Goal: Navigation & Orientation: Find specific page/section

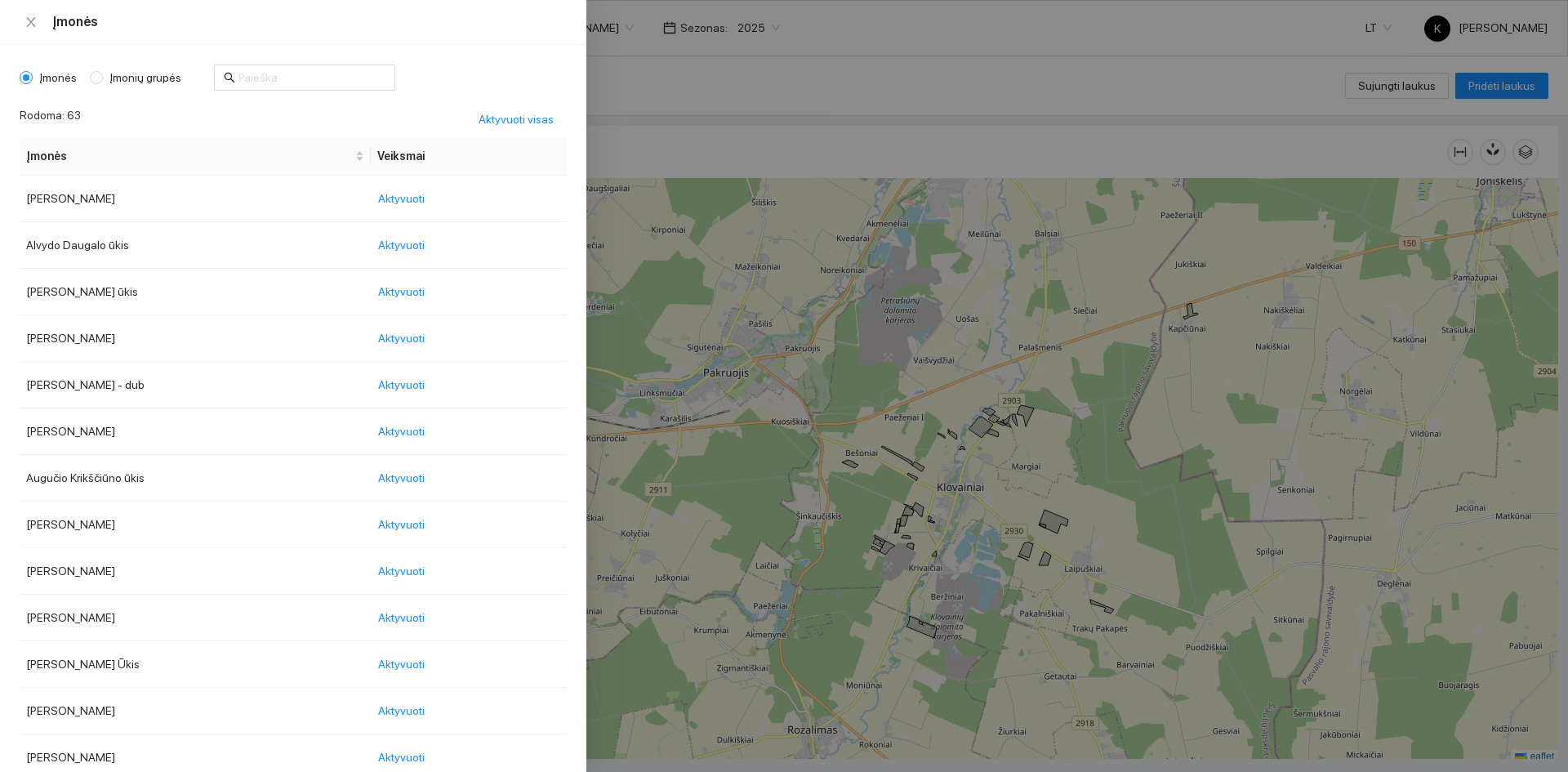
click at [600, 28] on body "Žemėlapis Užduotys Receptai Panaudoti resursai Sandėlis Kultūros Įmonės Invento…" at bounding box center [784, 386] width 1568 height 772
click at [150, 81] on span "Įmonių grupės" at bounding box center [145, 78] width 85 height 18
click at [103, 81] on input "Įmonių grupės" at bounding box center [97, 78] width 13 height 13
radio input "true"
radio input "false"
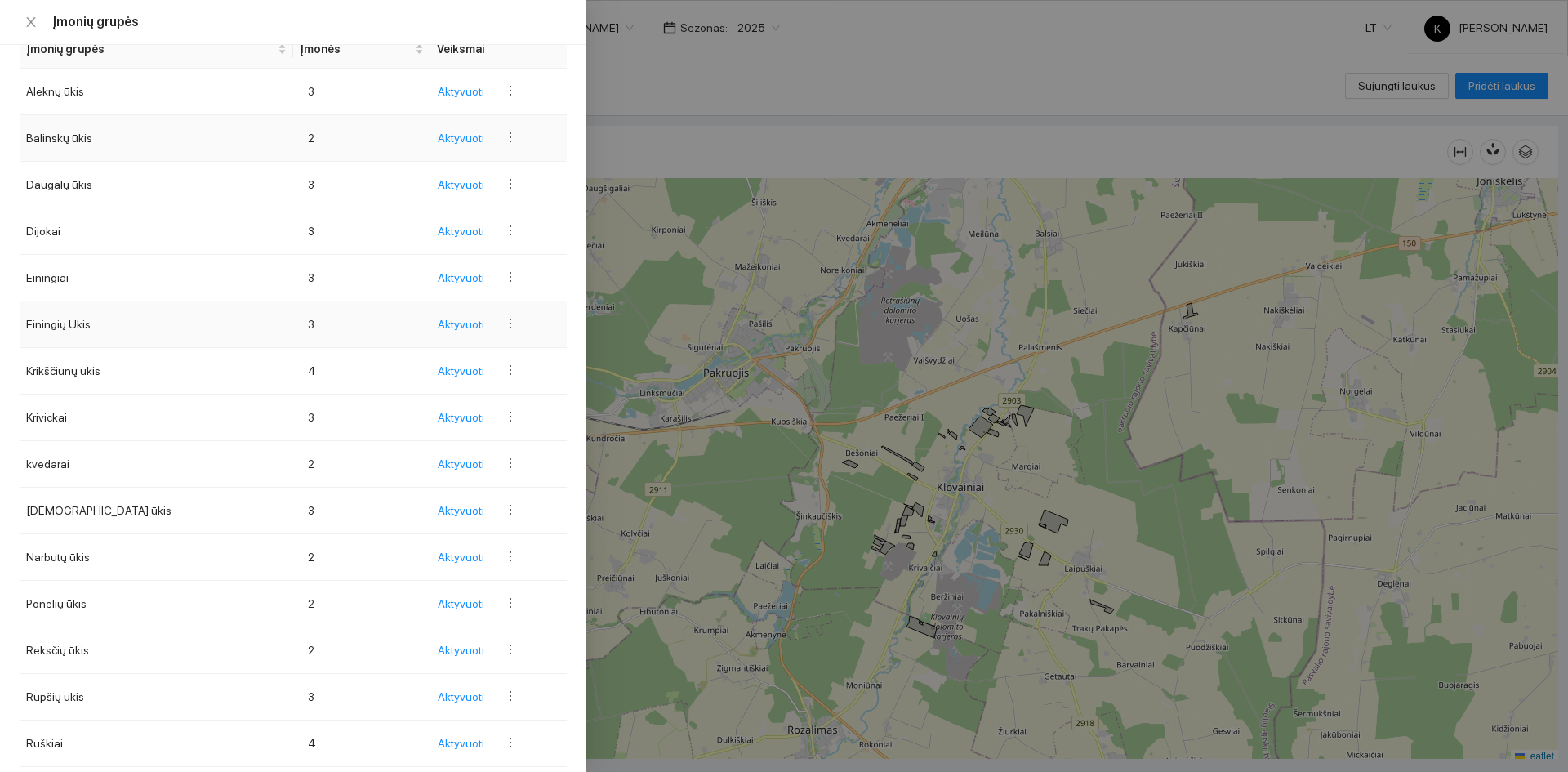
scroll to position [162, 0]
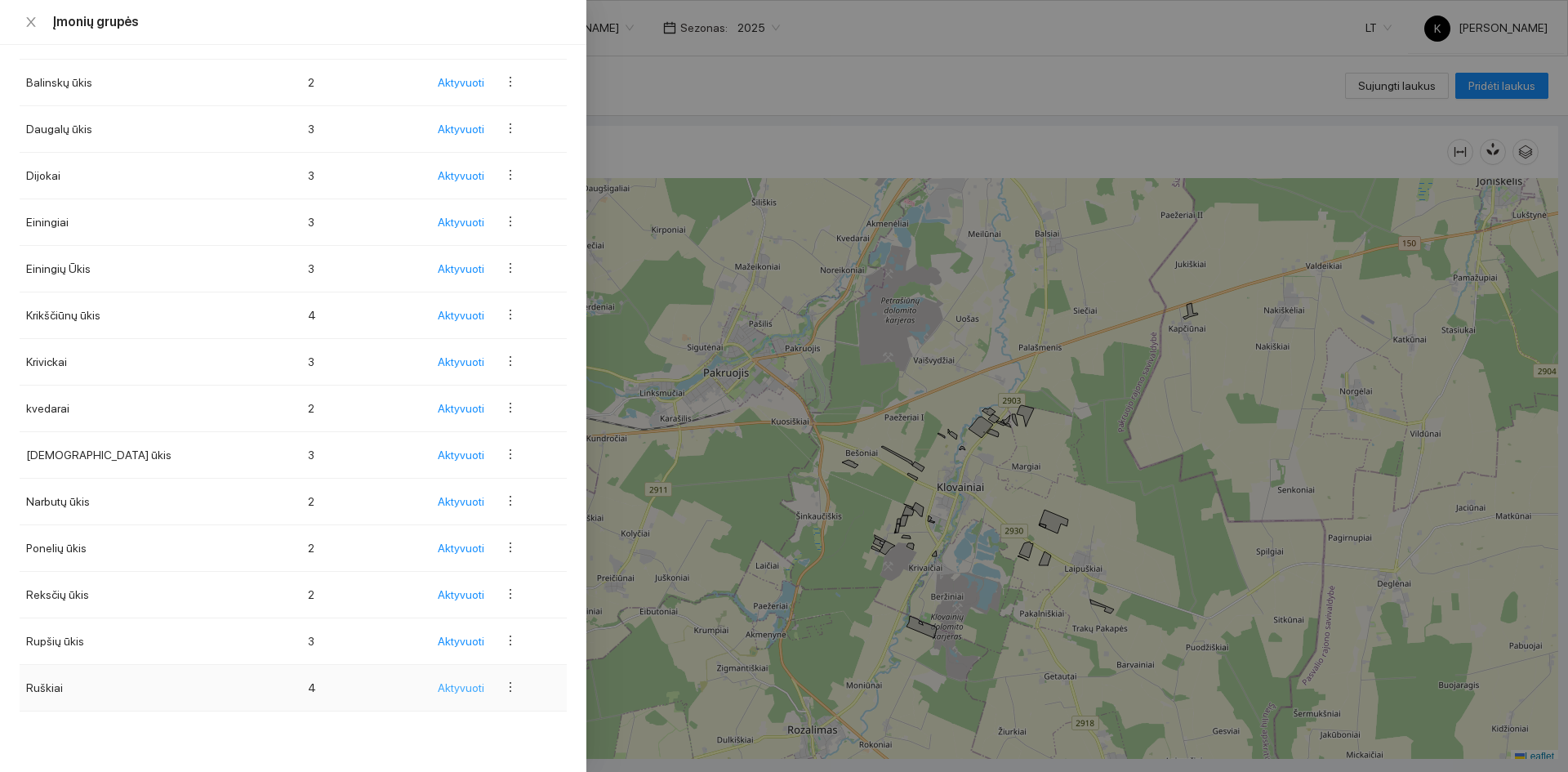
click at [441, 691] on span "Aktyvuoti" at bounding box center [461, 688] width 46 height 18
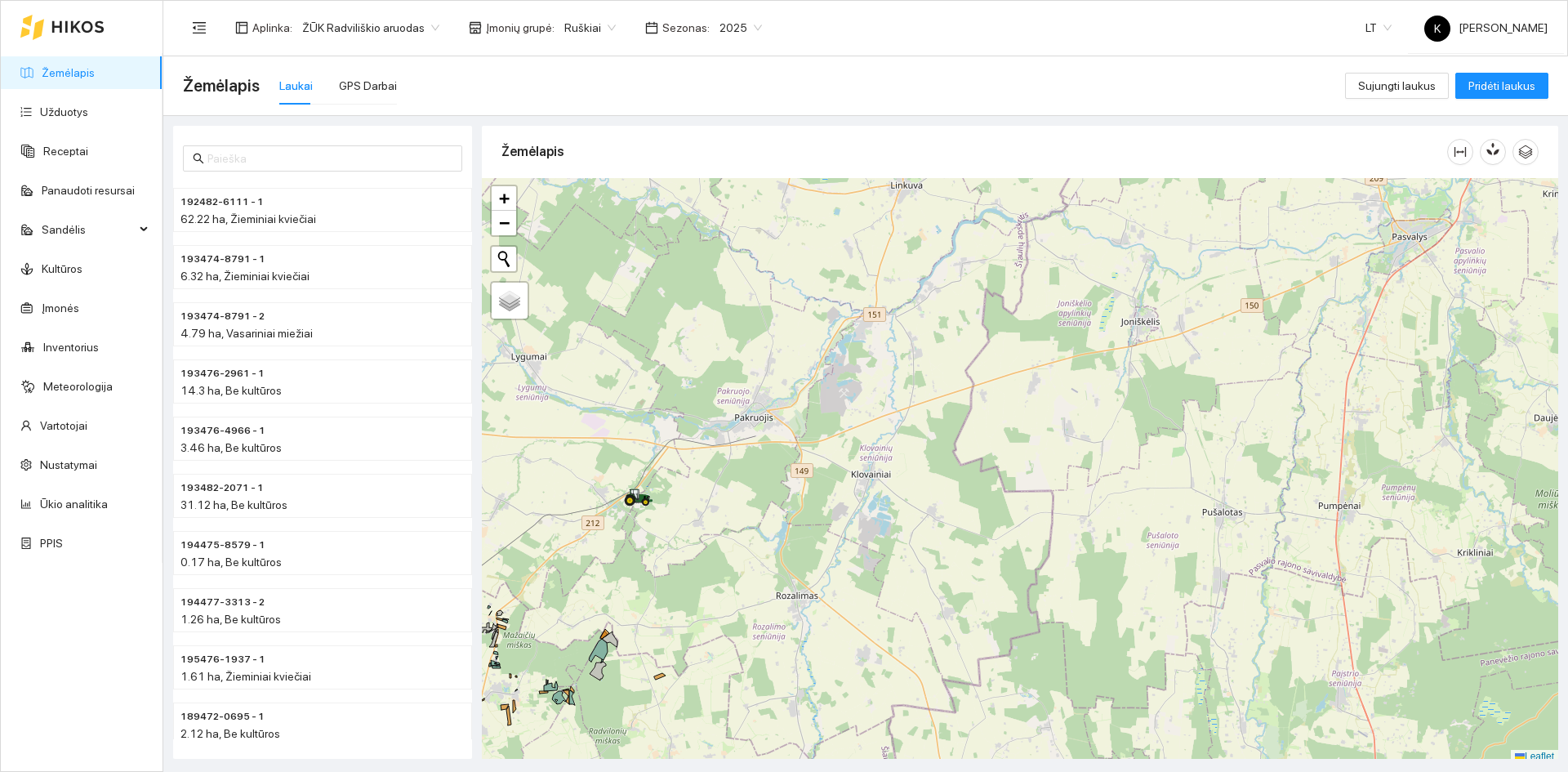
scroll to position [5, 0]
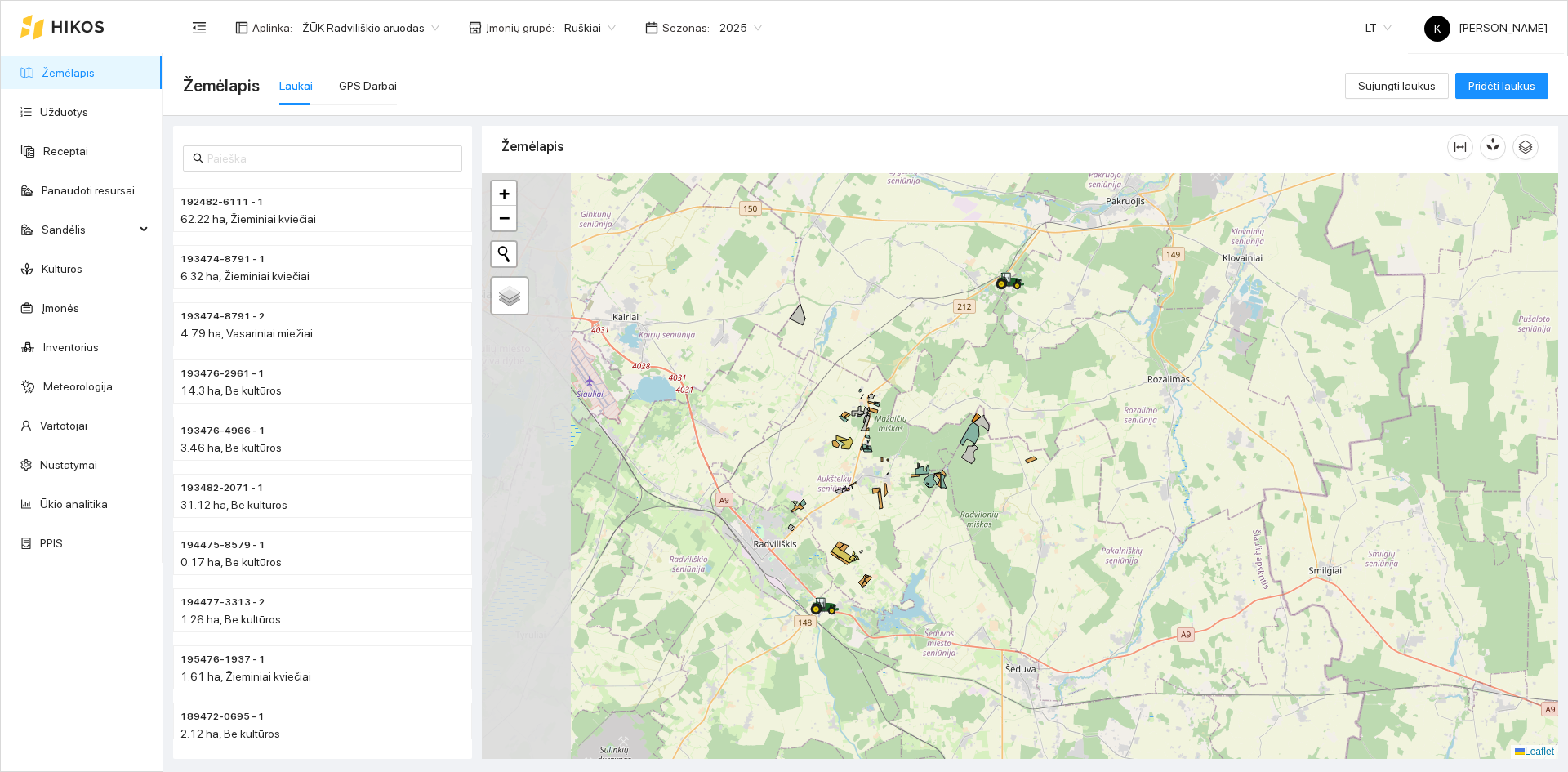
drag, startPoint x: 695, startPoint y: 599, endPoint x: 1066, endPoint y: 387, distance: 427.3
click at [1066, 387] on div "+ − Nieko nerasta. Bandykite dar kartą. Žemėlapis Palydovas Leaflet" at bounding box center [1020, 466] width 1076 height 586
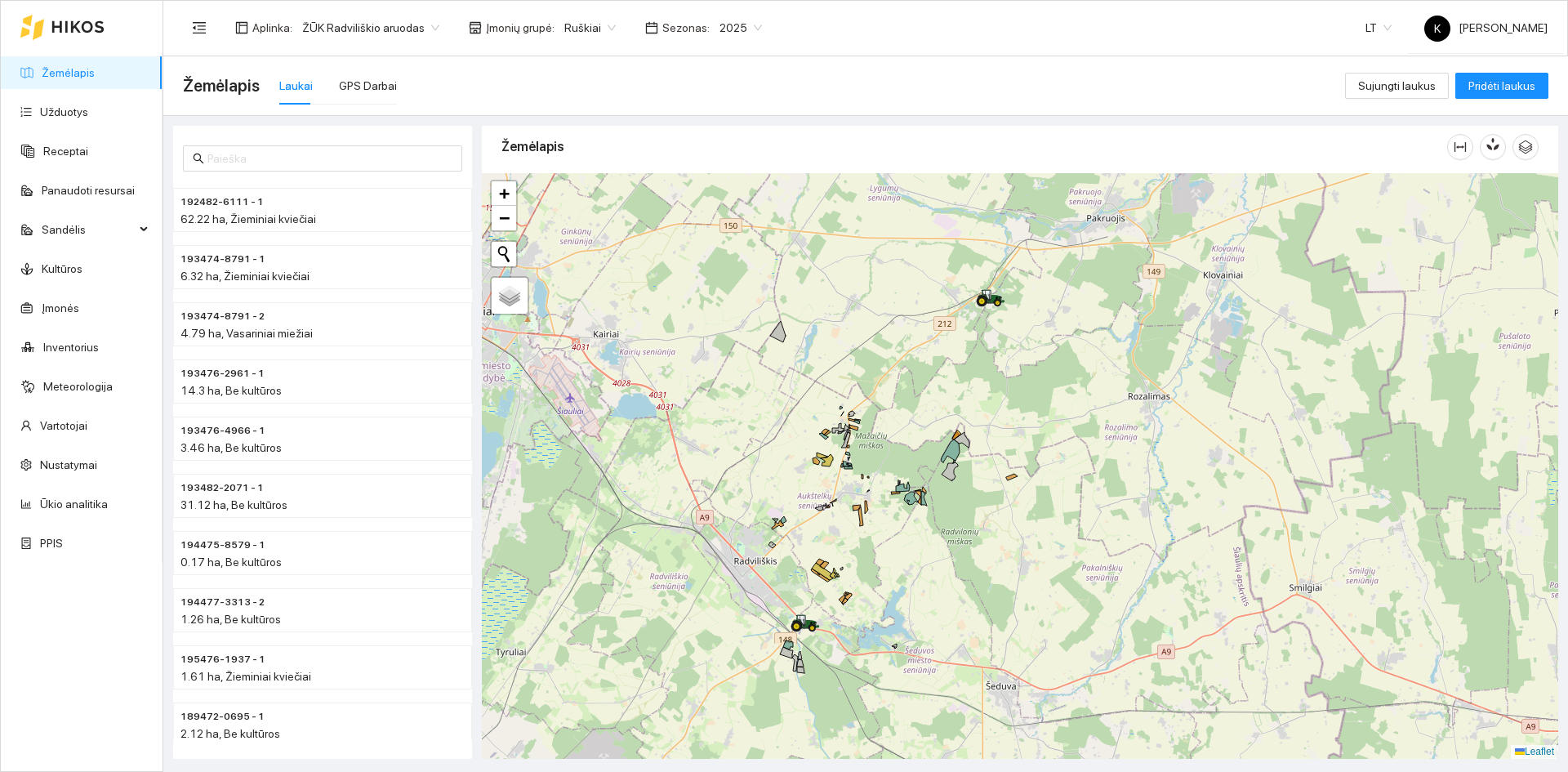
drag, startPoint x: 1005, startPoint y: 494, endPoint x: 982, endPoint y: 512, distance: 29.2
click at [983, 512] on div "+ − Nieko nerasta. Bandykite dar kartą. Žemėlapis Palydovas Leaflet" at bounding box center [1020, 466] width 1076 height 586
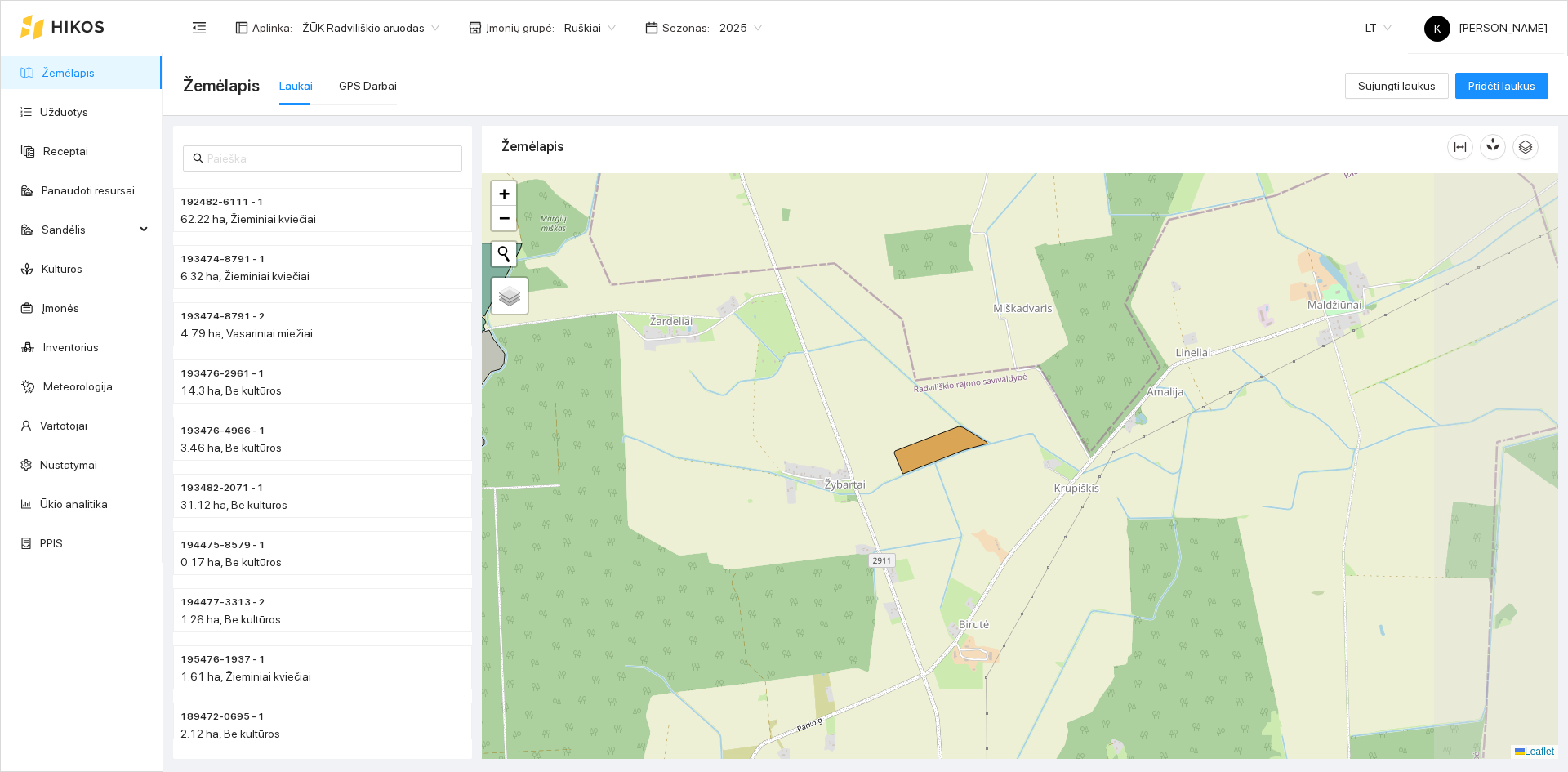
drag, startPoint x: 1090, startPoint y: 415, endPoint x: 919, endPoint y: 545, distance: 214.8
click at [919, 545] on div "+ − Nieko nerasta. Bandykite dar kartą. Žemėlapis Palydovas Leaflet" at bounding box center [1020, 466] width 1076 height 586
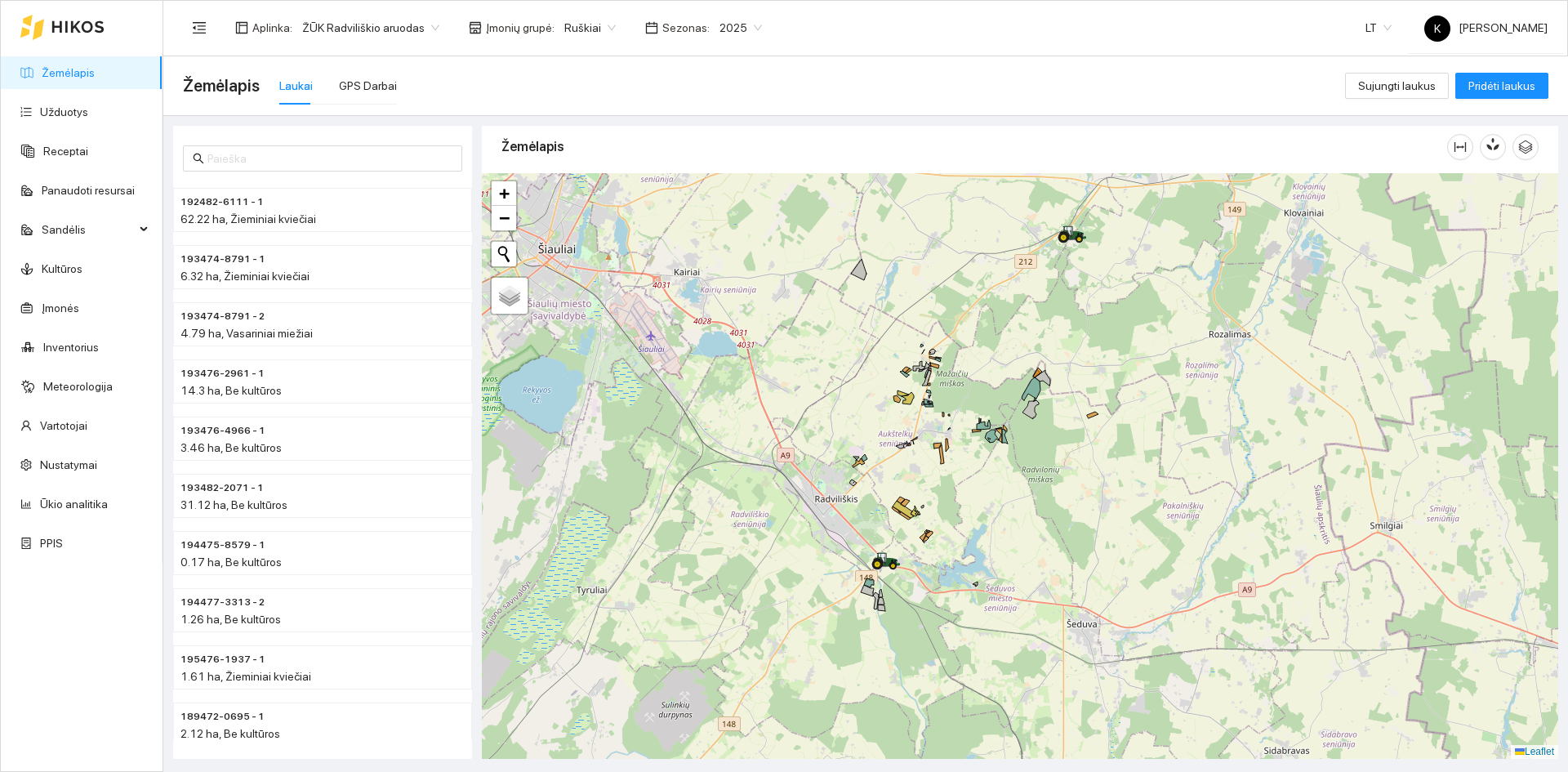
drag, startPoint x: 635, startPoint y: 470, endPoint x: 955, endPoint y: 402, distance: 327.1
click at [955, 402] on div "+ − Nieko nerasta. Bandykite dar kartą. Žemėlapis Palydovas Leaflet" at bounding box center [1020, 466] width 1076 height 586
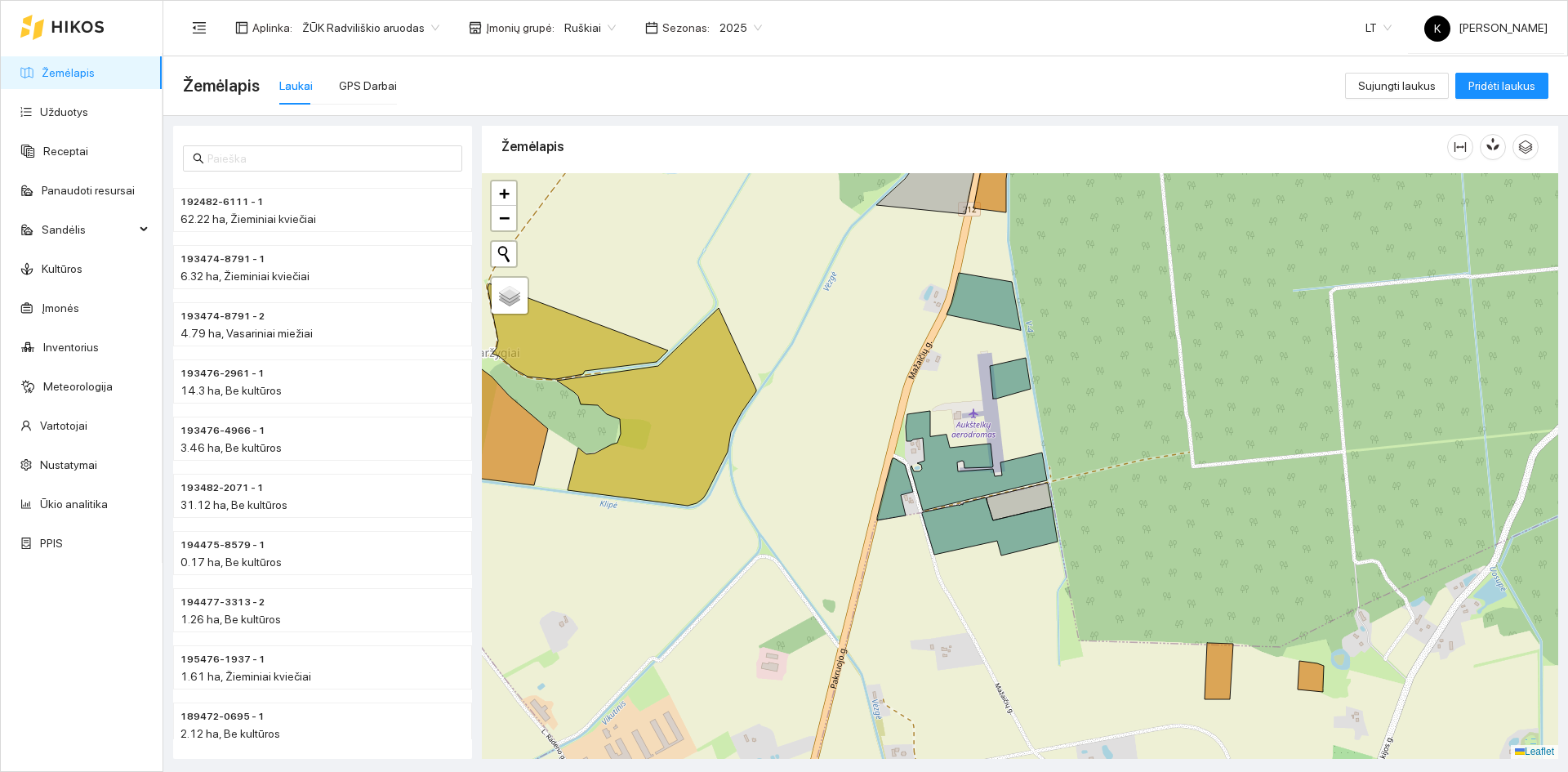
drag, startPoint x: 964, startPoint y: 514, endPoint x: 1047, endPoint y: 427, distance: 120.2
click at [1047, 427] on div "+ − Nieko nerasta. Bandykite dar kartą. Žemėlapis Palydovas Leaflet" at bounding box center [1020, 466] width 1076 height 586
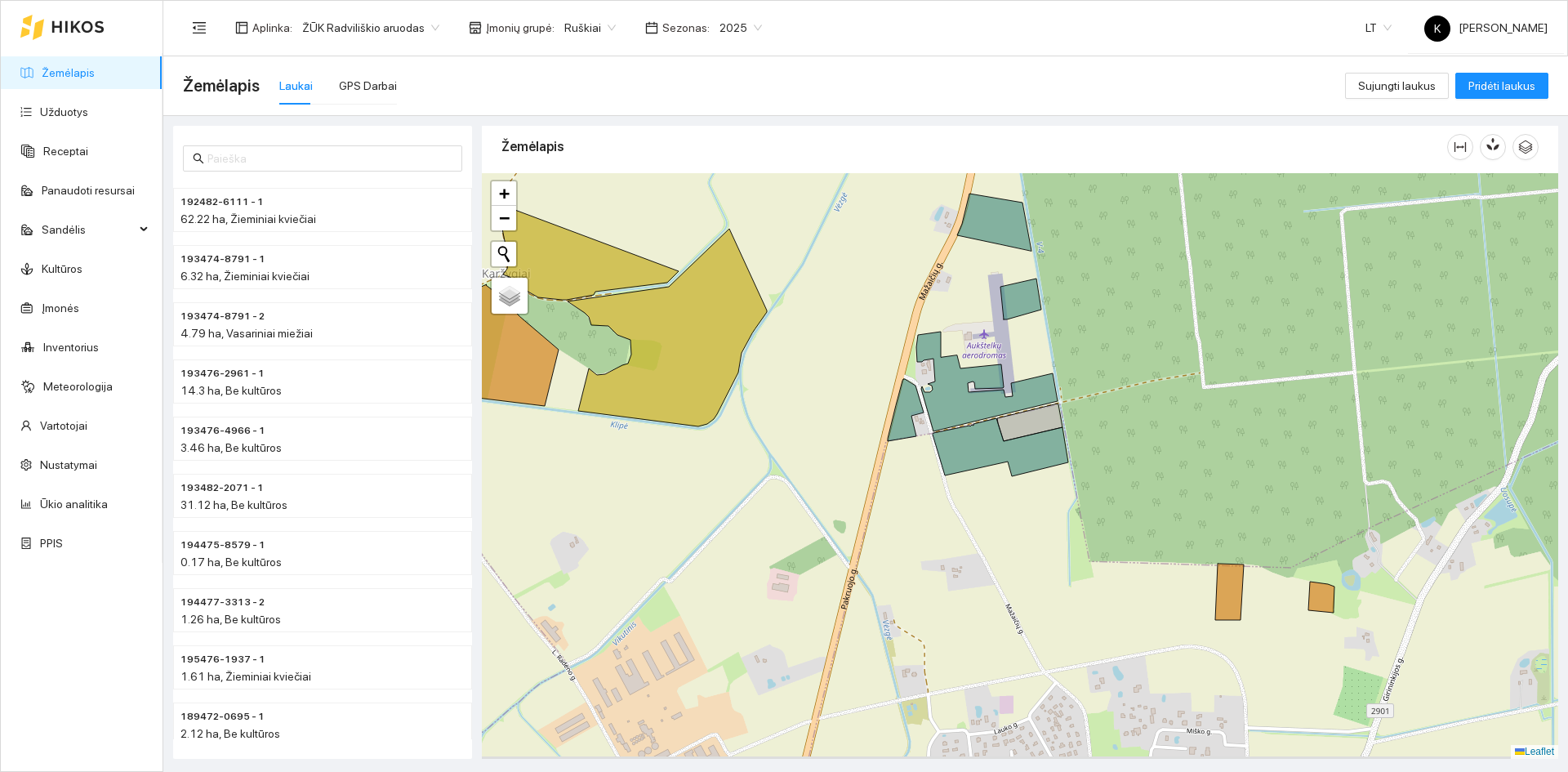
drag, startPoint x: 898, startPoint y: 525, endPoint x: 917, endPoint y: 448, distance: 79.3
click at [917, 449] on div "+ − Nieko nerasta. Bandykite dar kartą. Žemėlapis Palydovas Leaflet" at bounding box center [1020, 466] width 1076 height 586
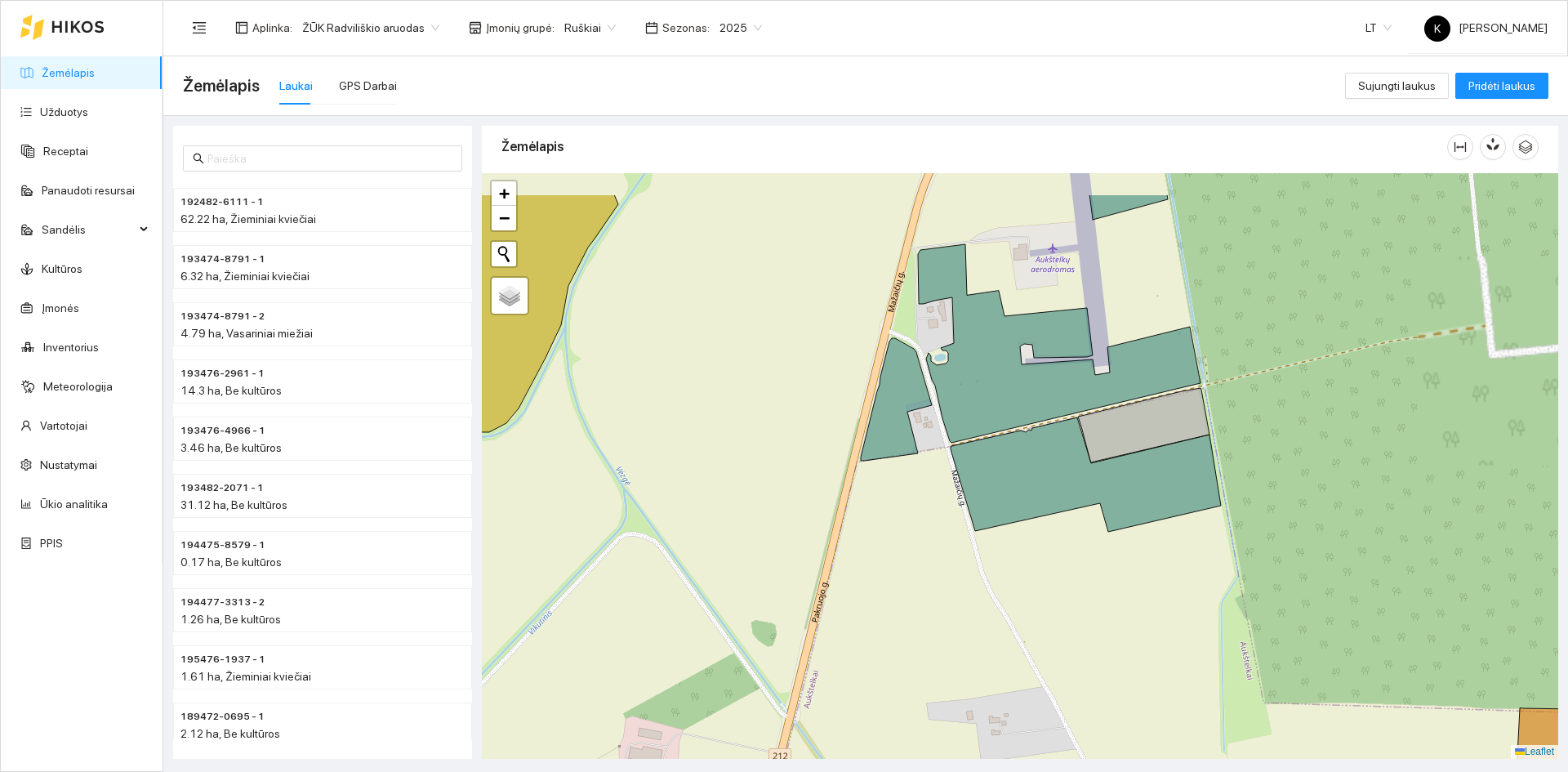
drag, startPoint x: 925, startPoint y: 452, endPoint x: 901, endPoint y: 551, distance: 101.9
click at [901, 551] on div "+ − Nieko nerasta. Bandykite dar kartą. Žemėlapis Palydovas Leaflet" at bounding box center [1020, 466] width 1076 height 586
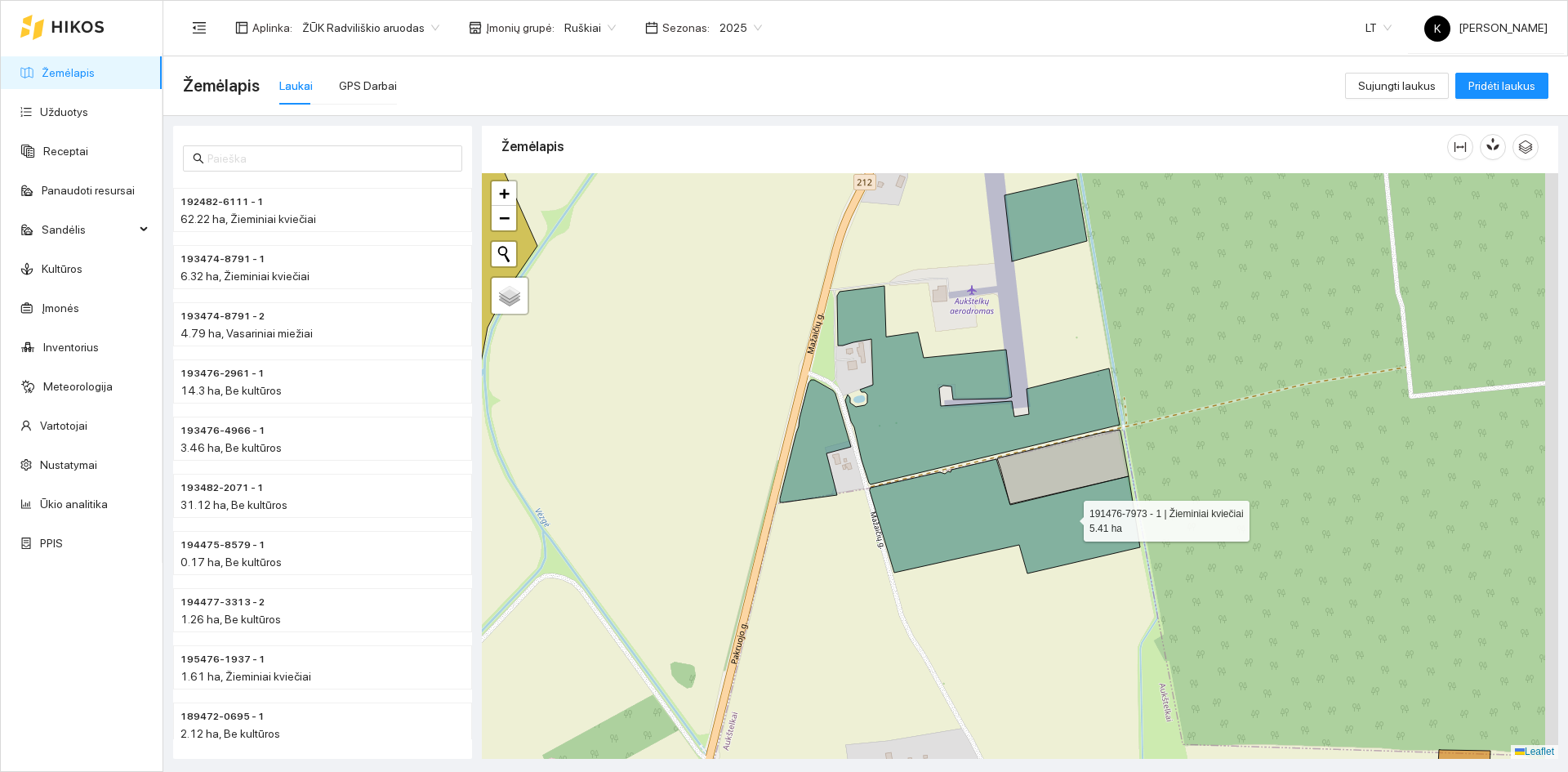
drag, startPoint x: 1145, startPoint y: 494, endPoint x: 1068, endPoint y: 470, distance: 80.7
click at [1069, 517] on icon at bounding box center [1005, 516] width 270 height 114
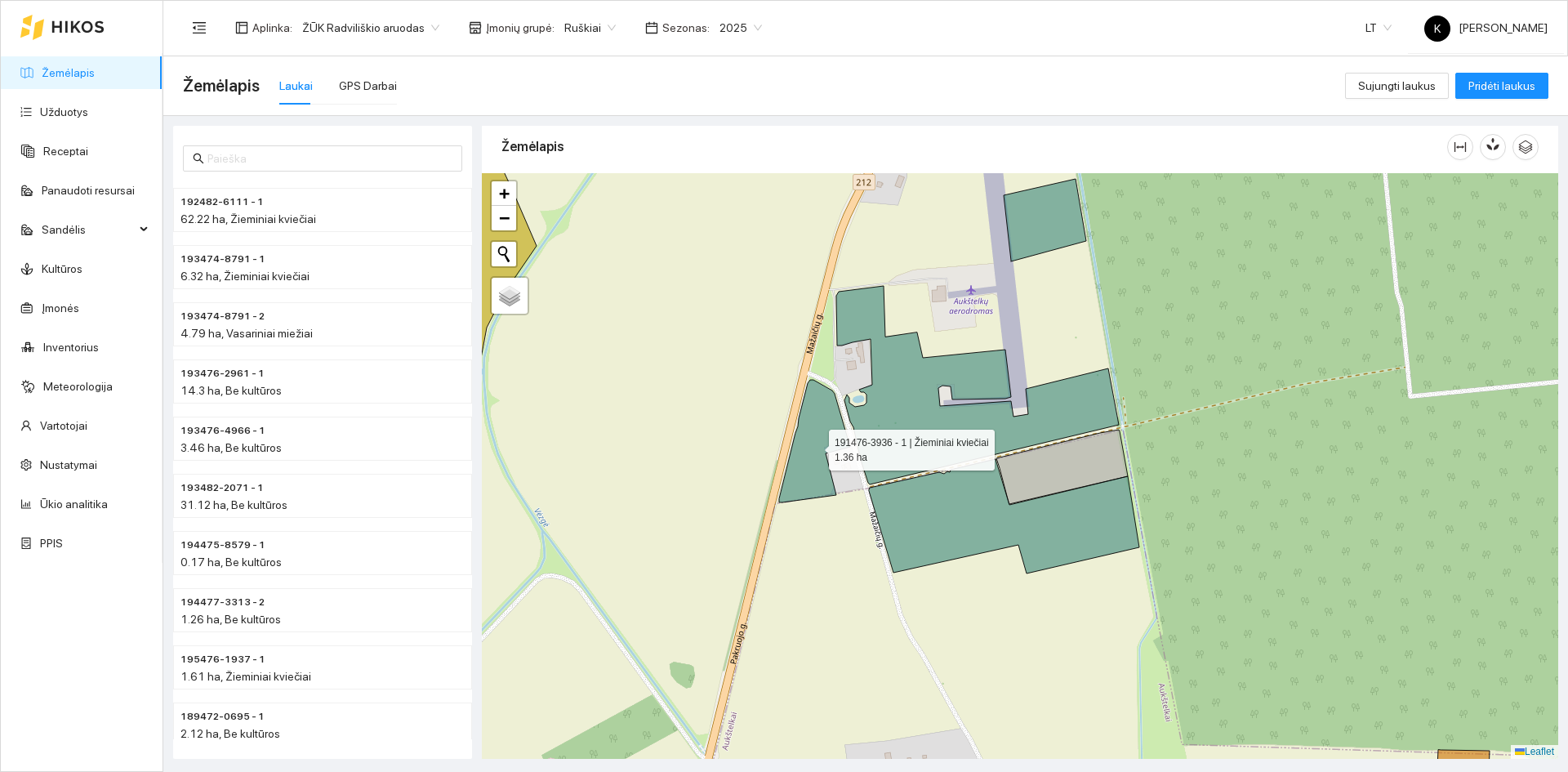
click at [830, 427] on icon at bounding box center [815, 441] width 71 height 122
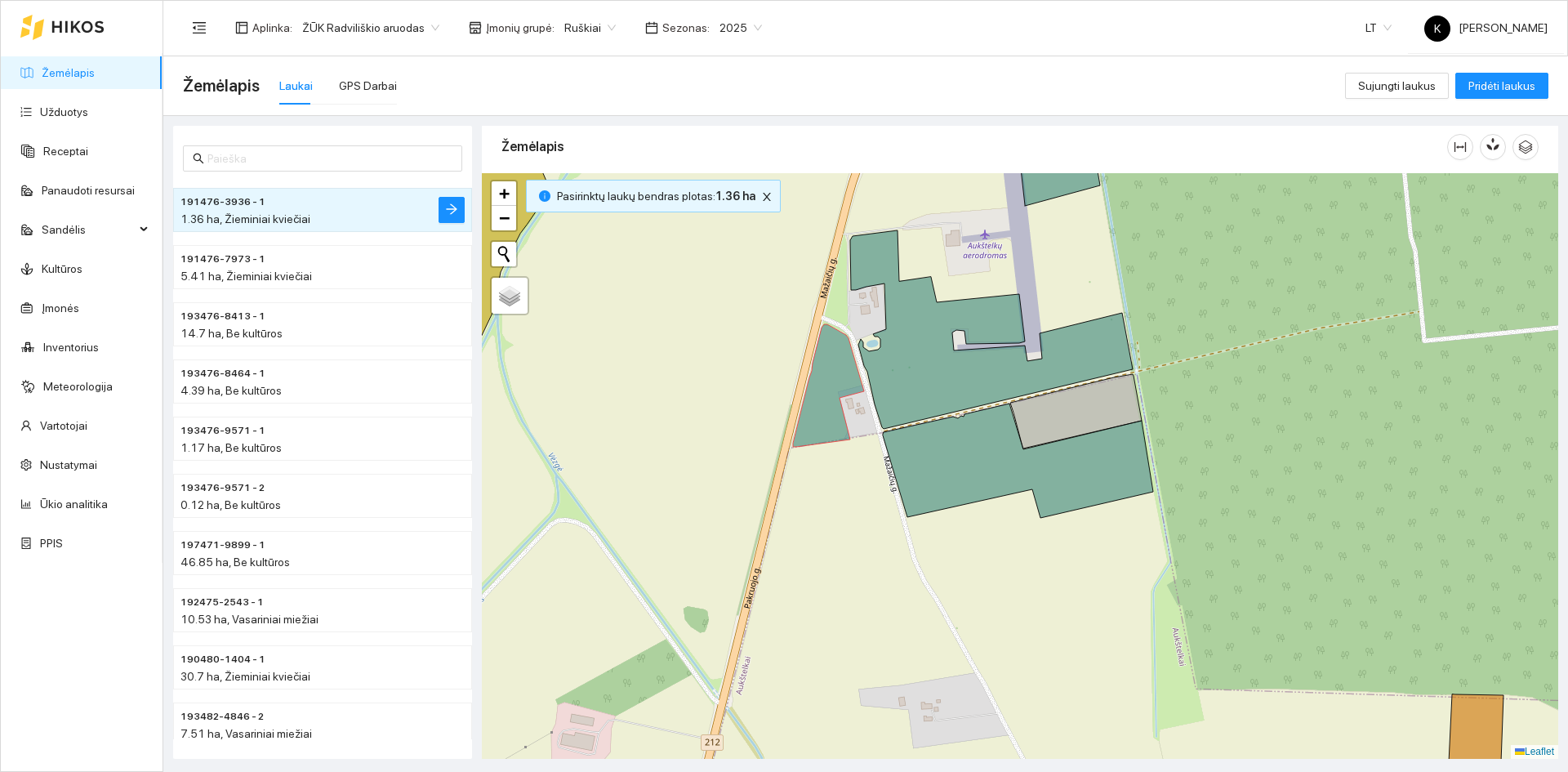
drag, startPoint x: 1151, startPoint y: 646, endPoint x: 1107, endPoint y: 485, distance: 166.9
click at [1110, 489] on div "+ − Nieko nerasta. Bandykite dar kartą. Žemėlapis Palydovas Leaflet" at bounding box center [1020, 466] width 1076 height 586
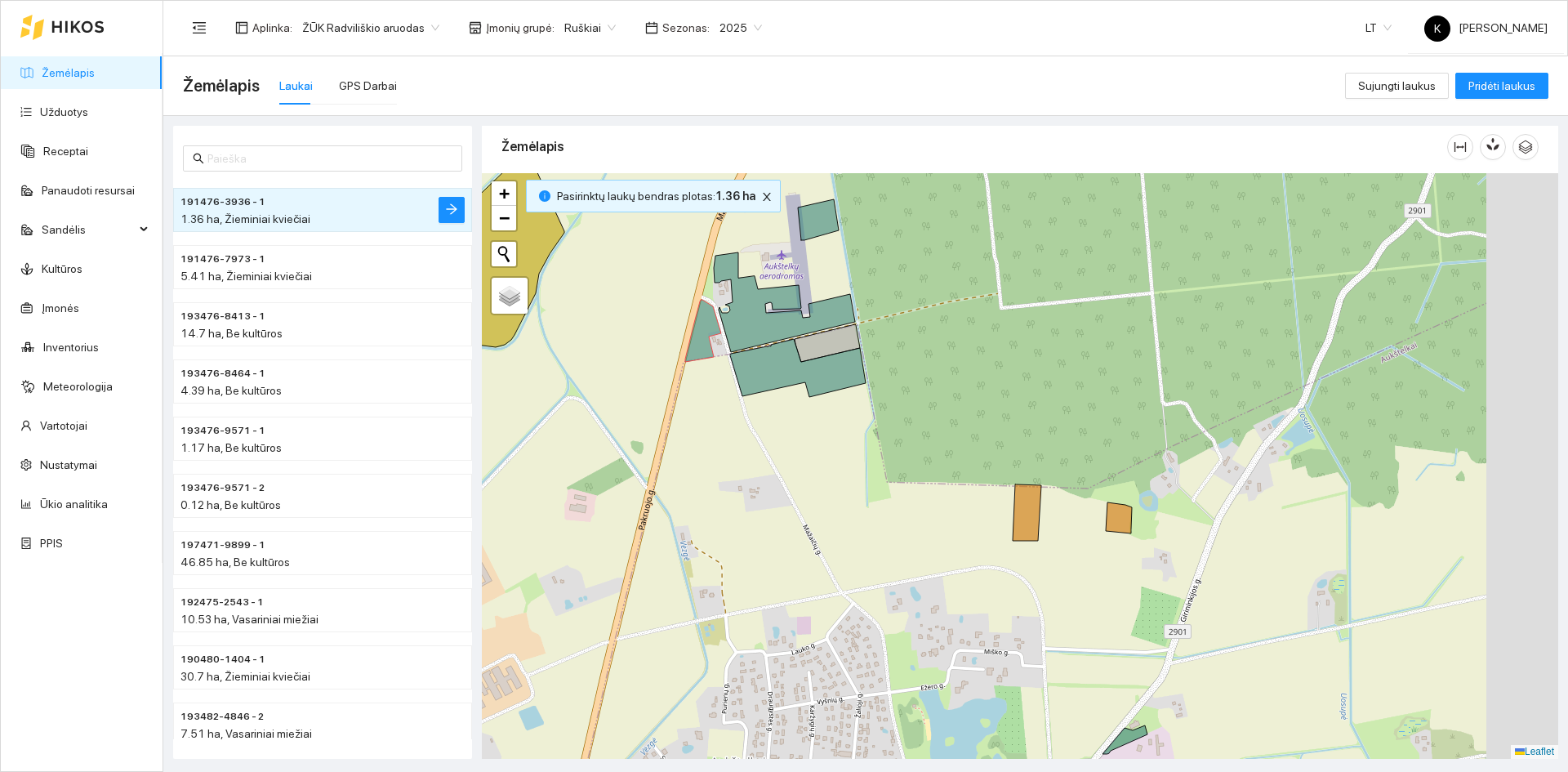
drag, startPoint x: 1288, startPoint y: 581, endPoint x: 1041, endPoint y: 532, distance: 251.8
click at [1041, 532] on div "+ − Nieko nerasta. Bandykite dar kartą. Žemėlapis Palydovas Leaflet" at bounding box center [1020, 466] width 1076 height 586
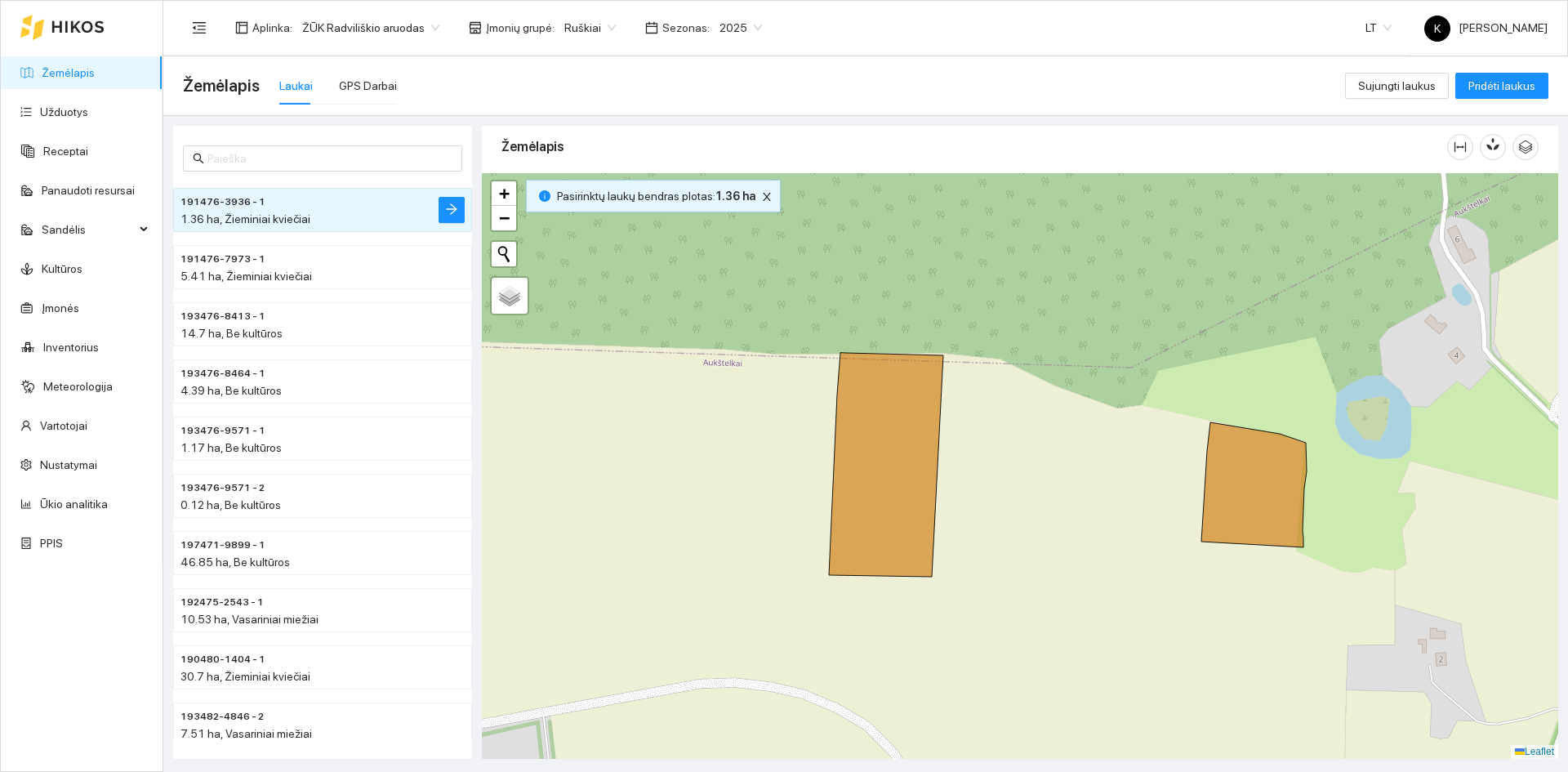
drag, startPoint x: 1098, startPoint y: 514, endPoint x: 1056, endPoint y: 524, distance: 43.2
click at [1056, 524] on div "+ − Nieko nerasta. Bandykite dar kartą. Žemėlapis Palydovas Leaflet" at bounding box center [1020, 466] width 1076 height 586
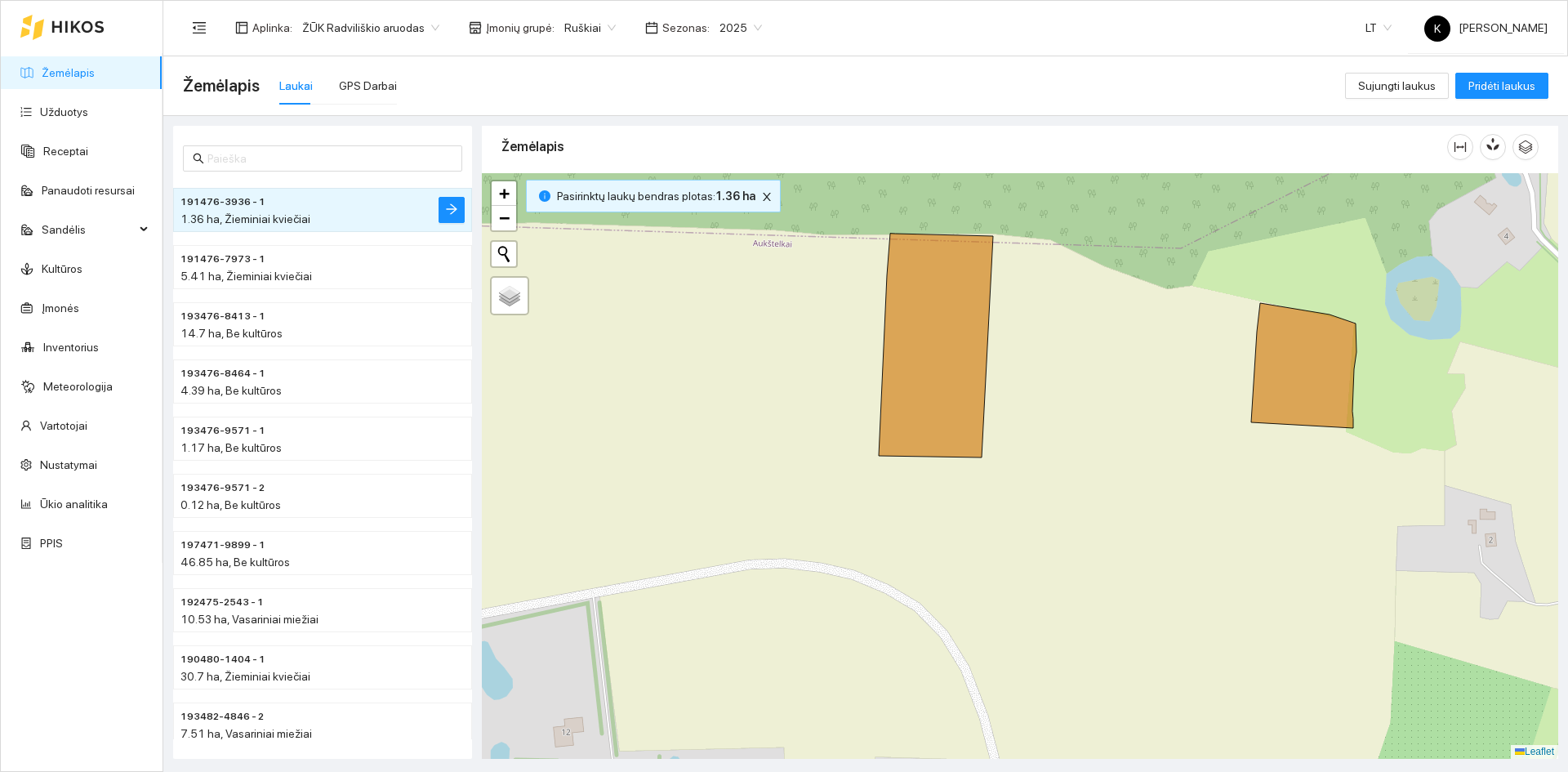
drag, startPoint x: 978, startPoint y: 590, endPoint x: 1019, endPoint y: 481, distance: 116.5
click at [1019, 481] on div "+ − Nieko nerasta. Bandykite dar kartą. Žemėlapis Palydovas Leaflet" at bounding box center [1020, 466] width 1076 height 586
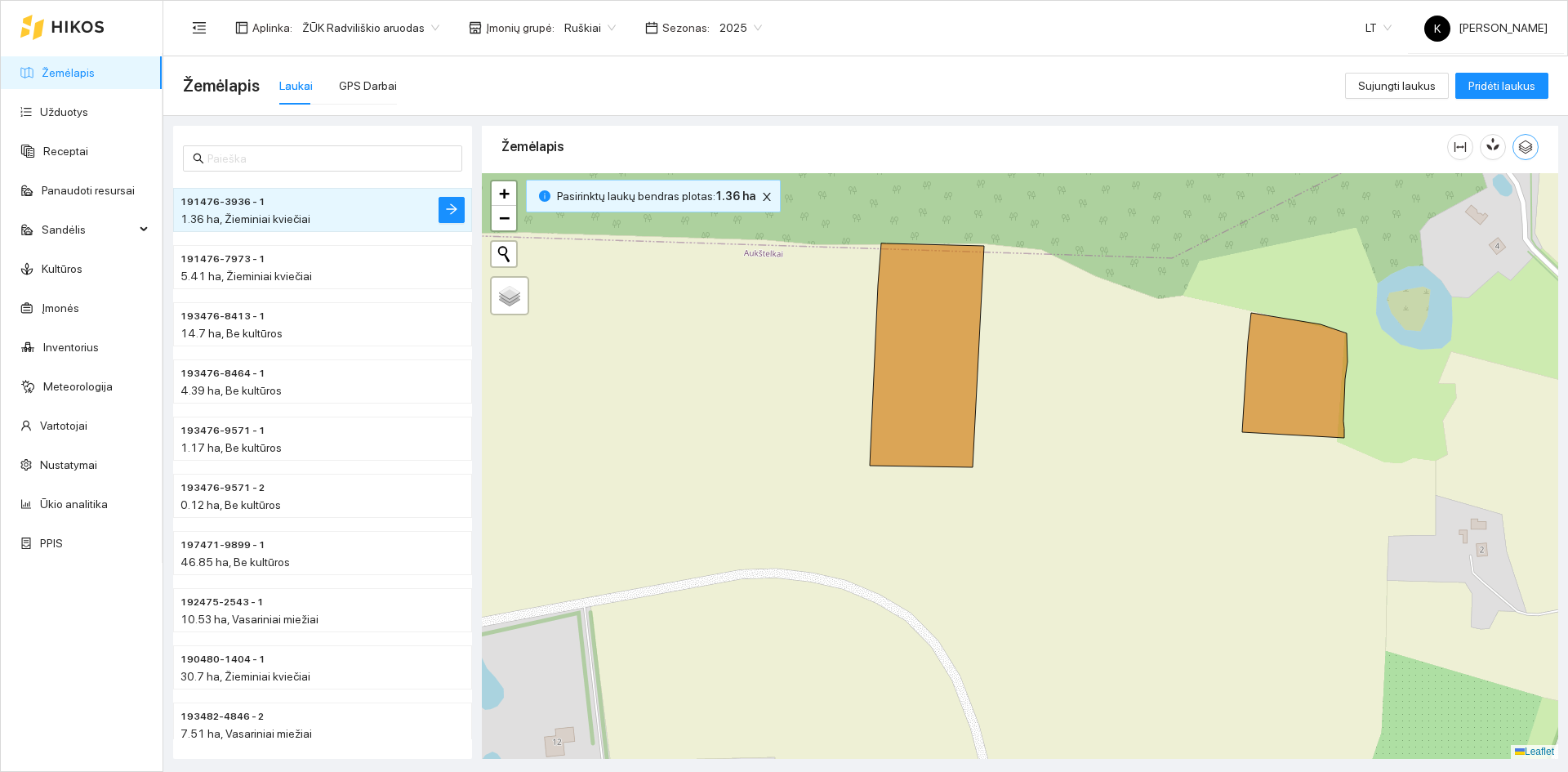
click at [1521, 146] on icon "button" at bounding box center [1525, 147] width 15 height 15
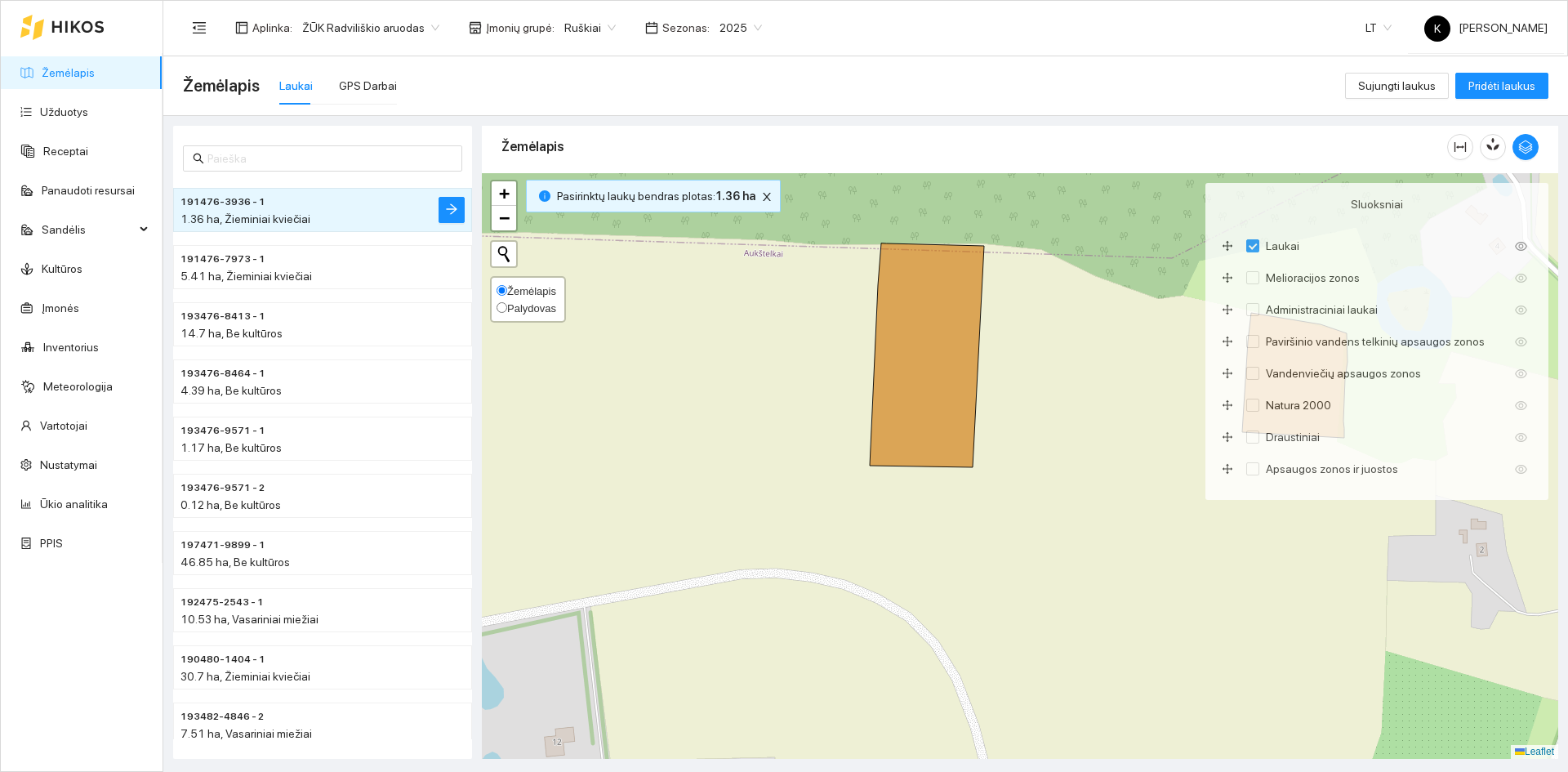
click at [526, 303] on span "Palydovas" at bounding box center [531, 308] width 49 height 12
click at [507, 303] on input "Palydovas" at bounding box center [501, 307] width 11 height 11
radio input "true"
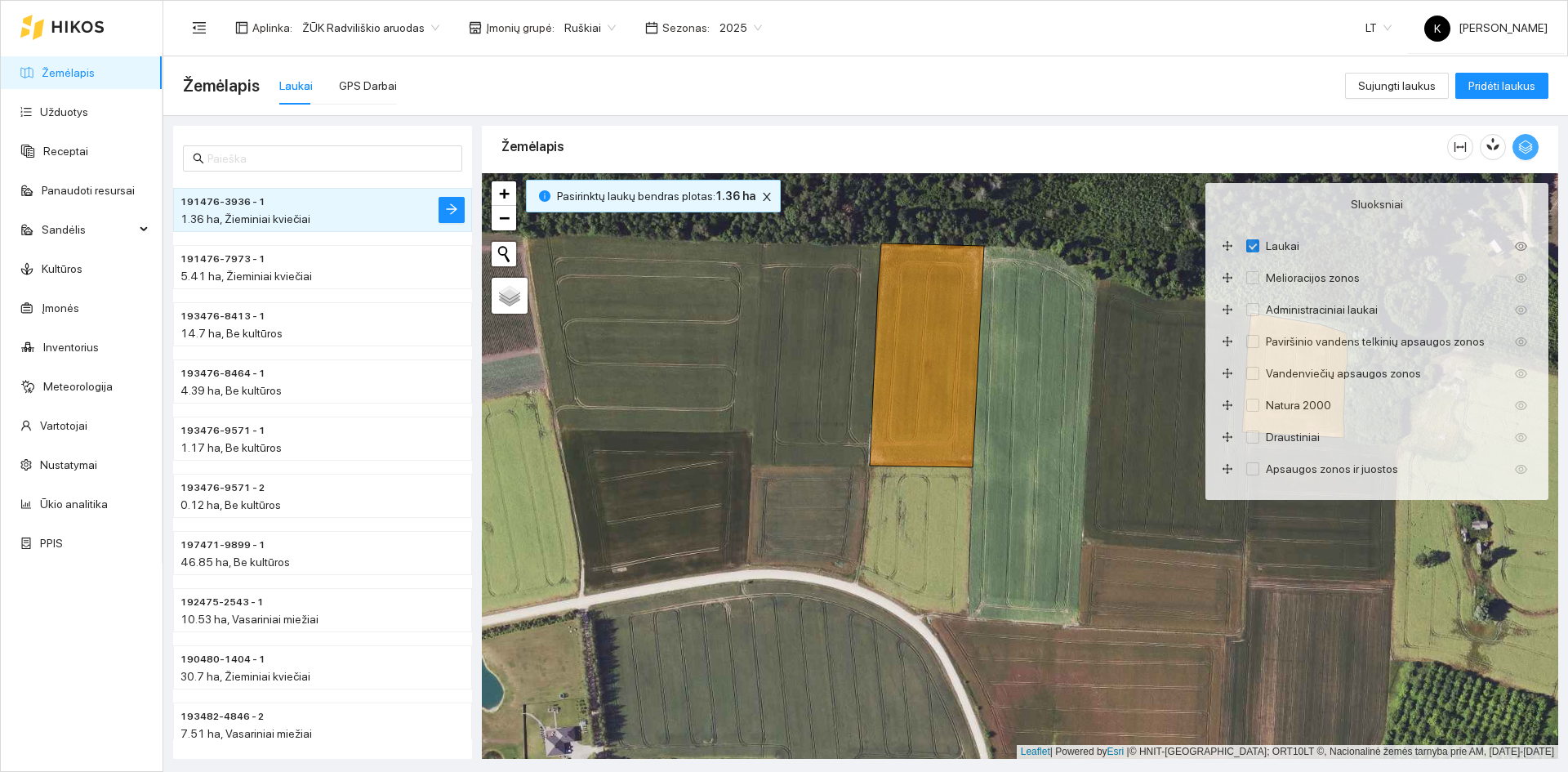
click at [1522, 146] on icon "button" at bounding box center [1525, 147] width 15 height 15
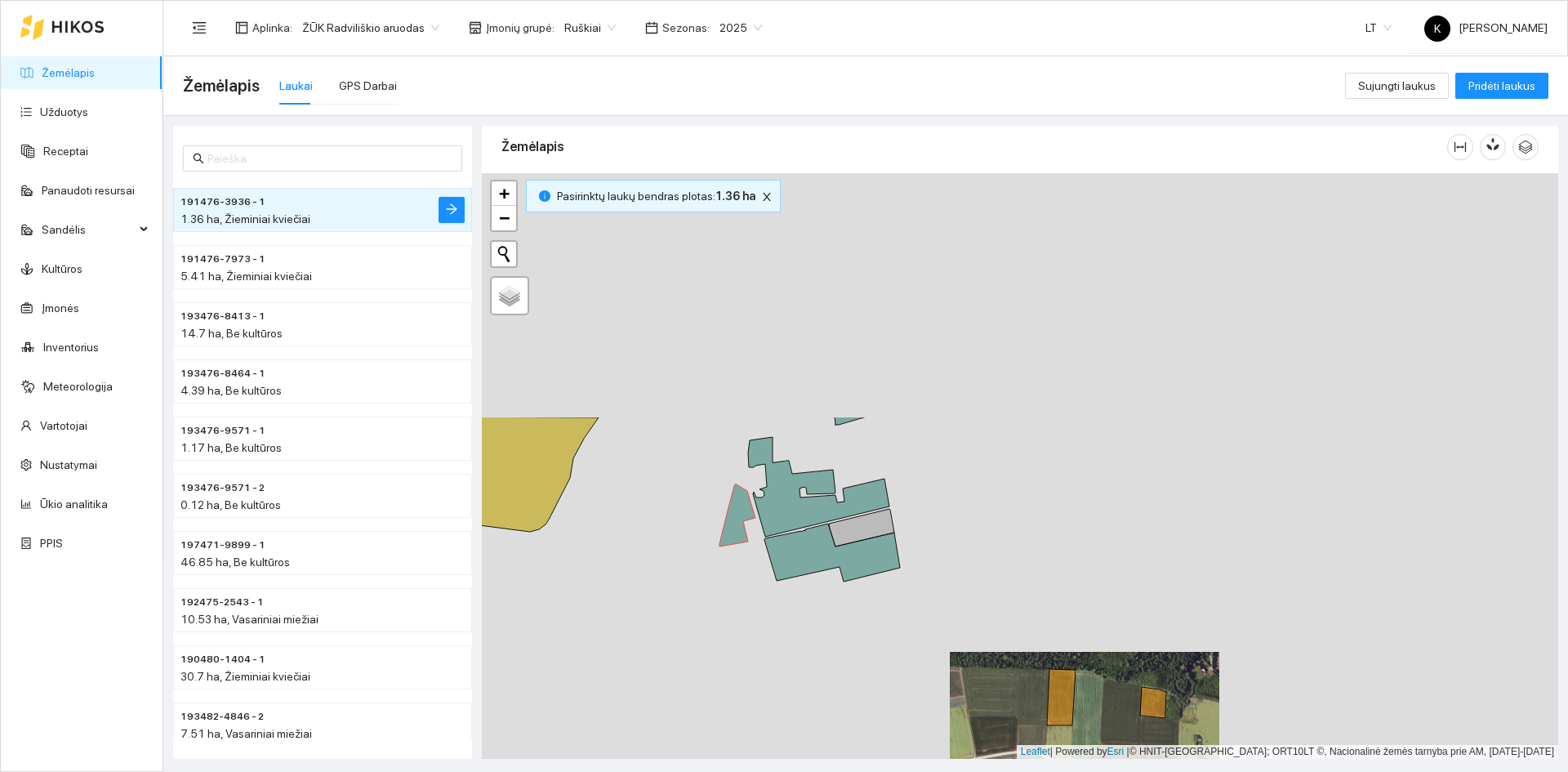
drag, startPoint x: 1013, startPoint y: 333, endPoint x: 1035, endPoint y: 635, distance: 302.8
click at [1035, 635] on div "+ − Nieko nerasta. Bandykite dar kartą. Žemėlapis Palydovas Leaflet | Powered b…" at bounding box center [1020, 466] width 1076 height 586
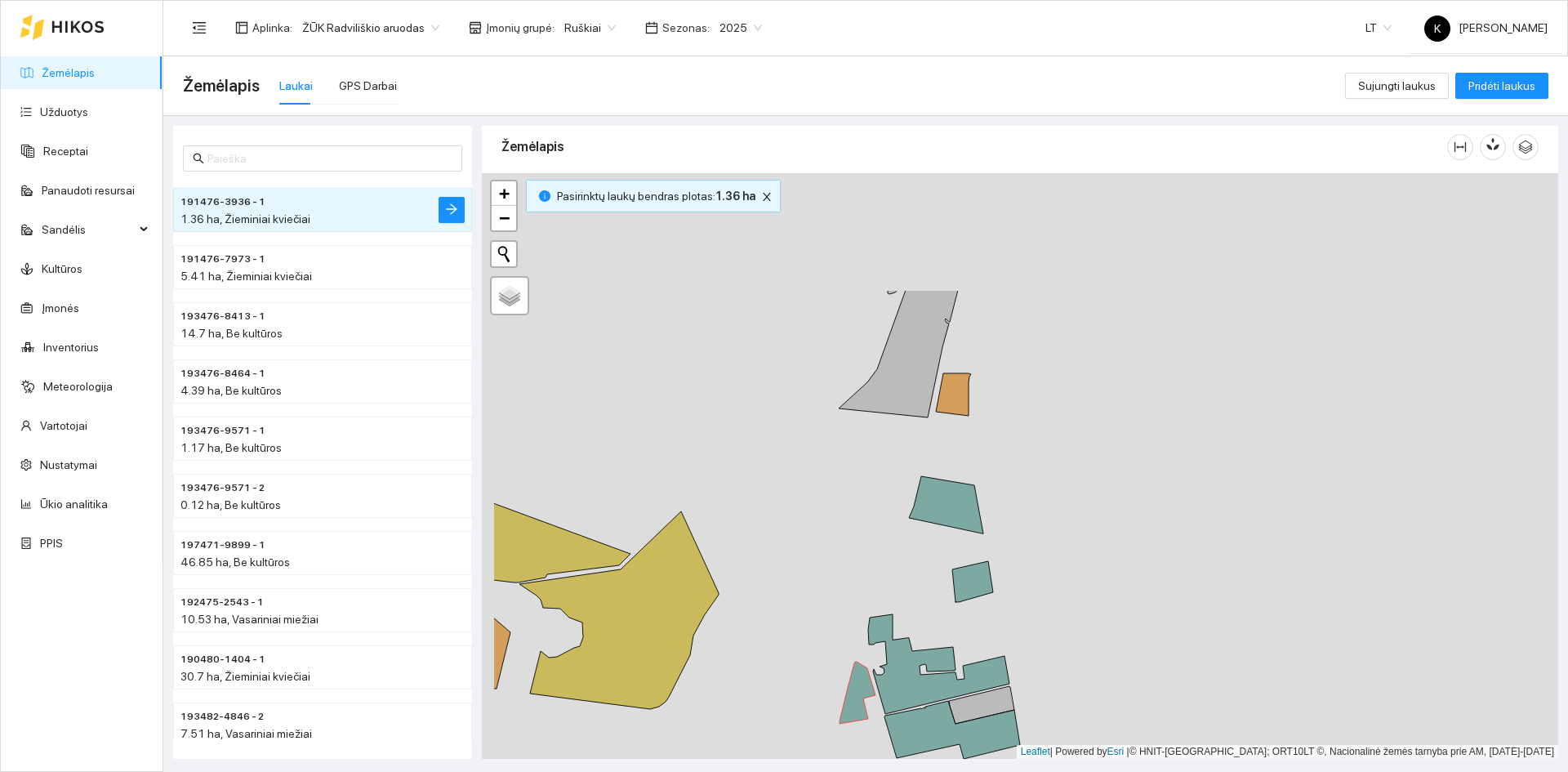
drag, startPoint x: 959, startPoint y: 439, endPoint x: 1078, endPoint y: 607, distance: 205.9
click at [1078, 606] on div "+ − Nieko nerasta. Bandykite dar kartą. Žemėlapis Palydovas Leaflet | Powered b…" at bounding box center [1020, 466] width 1076 height 586
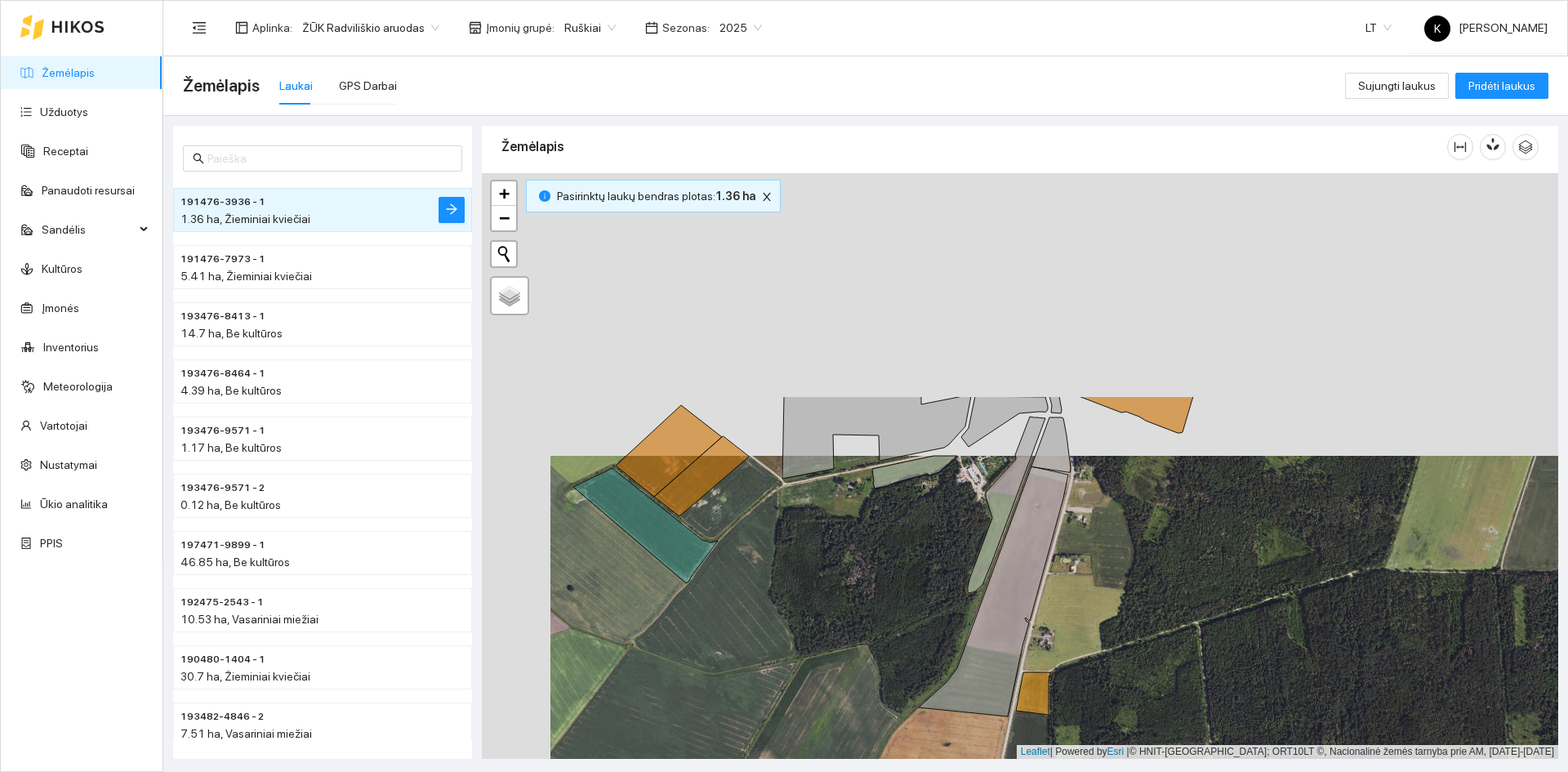
drag, startPoint x: 1075, startPoint y: 435, endPoint x: 1136, endPoint y: 741, distance: 312.0
click at [1153, 771] on html "Žemėlapis Užduotys Receptai Panaudoti resursai Sandėlis Kultūros Įmonės Invento…" at bounding box center [784, 386] width 1568 height 772
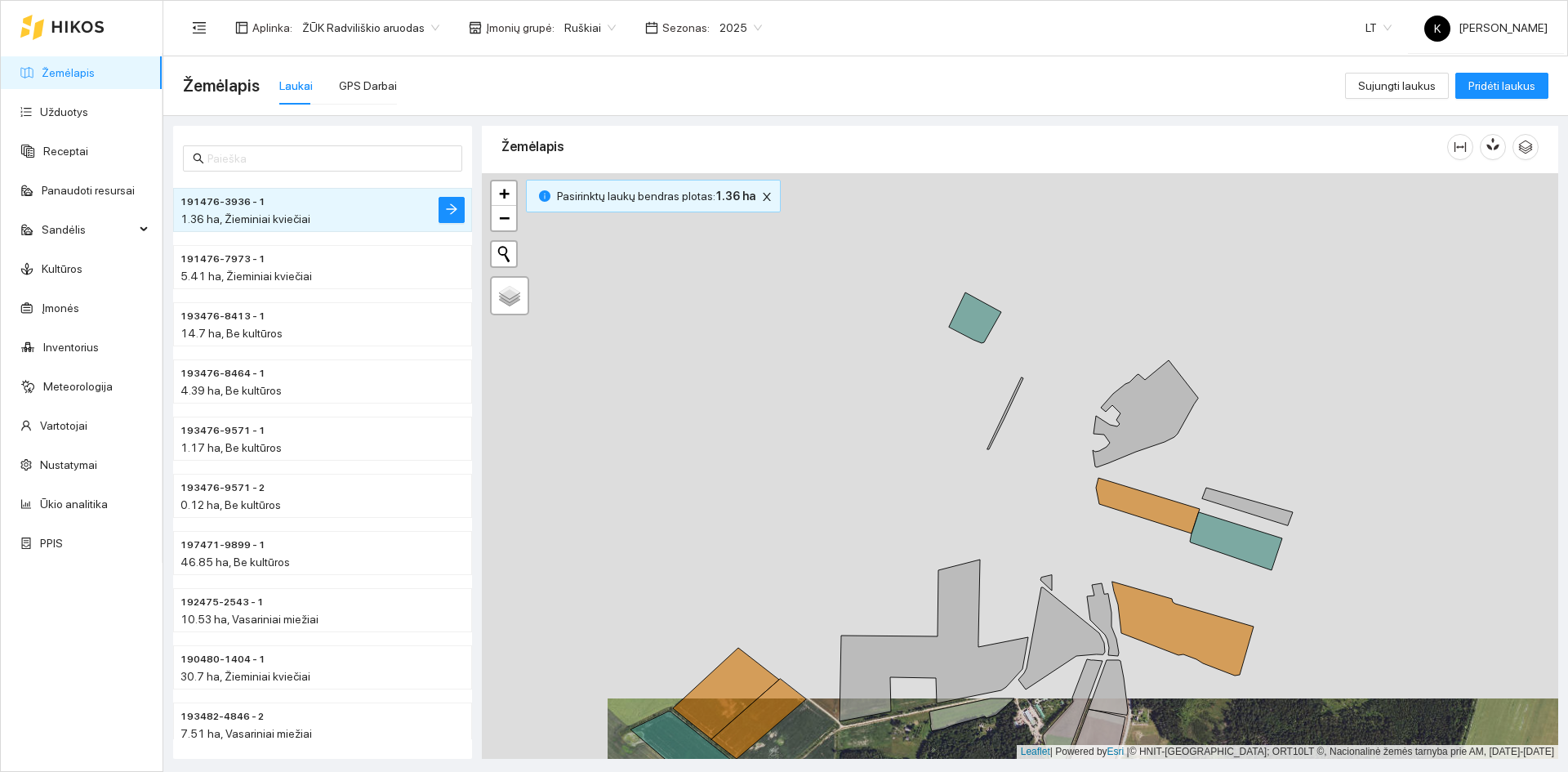
drag, startPoint x: 1082, startPoint y: 507, endPoint x: 1130, endPoint y: 672, distance: 171.8
click at [1130, 672] on div "+ − Nieko nerasta. Bandykite dar kartą. Žemėlapis Palydovas Leaflet | Powered b…" at bounding box center [1020, 466] width 1076 height 586
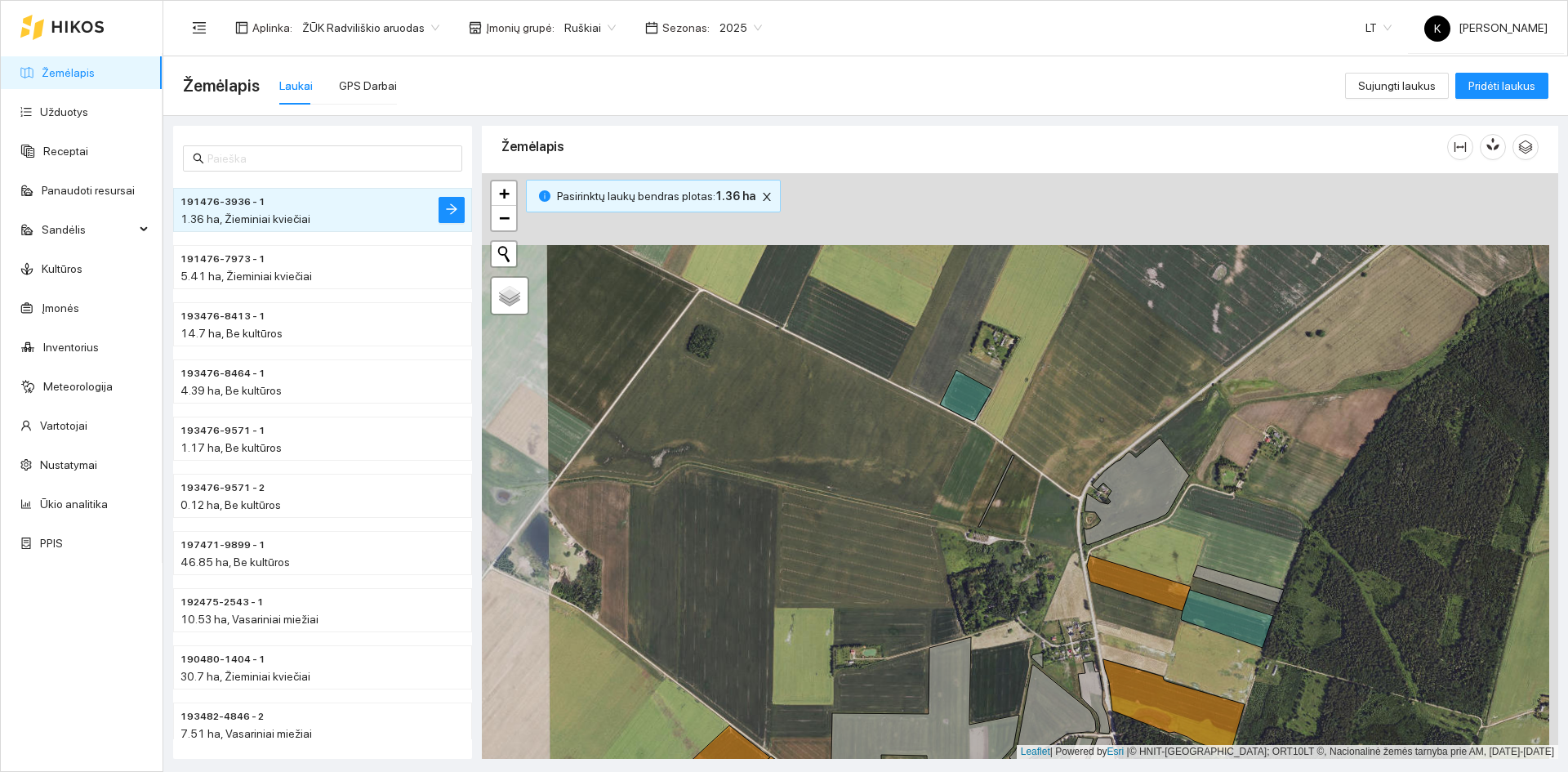
drag, startPoint x: 967, startPoint y: 380, endPoint x: 959, endPoint y: 434, distance: 54.6
click at [959, 434] on div "+ − Nieko nerasta. Bandykite dar kartą. Žemėlapis Palydovas Leaflet | Powered b…" at bounding box center [1020, 466] width 1076 height 586
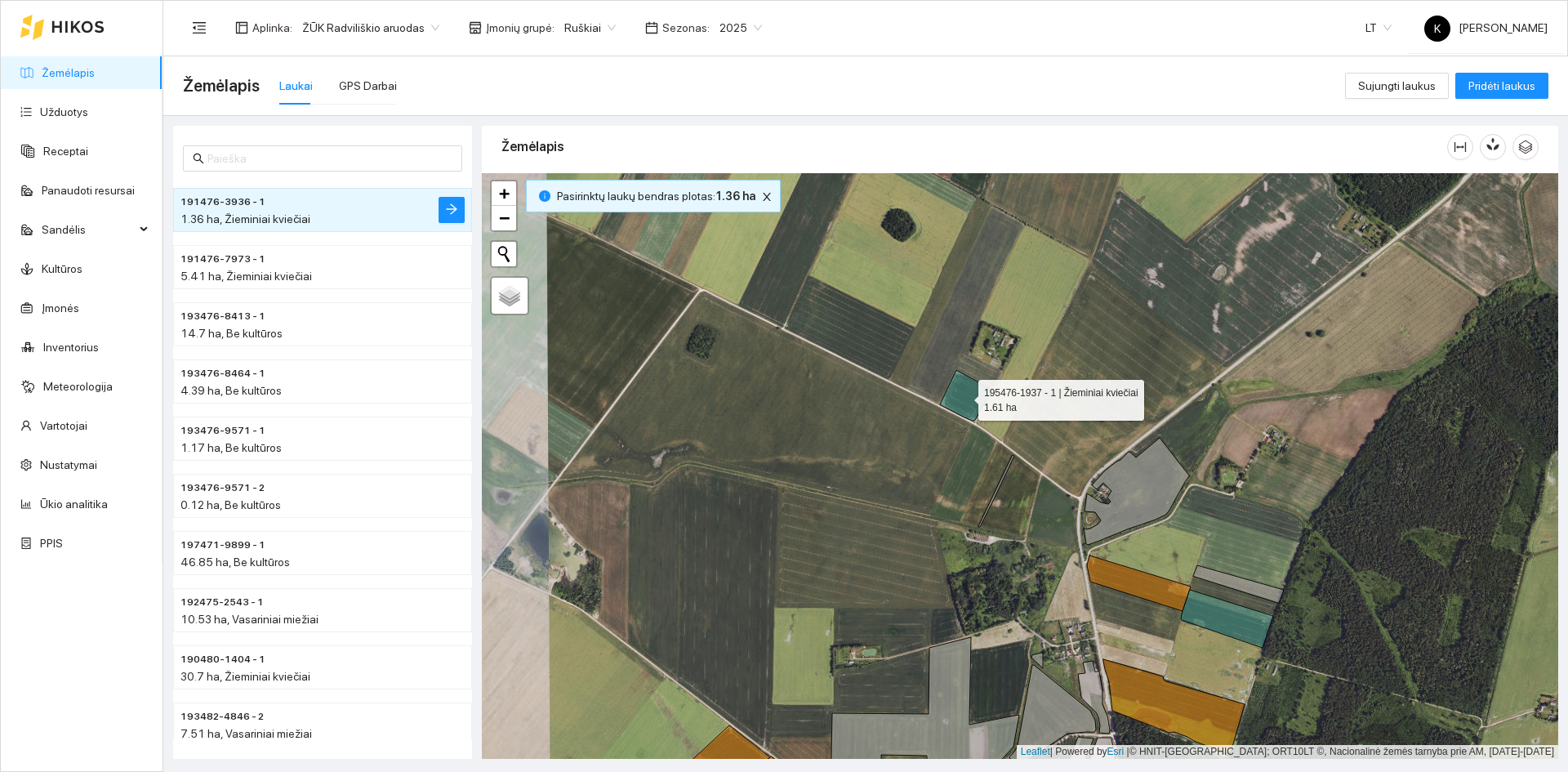
click at [963, 396] on icon at bounding box center [965, 395] width 52 height 50
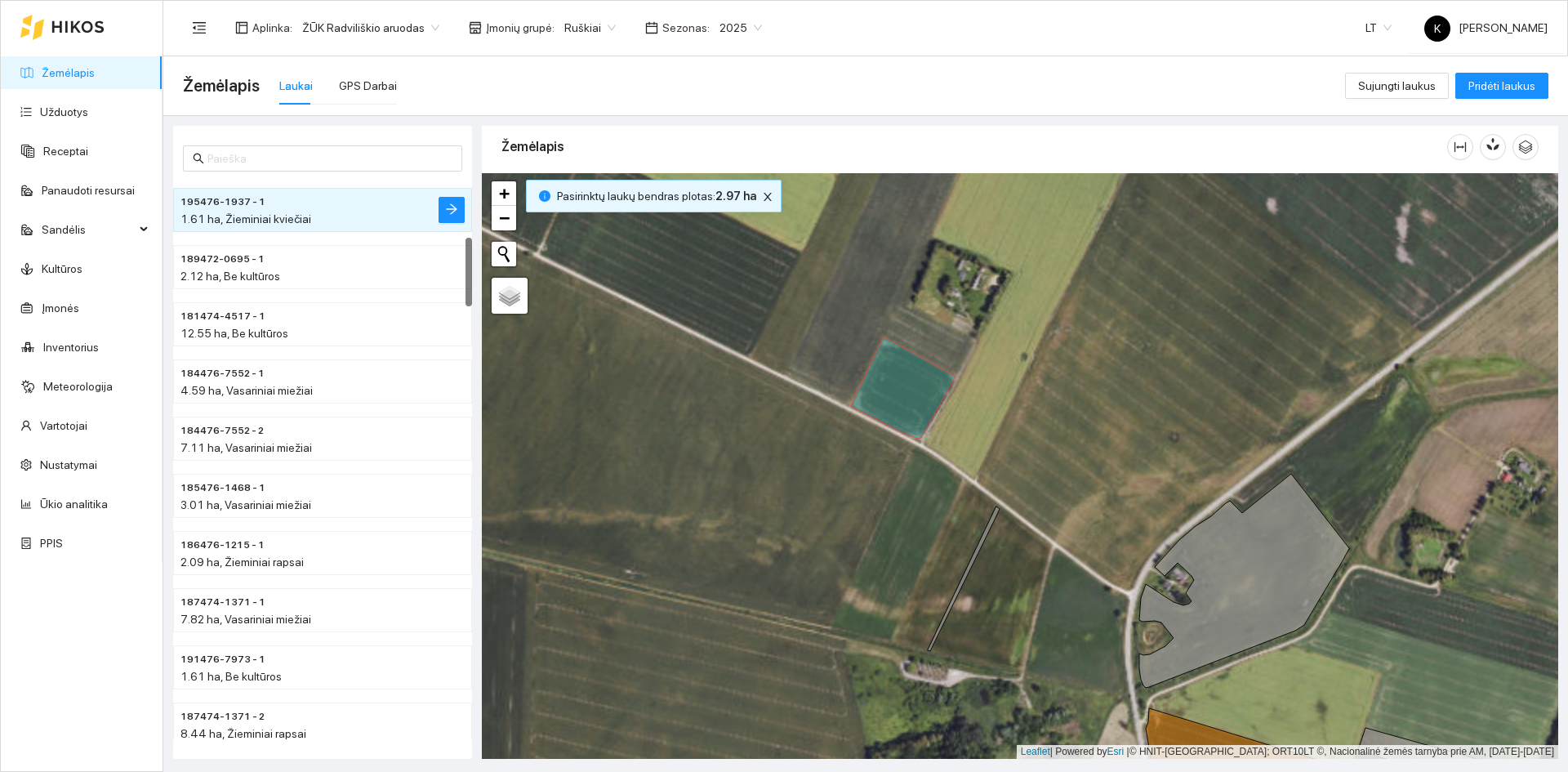
drag, startPoint x: 1014, startPoint y: 376, endPoint x: 1026, endPoint y: 408, distance: 34.2
click at [1026, 408] on div "+ − Nieko nerasta. Bandykite dar kartą. Žemėlapis Palydovas Leaflet | Powered b…" at bounding box center [1020, 466] width 1076 height 586
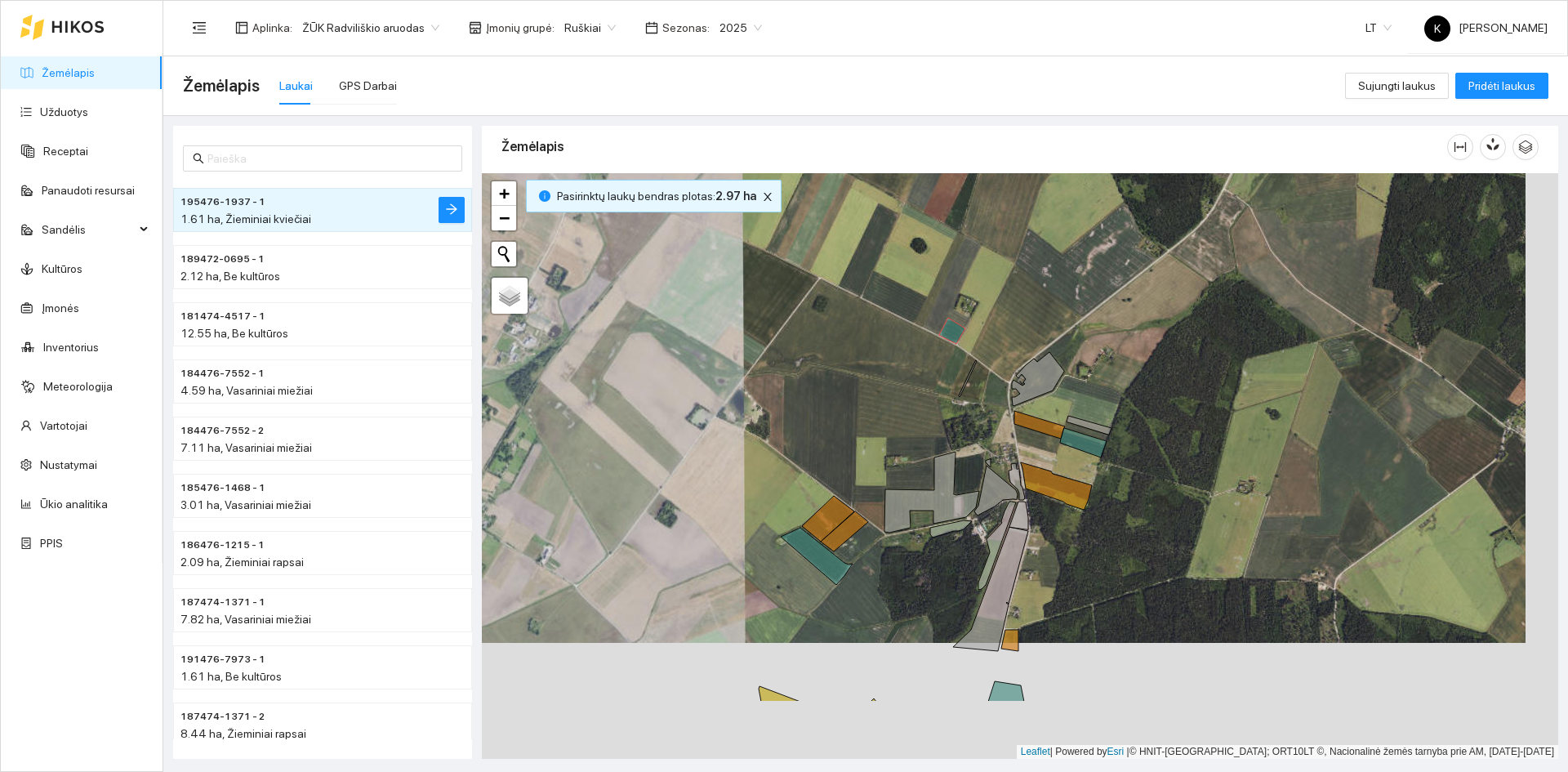
drag, startPoint x: 1106, startPoint y: 623, endPoint x: 1039, endPoint y: 448, distance: 187.4
click at [1044, 454] on div "+ − Nieko nerasta. Bandykite dar kartą. Žemėlapis Palydovas Leaflet | Powered b…" at bounding box center [1020, 466] width 1076 height 586
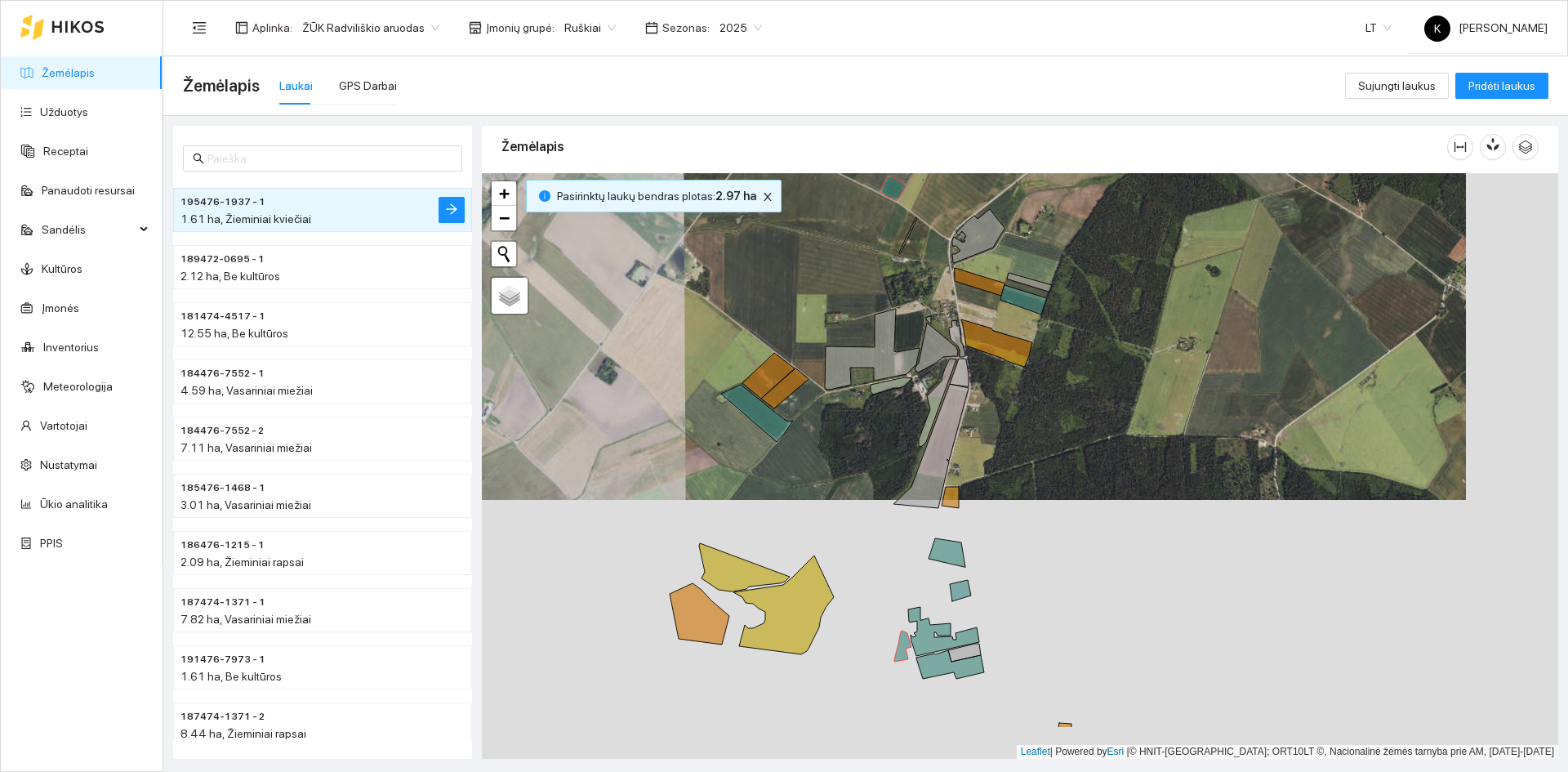
drag, startPoint x: 1118, startPoint y: 581, endPoint x: 1058, endPoint y: 455, distance: 139.6
click at [1059, 456] on div "+ − Nieko nerasta. Bandykite dar kartą. Žemėlapis Palydovas Leaflet | Powered b…" at bounding box center [1020, 466] width 1076 height 586
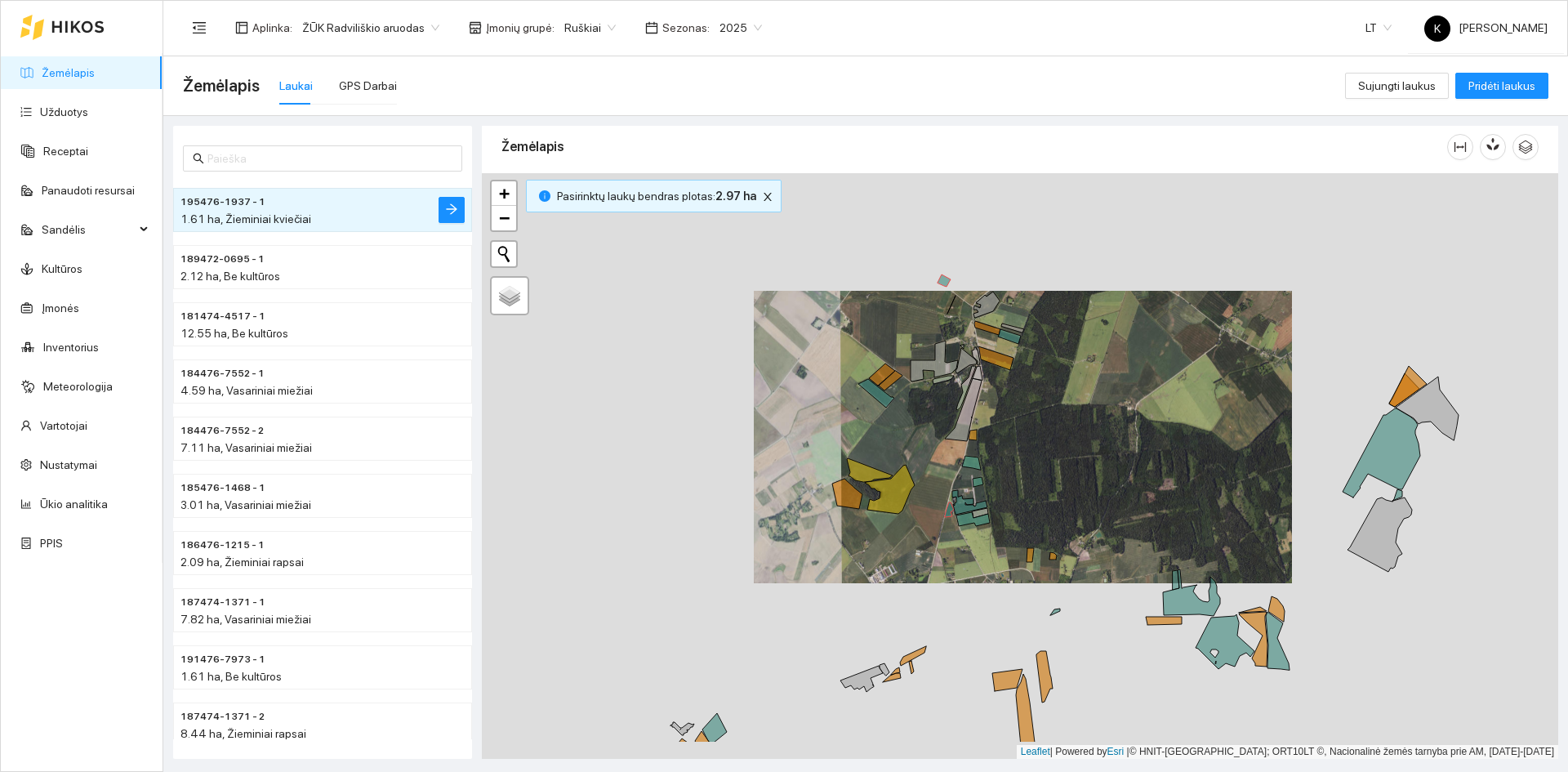
drag, startPoint x: 1164, startPoint y: 602, endPoint x: 1065, endPoint y: 477, distance: 159.5
click at [1066, 477] on div "+ − Nieko nerasta. Bandykite dar kartą. Žemėlapis Palydovas Leaflet | Powered b…" at bounding box center [1020, 466] width 1076 height 586
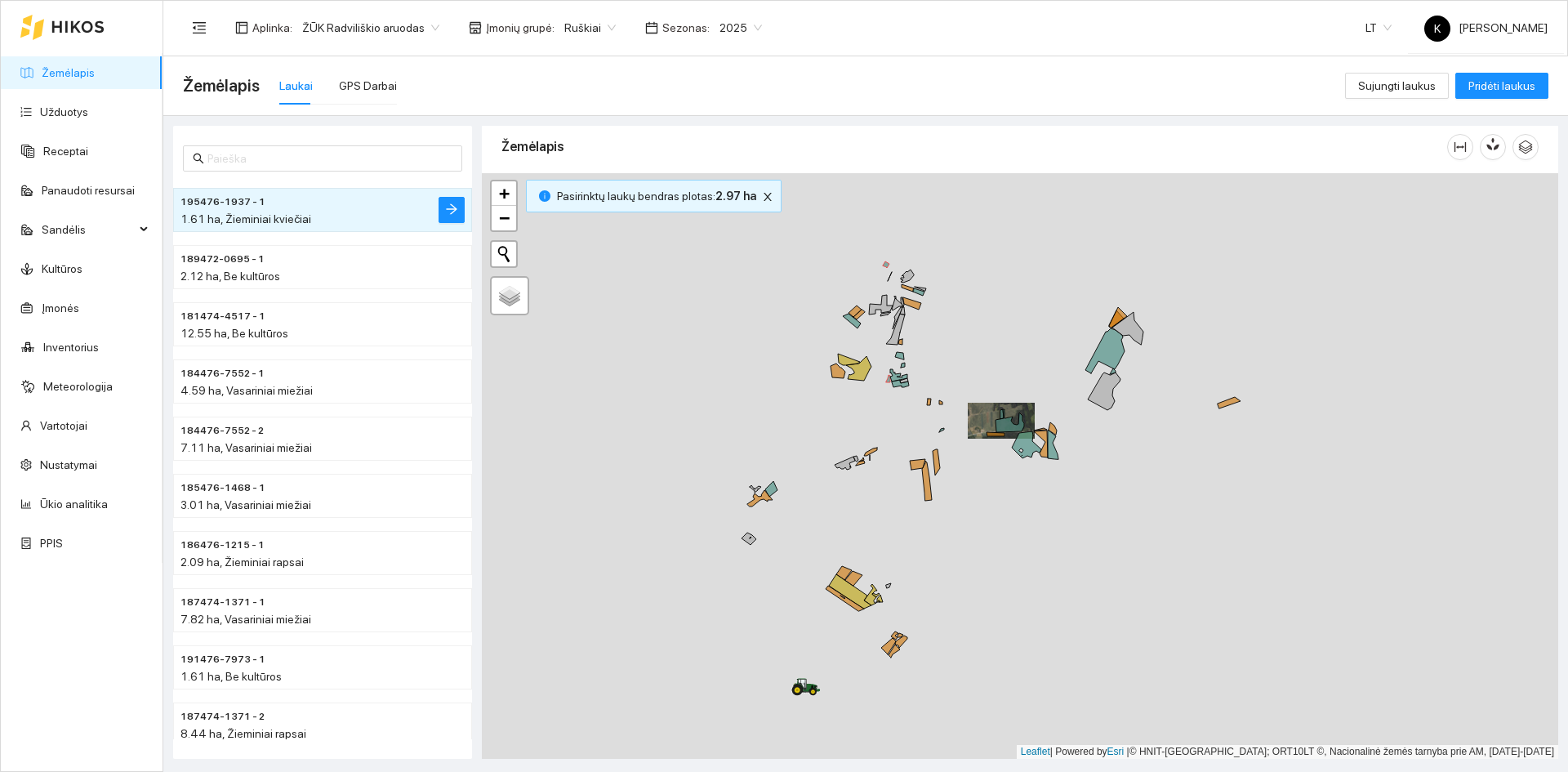
drag, startPoint x: 975, startPoint y: 684, endPoint x: 984, endPoint y: 511, distance: 173.2
click at [980, 545] on div "+ − Nieko nerasta. Bandykite dar kartą. Žemėlapis Palydovas Leaflet | Powered b…" at bounding box center [1020, 466] width 1076 height 586
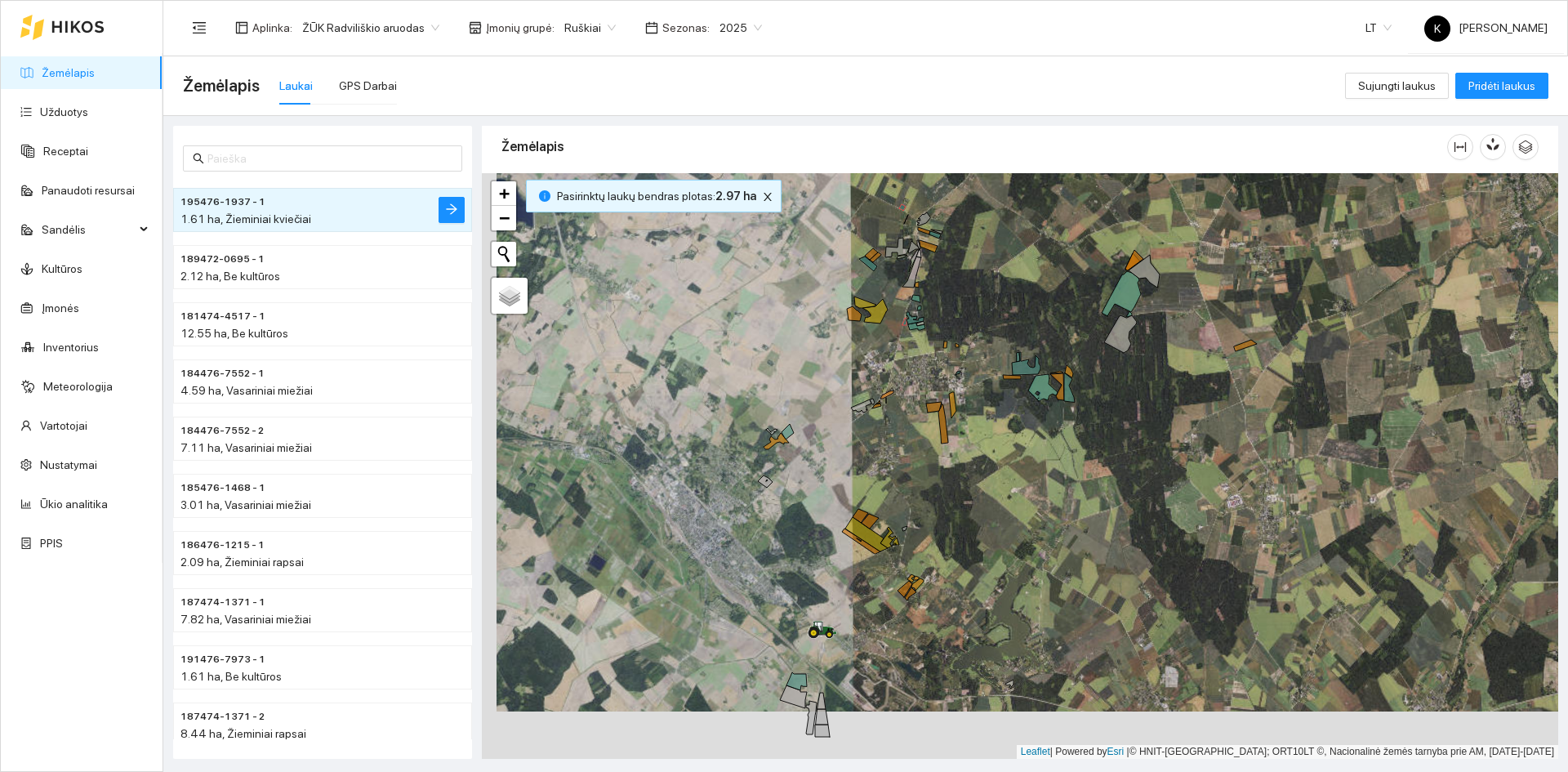
drag, startPoint x: 964, startPoint y: 649, endPoint x: 980, endPoint y: 578, distance: 72.8
click at [980, 578] on div "+ − Nieko nerasta. Bandykite dar kartą. Žemėlapis Palydovas Leaflet | Powered b…" at bounding box center [1020, 466] width 1076 height 586
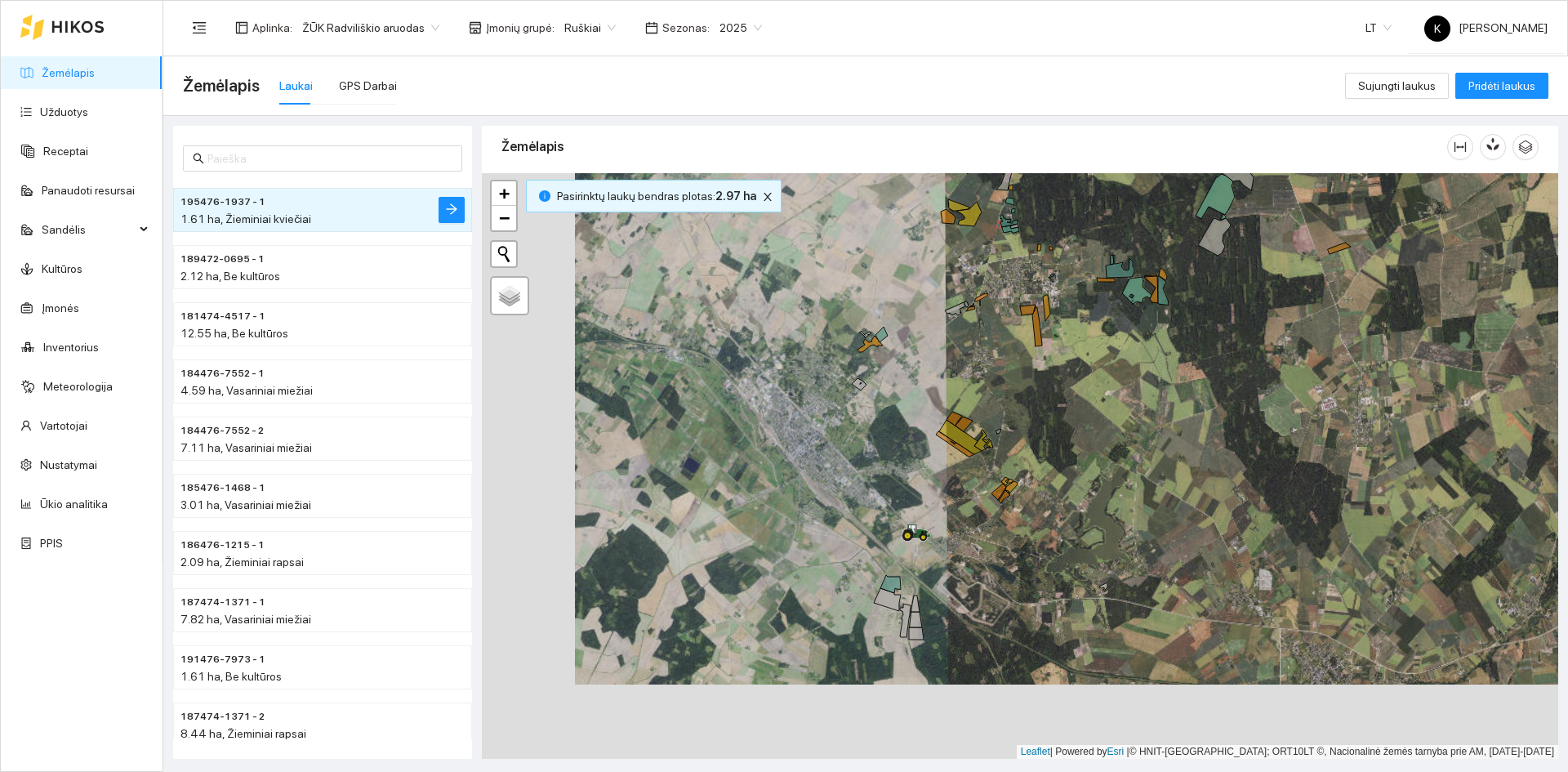
drag, startPoint x: 1103, startPoint y: 468, endPoint x: 1196, endPoint y: 393, distance: 119.5
click at [1196, 393] on div "+ − Nieko nerasta. Bandykite dar kartą. Žemėlapis Palydovas Leaflet | Powered b…" at bounding box center [1020, 466] width 1076 height 586
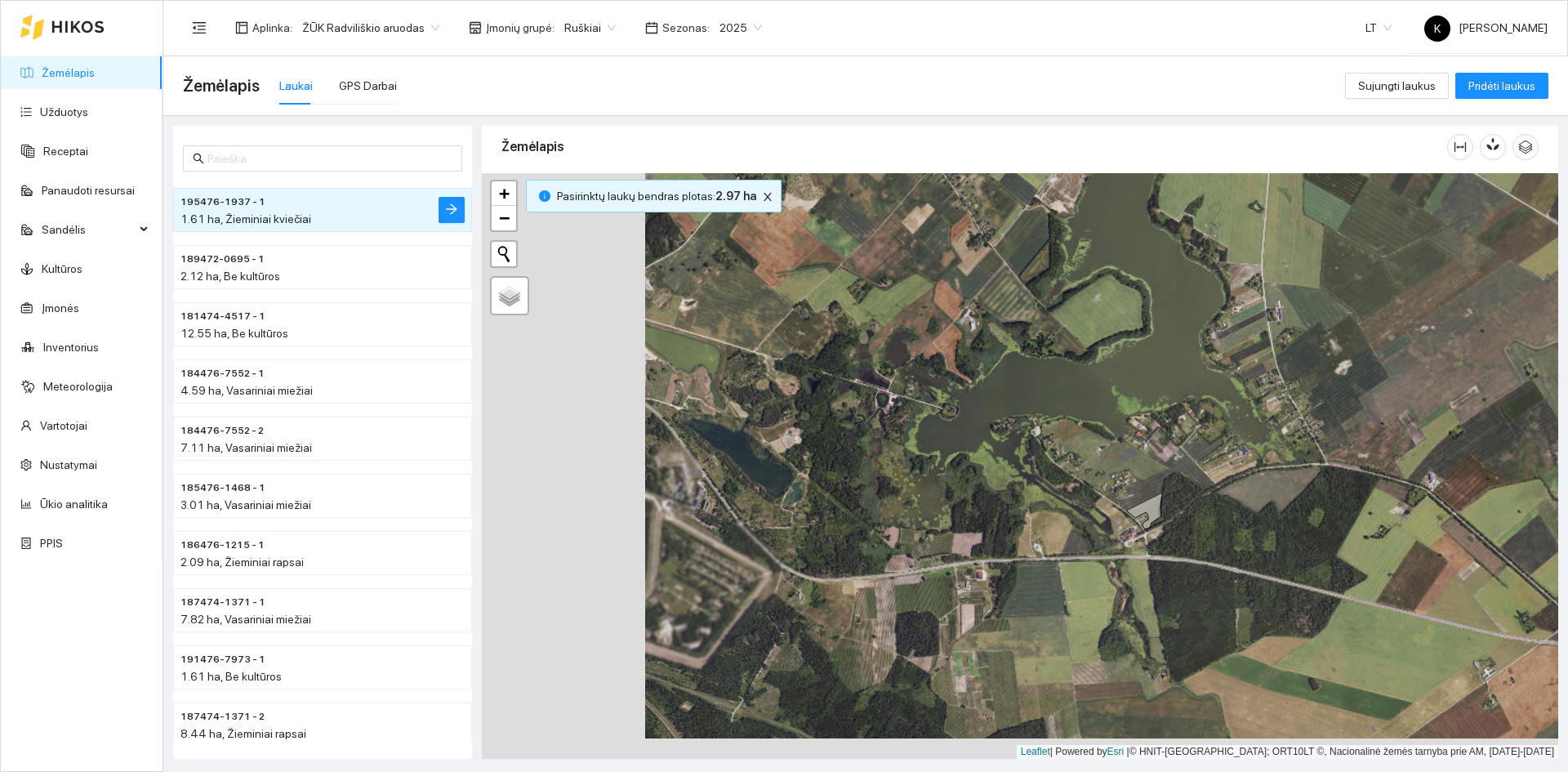
drag, startPoint x: 895, startPoint y: 534, endPoint x: 1059, endPoint y: 513, distance: 165.3
click at [1059, 513] on div "+ − Nieko nerasta. Bandykite dar kartą. Žemėlapis Palydovas Leaflet | Powered b…" at bounding box center [1020, 466] width 1076 height 586
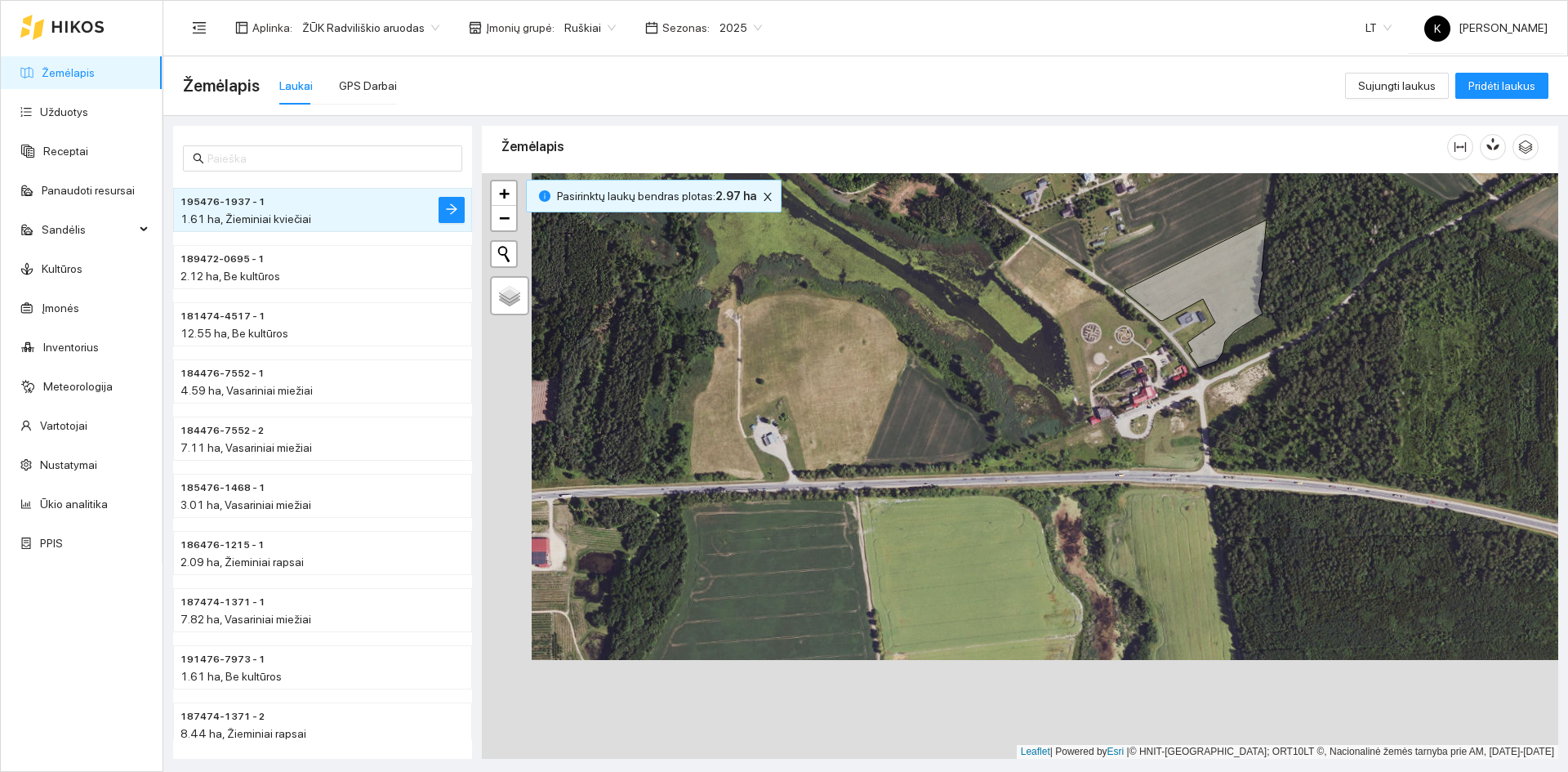
drag, startPoint x: 926, startPoint y: 621, endPoint x: 976, endPoint y: 522, distance: 110.9
click at [976, 522] on div "+ − Nieko nerasta. Bandykite dar kartą. Žemėlapis Palydovas Leaflet | Powered b…" at bounding box center [1020, 466] width 1076 height 586
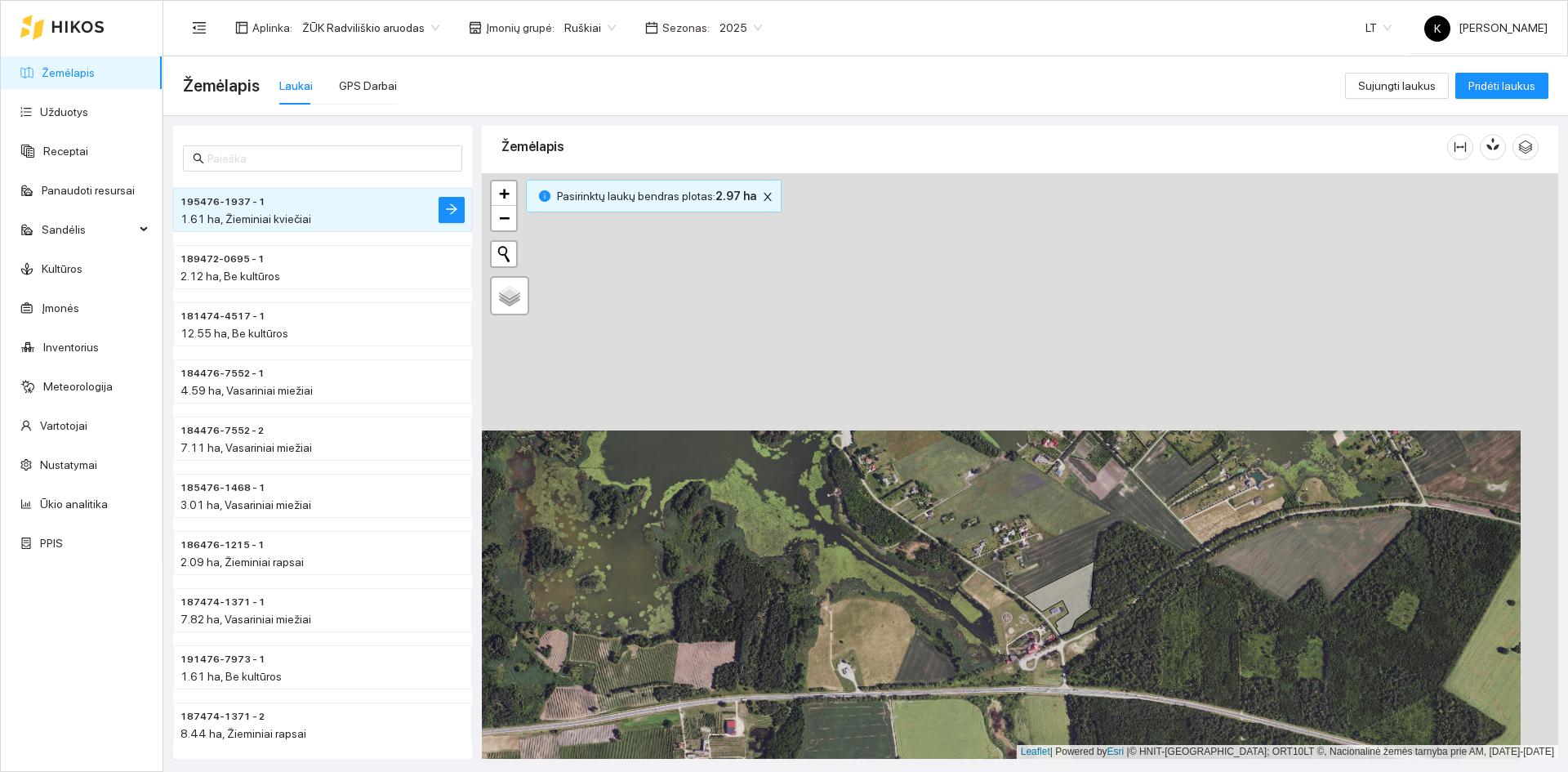
drag, startPoint x: 994, startPoint y: 361, endPoint x: 956, endPoint y: 619, distance: 260.8
click at [956, 619] on div "+ − Nieko nerasta. Bandykite dar kartą. Žemėlapis Palydovas Leaflet | Powered b…" at bounding box center [1020, 466] width 1076 height 586
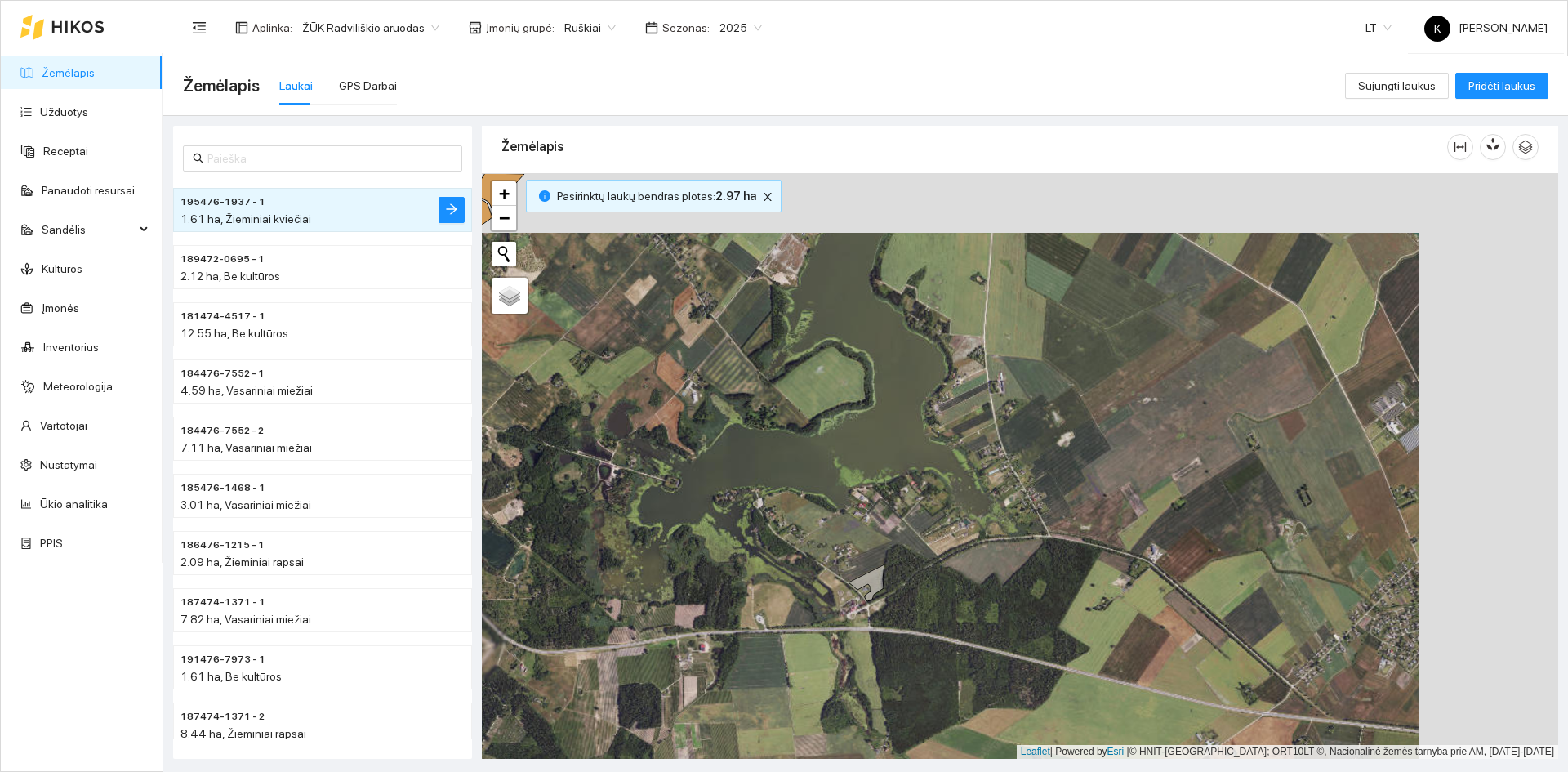
drag, startPoint x: 1176, startPoint y: 400, endPoint x: 1034, endPoint y: 463, distance: 155.3
click at [1034, 463] on div "+ − Nieko nerasta. Bandykite dar kartą. Žemėlapis Palydovas Leaflet | Powered b…" at bounding box center [1020, 466] width 1076 height 586
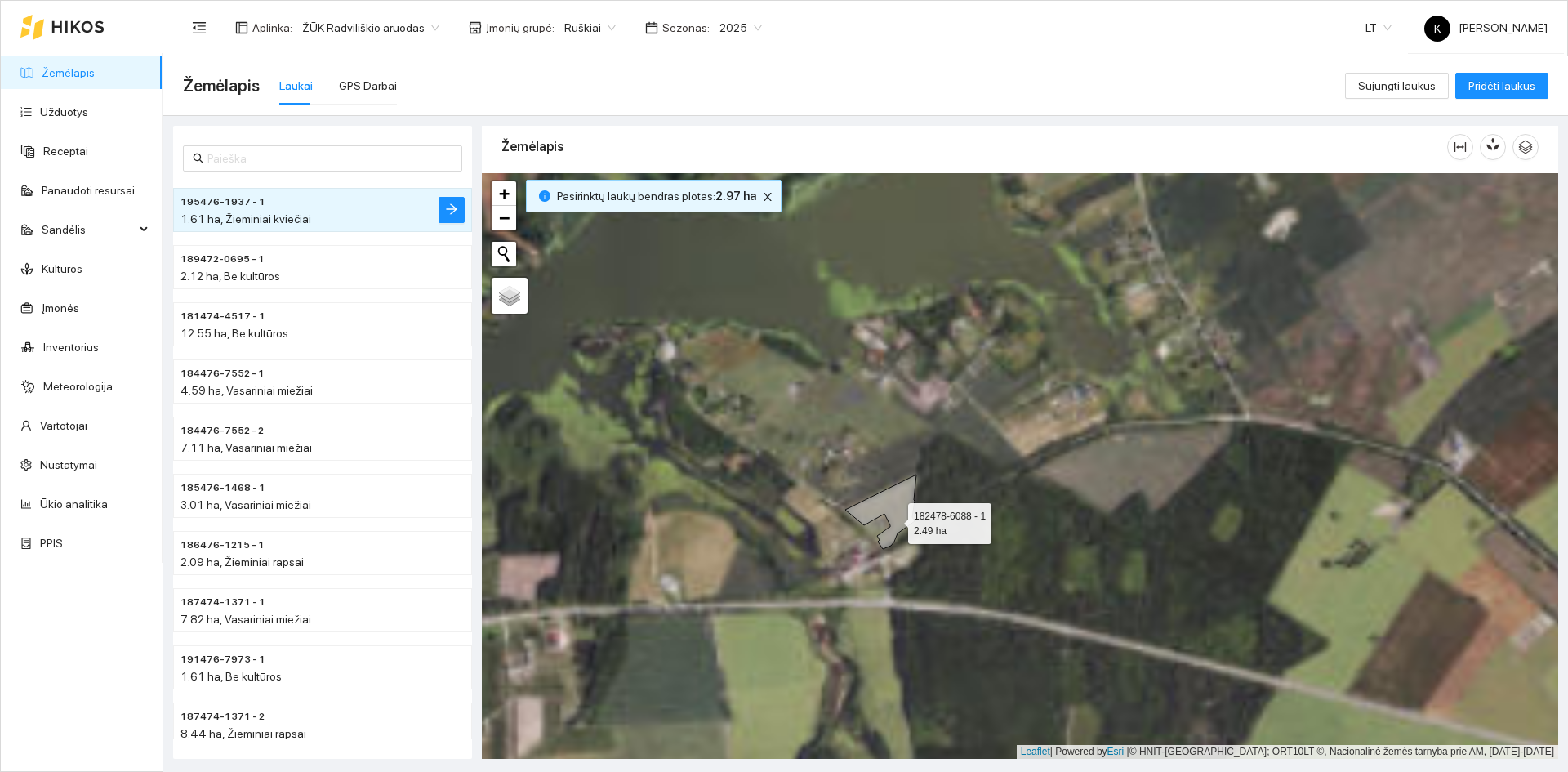
drag, startPoint x: 877, startPoint y: 571, endPoint x: 892, endPoint y: 520, distance: 53.2
click at [892, 520] on icon at bounding box center [881, 512] width 71 height 74
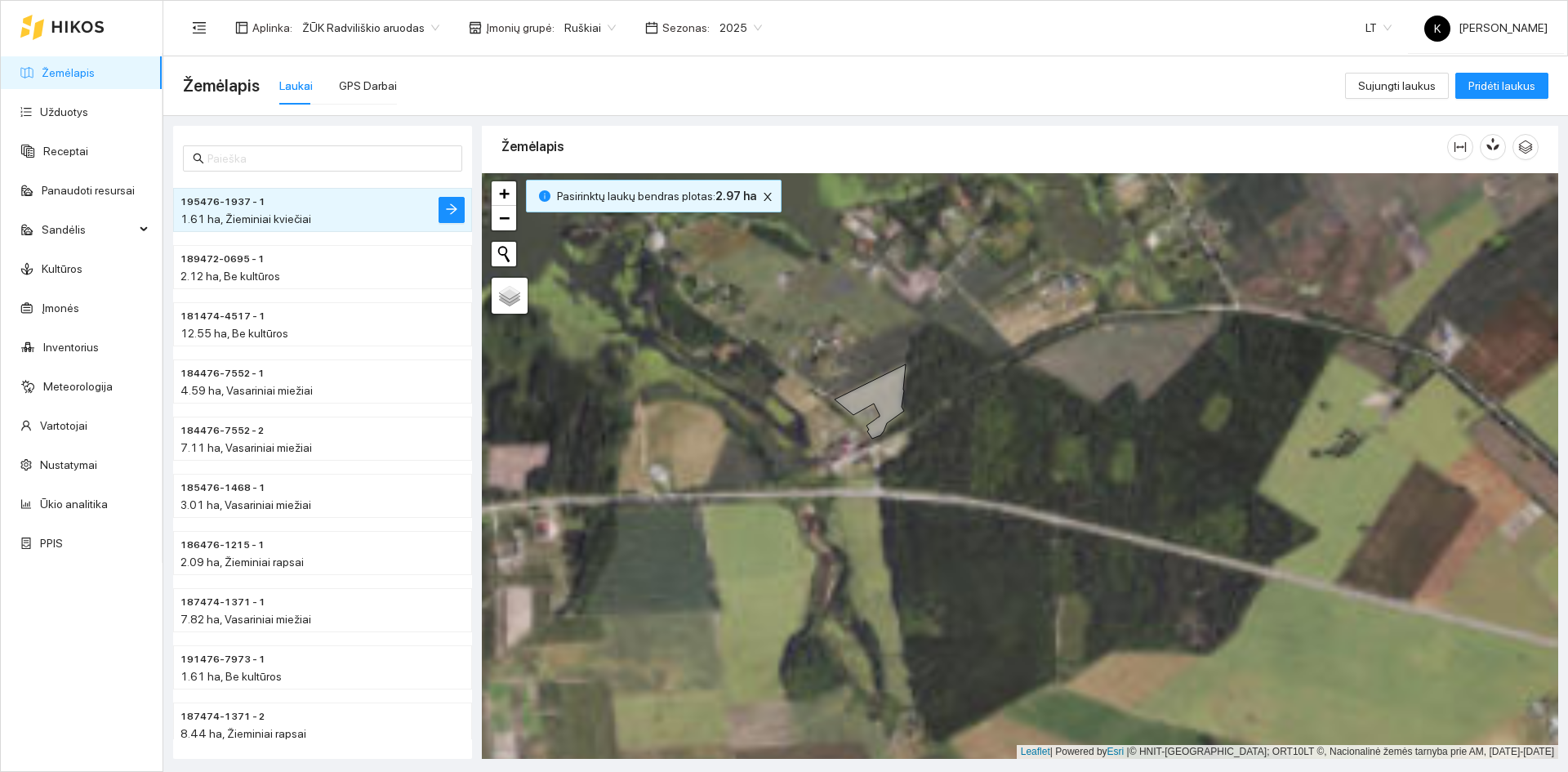
drag, startPoint x: 1015, startPoint y: 539, endPoint x: 986, endPoint y: 400, distance: 142.0
click at [986, 400] on div "+ − Nieko nerasta. Bandykite dar kartą. Žemėlapis Palydovas Leaflet | Powered b…" at bounding box center [1020, 466] width 1076 height 586
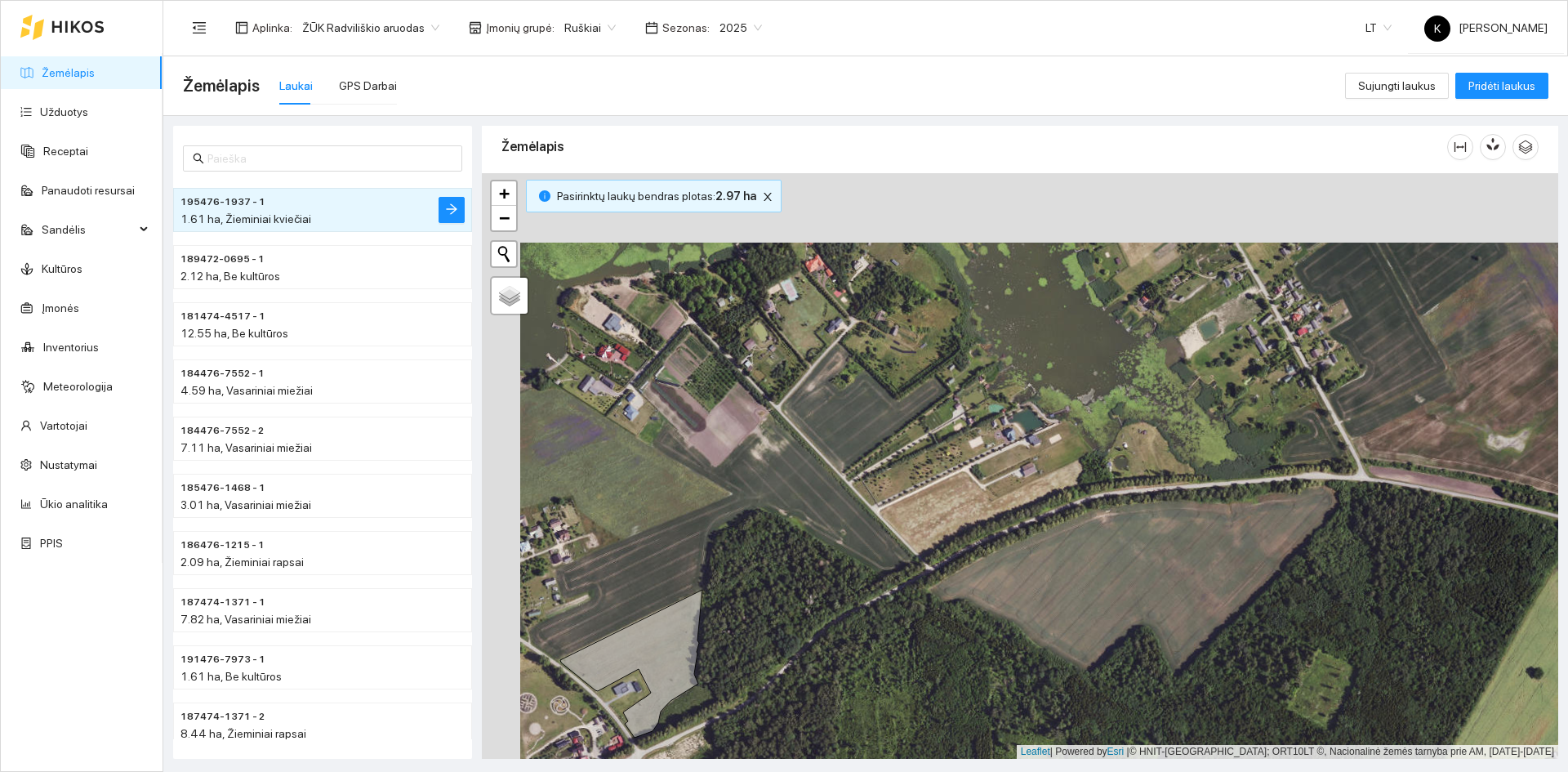
drag, startPoint x: 845, startPoint y: 325, endPoint x: 883, endPoint y: 395, distance: 79.6
click at [883, 395] on div "+ − Nieko nerasta. Bandykite dar kartą. Žemėlapis Palydovas Leaflet | Powered b…" at bounding box center [1020, 466] width 1076 height 586
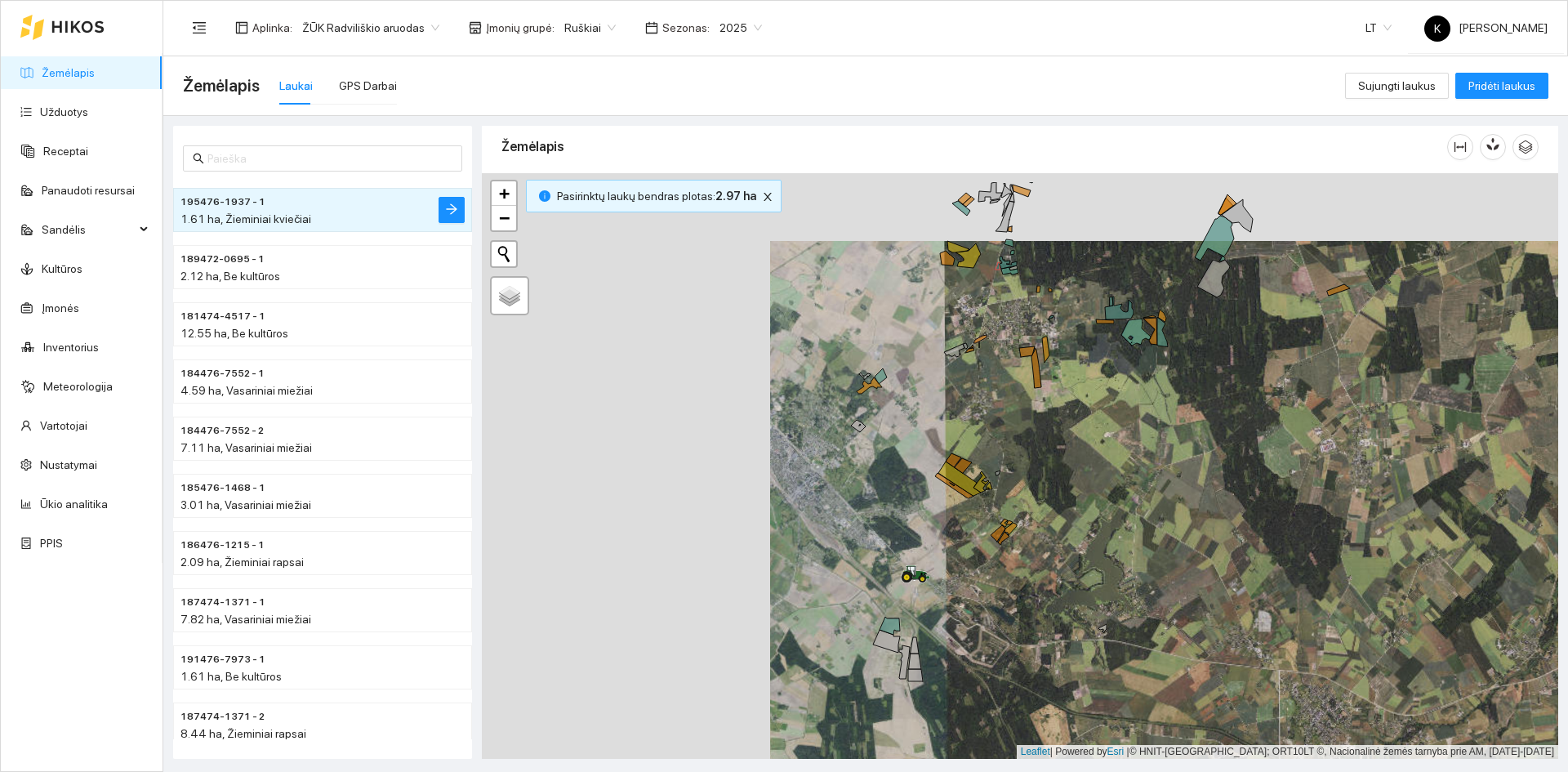
drag, startPoint x: 719, startPoint y: 510, endPoint x: 1007, endPoint y: 578, distance: 295.9
click at [1007, 578] on div "+ − Nieko nerasta. Bandykite dar kartą. Žemėlapis Palydovas Leaflet | Powered b…" at bounding box center [1020, 466] width 1076 height 586
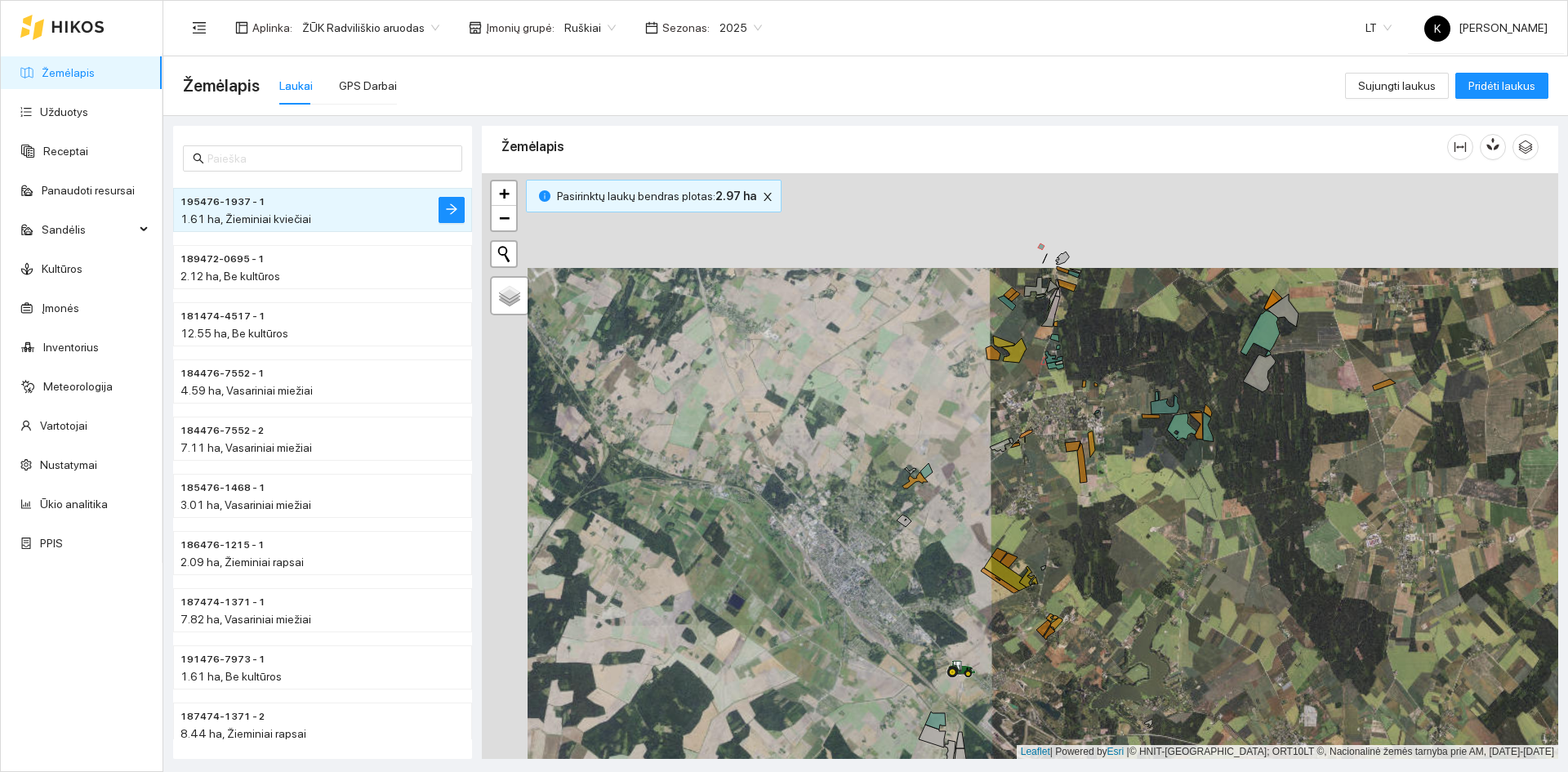
drag, startPoint x: 860, startPoint y: 512, endPoint x: 910, endPoint y: 626, distance: 124.5
click at [910, 626] on div "+ − Nieko nerasta. Bandykite dar kartą. Žemėlapis Palydovas Leaflet | Powered b…" at bounding box center [1020, 466] width 1076 height 586
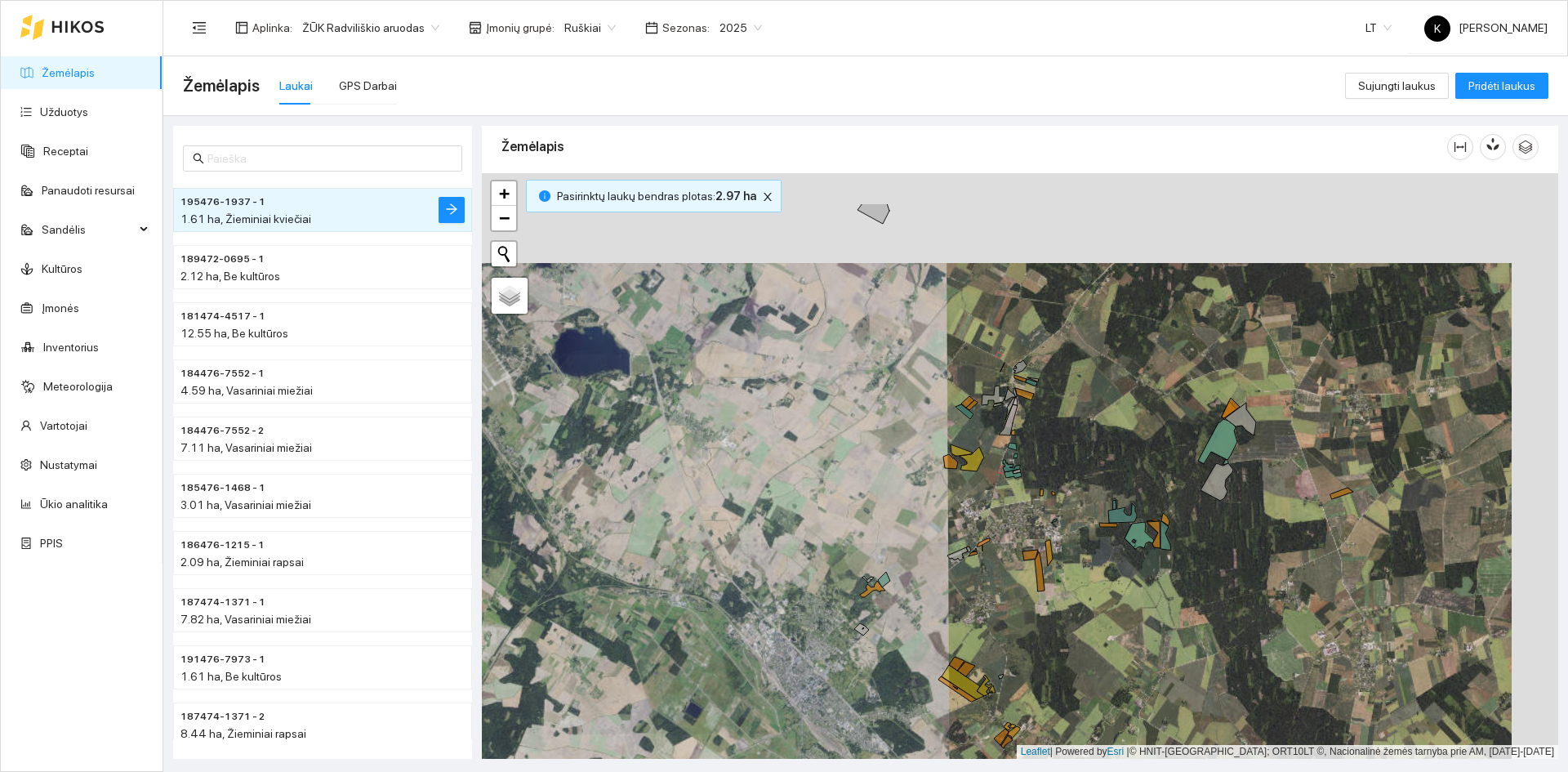
drag, startPoint x: 1006, startPoint y: 453, endPoint x: 959, endPoint y: 543, distance: 101.5
click at [959, 543] on div "+ − Nieko nerasta. Bandykite dar kartą. Žemėlapis Palydovas Leaflet | Powered b…" at bounding box center [1020, 466] width 1076 height 586
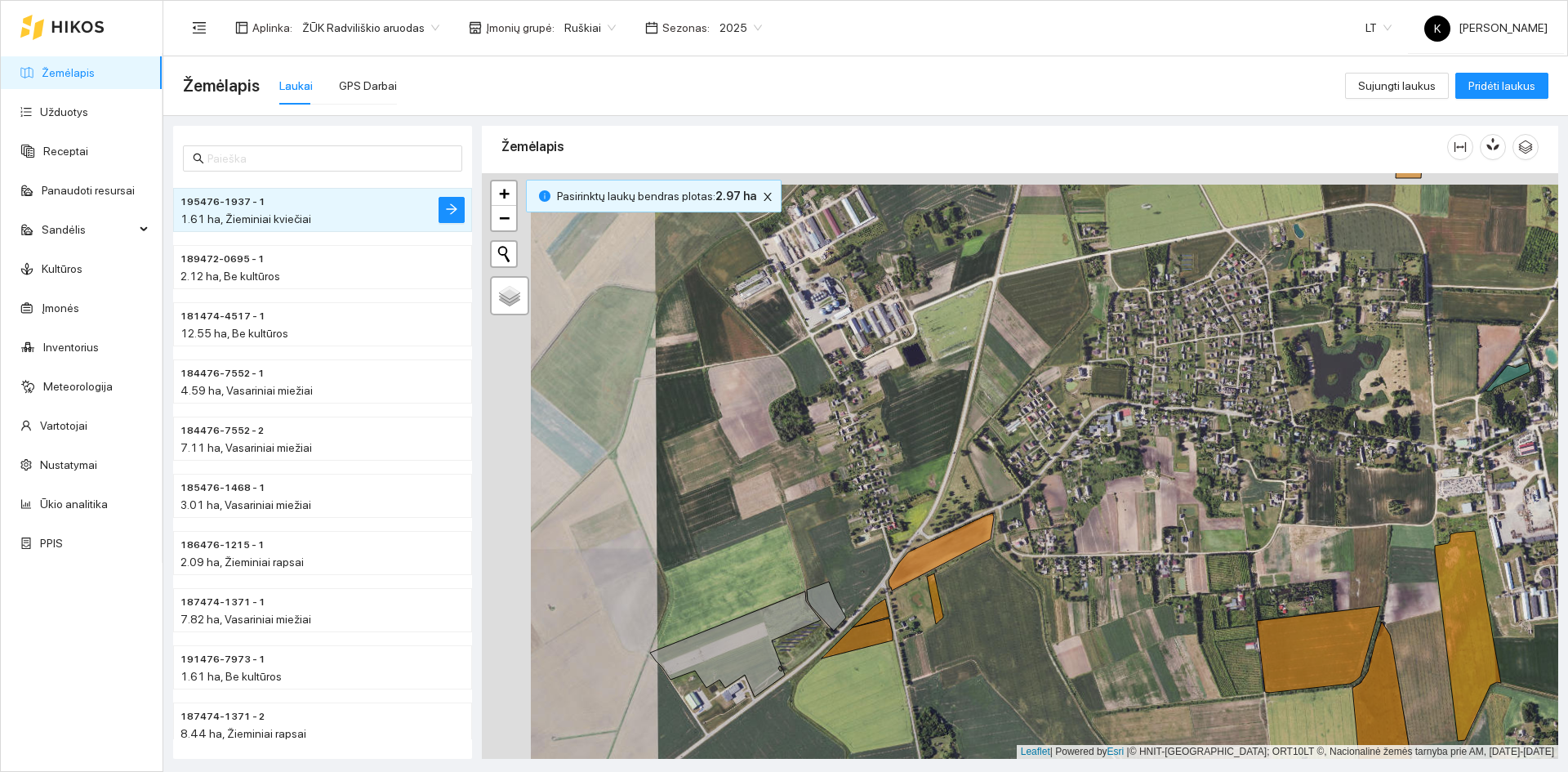
drag, startPoint x: 925, startPoint y: 586, endPoint x: 978, endPoint y: 598, distance: 54.3
click at [978, 598] on div "+ − Nieko nerasta. Bandykite dar kartą. Žemėlapis Palydovas Leaflet | Powered b…" at bounding box center [1020, 466] width 1076 height 586
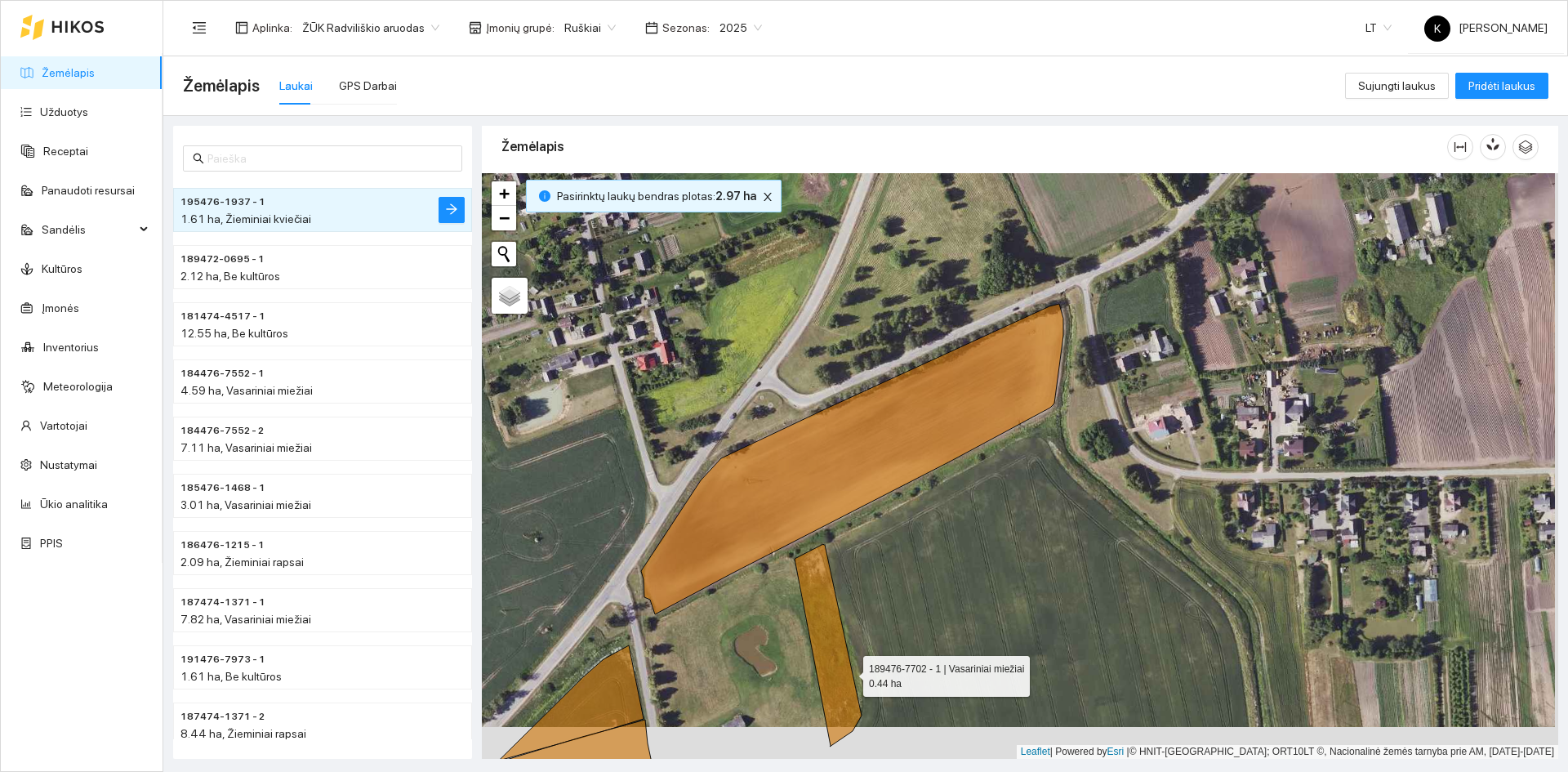
drag, startPoint x: 854, startPoint y: 706, endPoint x: 825, endPoint y: 651, distance: 62.2
click at [849, 664] on icon at bounding box center [828, 645] width 67 height 203
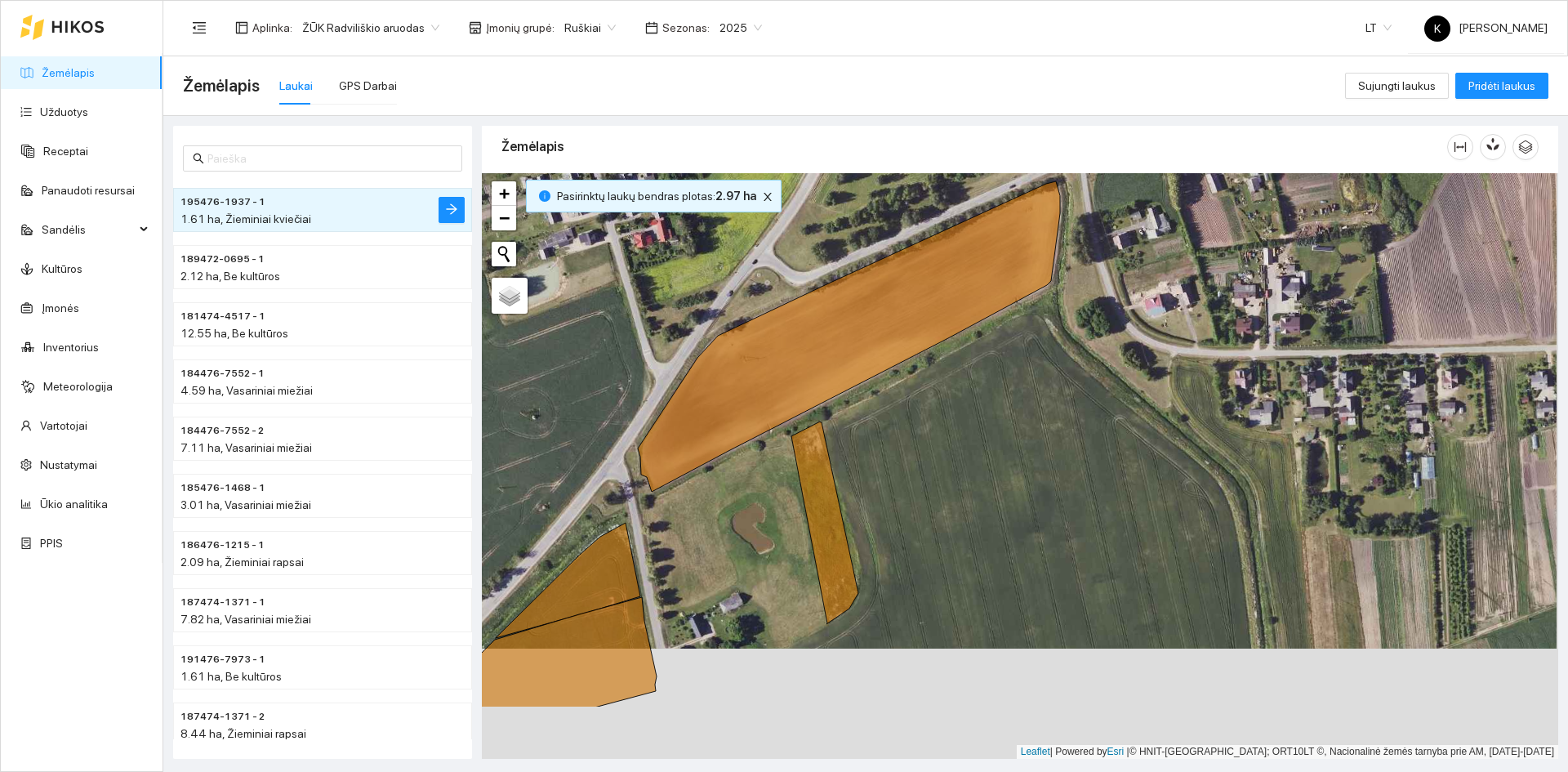
drag, startPoint x: 891, startPoint y: 676, endPoint x: 887, endPoint y: 535, distance: 141.1
click at [887, 535] on div "+ − Nieko nerasta. Bandykite dar kartą. Žemėlapis Palydovas Leaflet | Powered b…" at bounding box center [1020, 466] width 1076 height 586
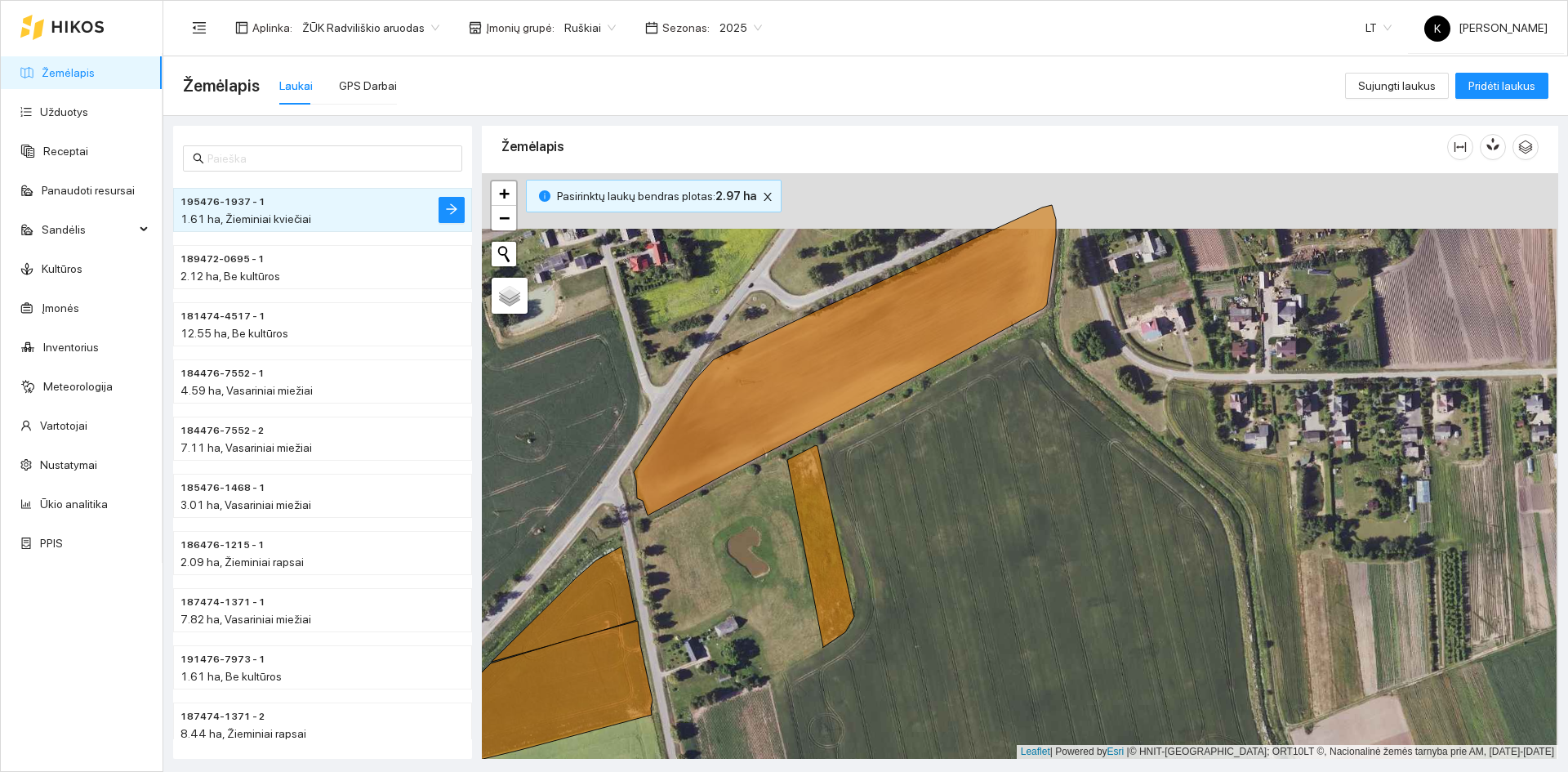
drag, startPoint x: 996, startPoint y: 541, endPoint x: 994, endPoint y: 597, distance: 56.0
click at [994, 597] on div "+ − Nieko nerasta. Bandykite dar kartą. Žemėlapis Palydovas Leaflet | Powered b…" at bounding box center [1020, 466] width 1076 height 586
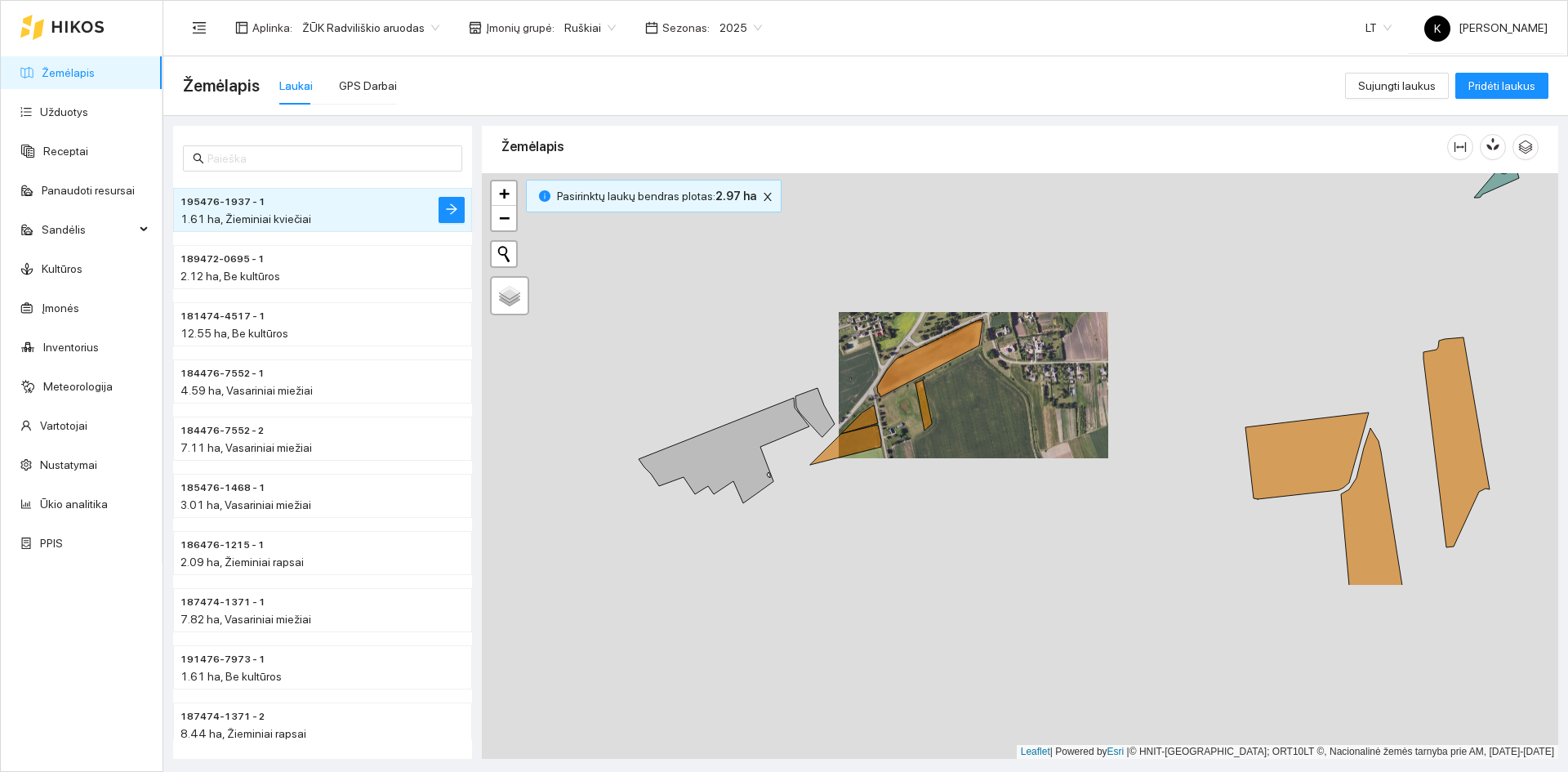
drag, startPoint x: 910, startPoint y: 699, endPoint x: 965, endPoint y: 467, distance: 238.4
click at [965, 467] on div "+ − Nieko nerasta. Bandykite dar kartą. Žemėlapis Palydovas Leaflet | Powered b…" at bounding box center [1020, 466] width 1076 height 586
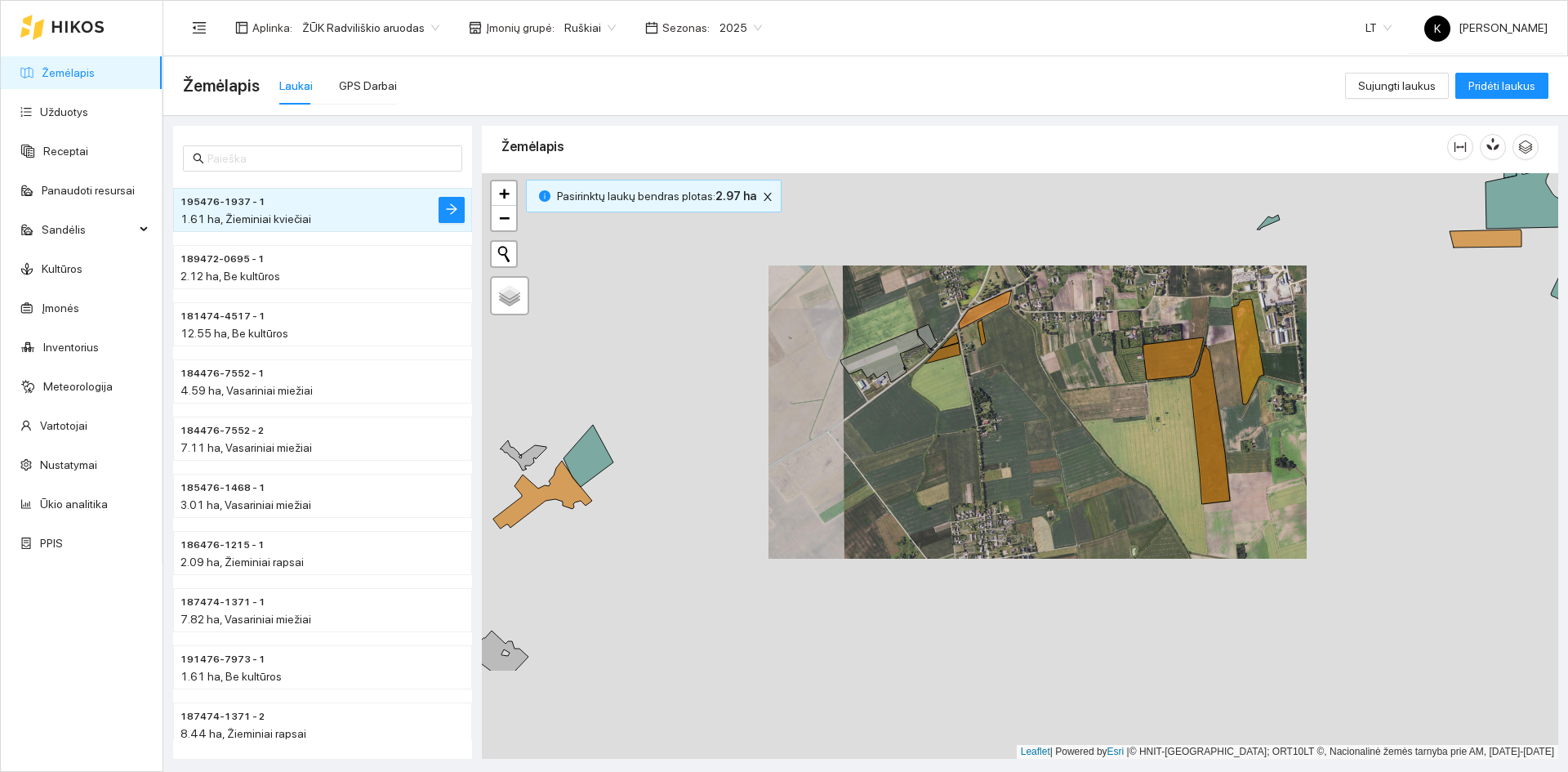
drag, startPoint x: 1019, startPoint y: 678, endPoint x: 1065, endPoint y: 458, distance: 224.8
click at [1065, 458] on div "+ − Nieko nerasta. Bandykite dar kartą. Žemėlapis Palydovas Leaflet | Powered b…" at bounding box center [1020, 466] width 1076 height 586
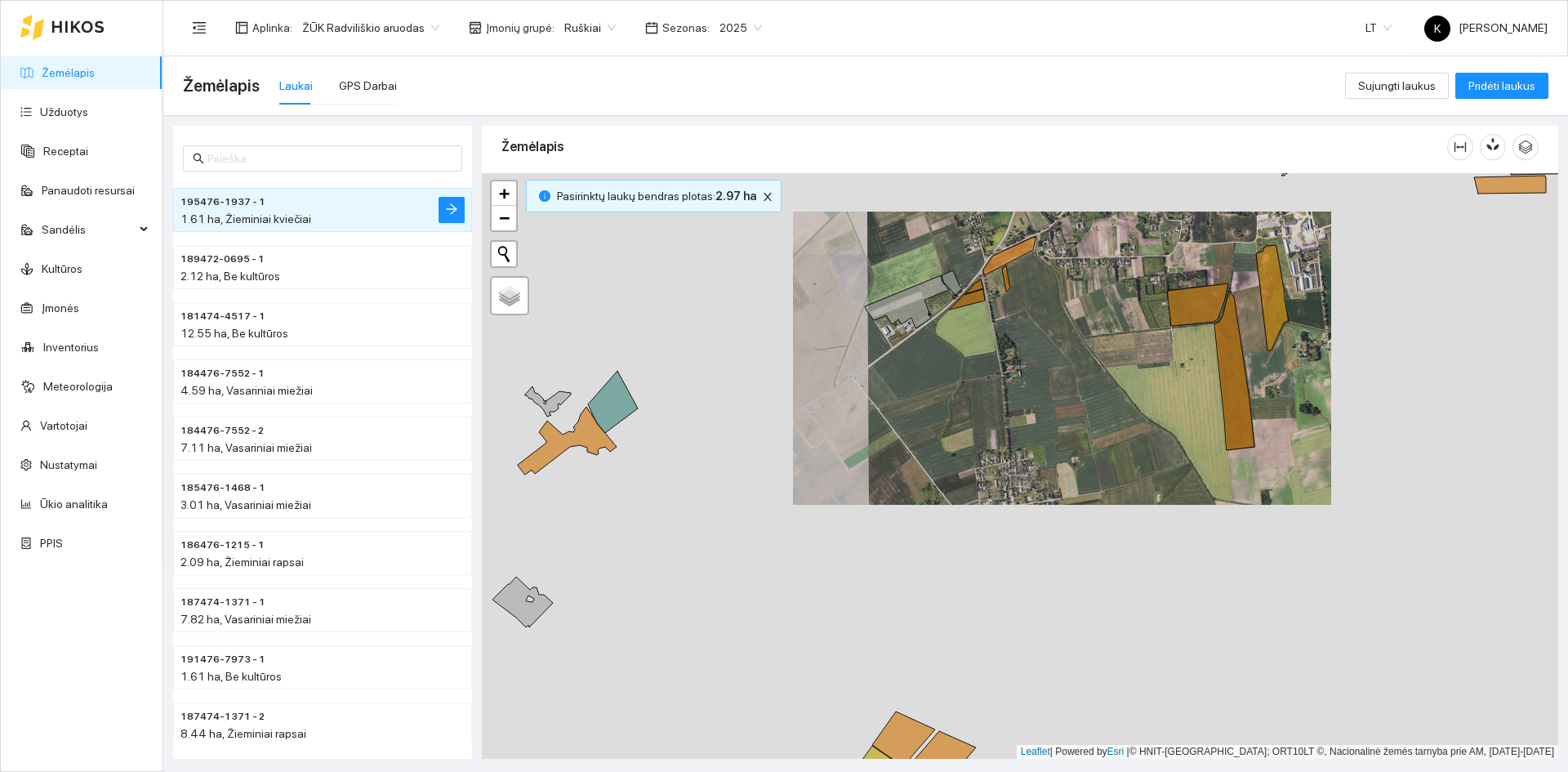
drag, startPoint x: 1081, startPoint y: 433, endPoint x: 1070, endPoint y: 491, distance: 59.0
click at [1070, 491] on div "+ − Nieko nerasta. Bandykite dar kartą. Žemėlapis Palydovas Leaflet | Powered b…" at bounding box center [1020, 466] width 1076 height 586
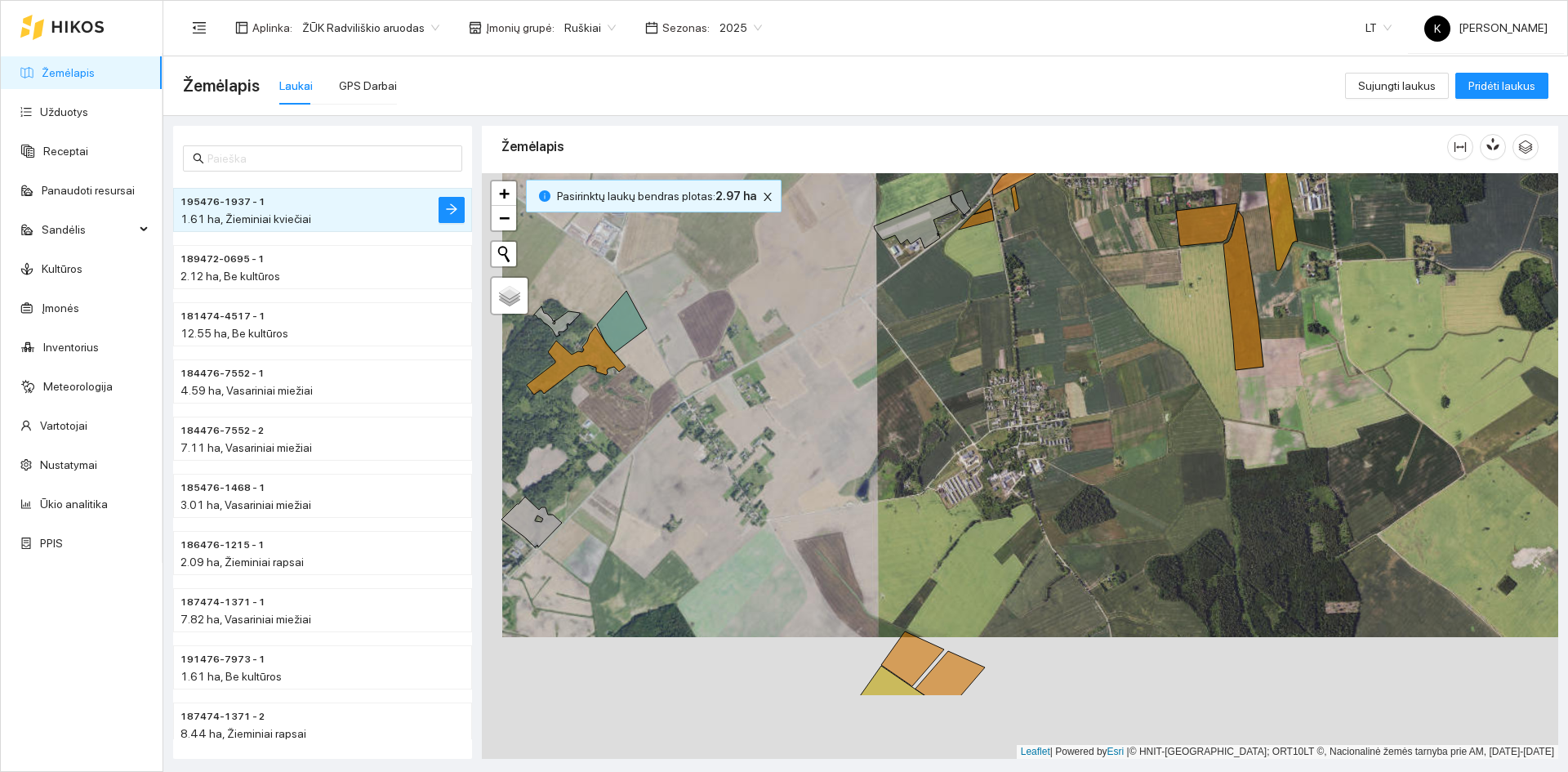
drag, startPoint x: 1044, startPoint y: 549, endPoint x: 1069, endPoint y: 399, distance: 152.1
click at [1069, 399] on div "+ − Nieko nerasta. Bandykite dar kartą. Žemėlapis Palydovas Leaflet | Powered b…" at bounding box center [1020, 466] width 1076 height 586
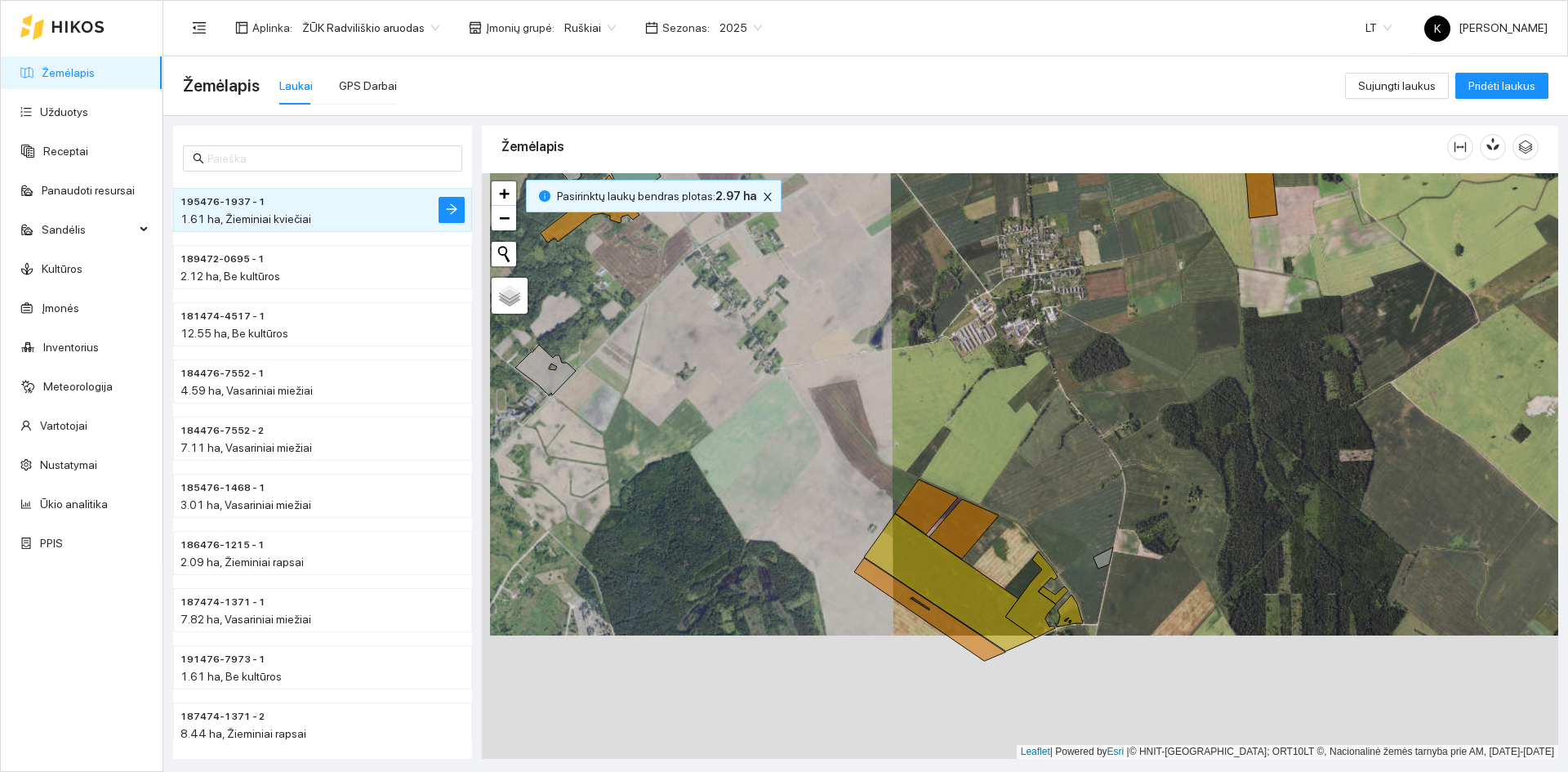
drag, startPoint x: 1050, startPoint y: 515, endPoint x: 1057, endPoint y: 366, distance: 149.2
click at [1059, 377] on div "+ − Nieko nerasta. Bandykite dar kartą. Žemėlapis Palydovas Leaflet | Powered b…" at bounding box center [1020, 466] width 1076 height 586
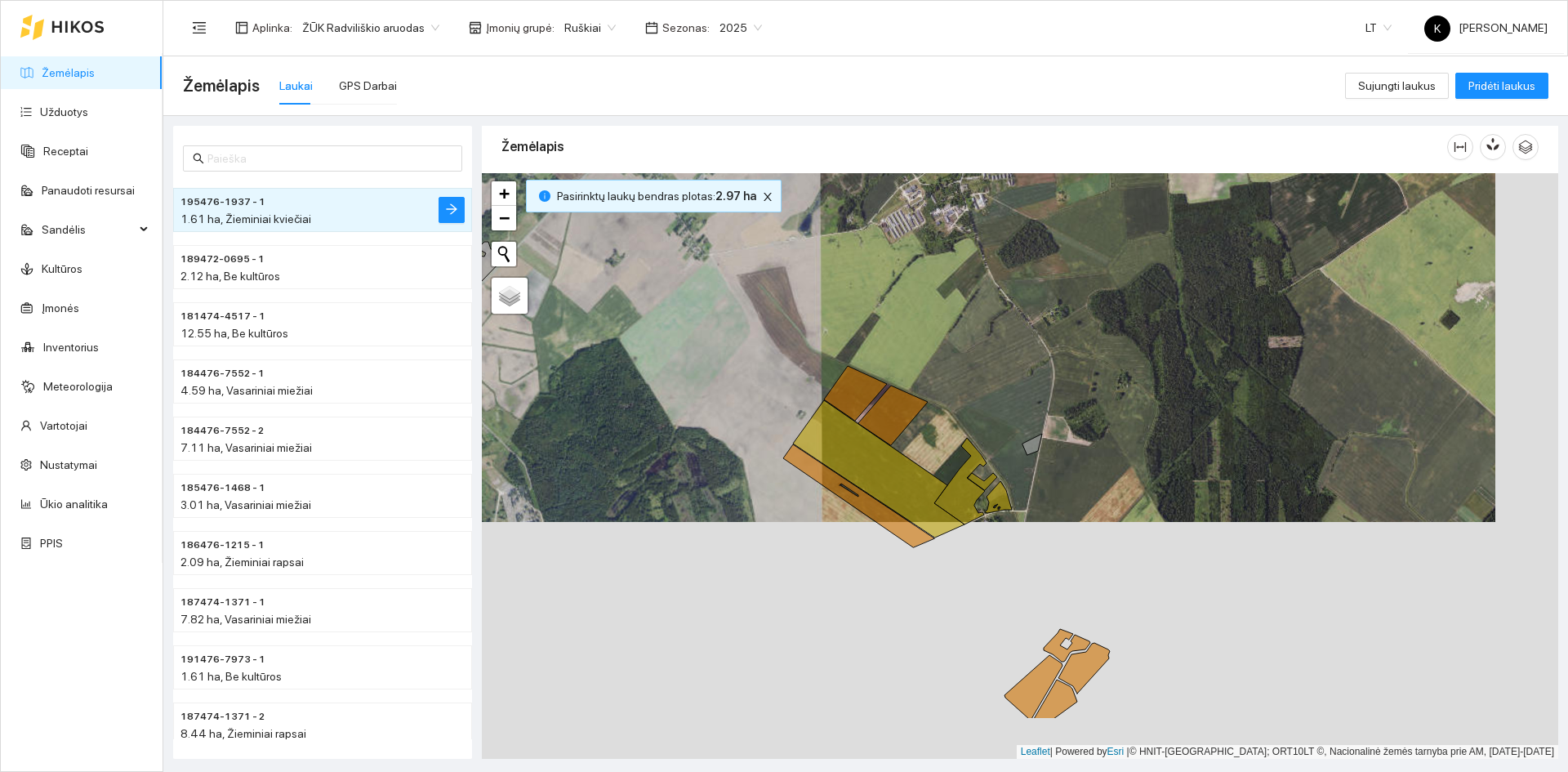
drag, startPoint x: 1074, startPoint y: 511, endPoint x: 1002, endPoint y: 411, distance: 123.2
click at [1002, 411] on div "+ − Nieko nerasta. Bandykite dar kartą. Žemėlapis Palydovas Leaflet | Powered b…" at bounding box center [1020, 466] width 1076 height 586
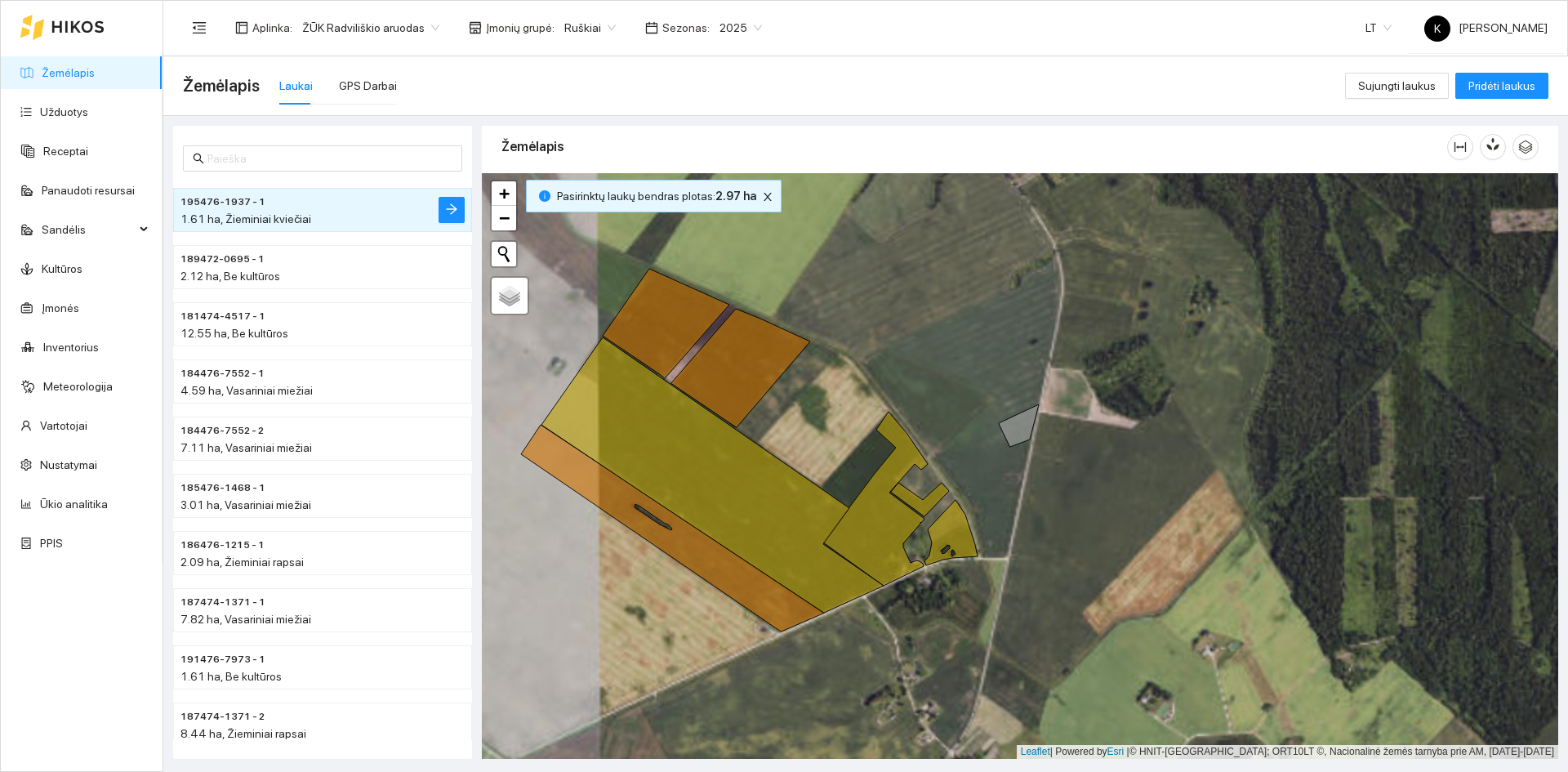
drag, startPoint x: 1047, startPoint y: 453, endPoint x: 1038, endPoint y: 468, distance: 17.5
click at [1038, 468] on div "+ − Nieko nerasta. Bandykite dar kartą. Žemėlapis Palydovas Leaflet | Powered b…" at bounding box center [1020, 466] width 1076 height 586
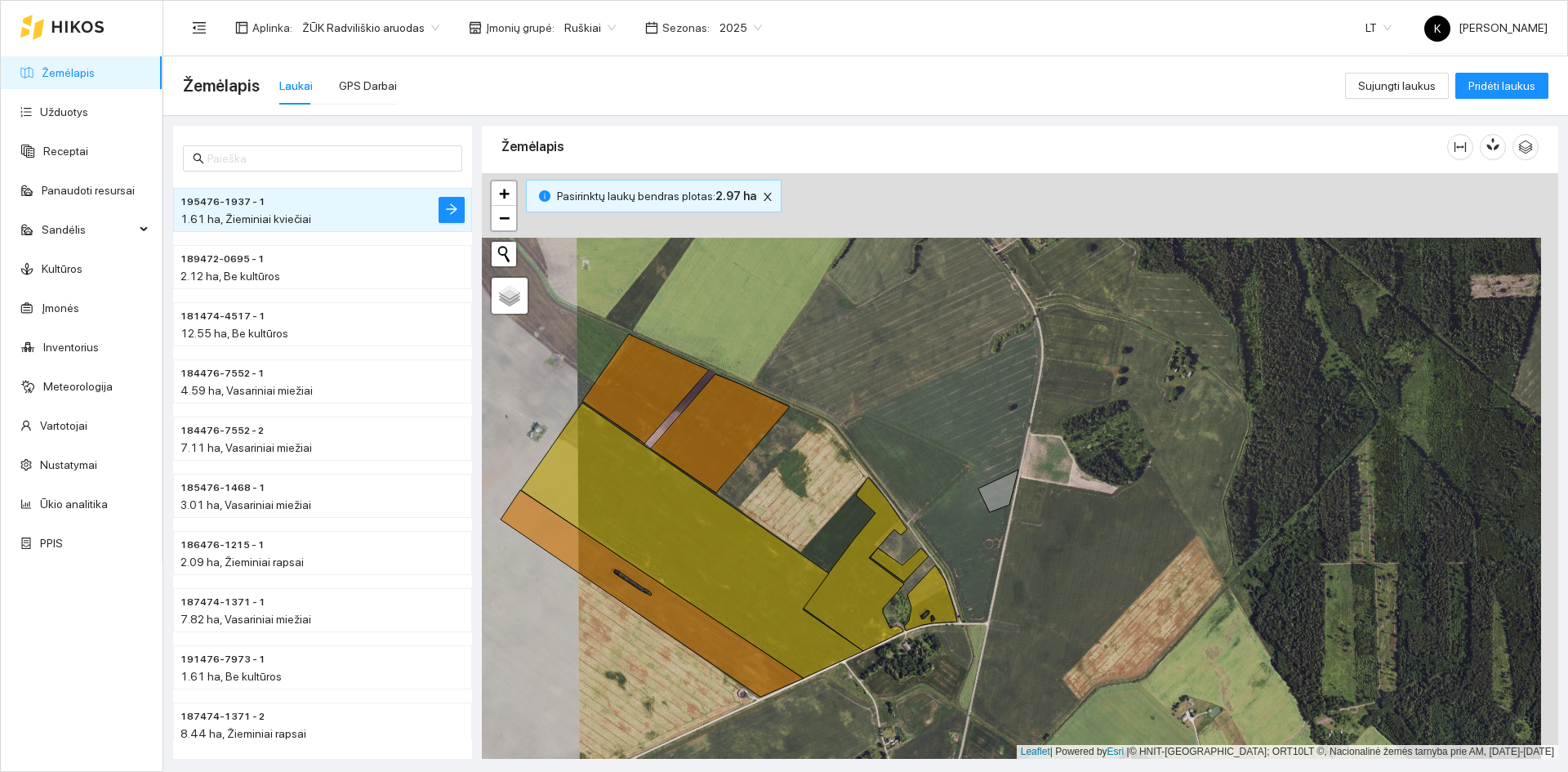
drag, startPoint x: 967, startPoint y: 405, endPoint x: 963, endPoint y: 420, distance: 15.5
click at [963, 420] on div "+ − Nieko nerasta. Bandykite dar kartą. Žemėlapis Palydovas Leaflet | Powered b…" at bounding box center [1020, 466] width 1076 height 586
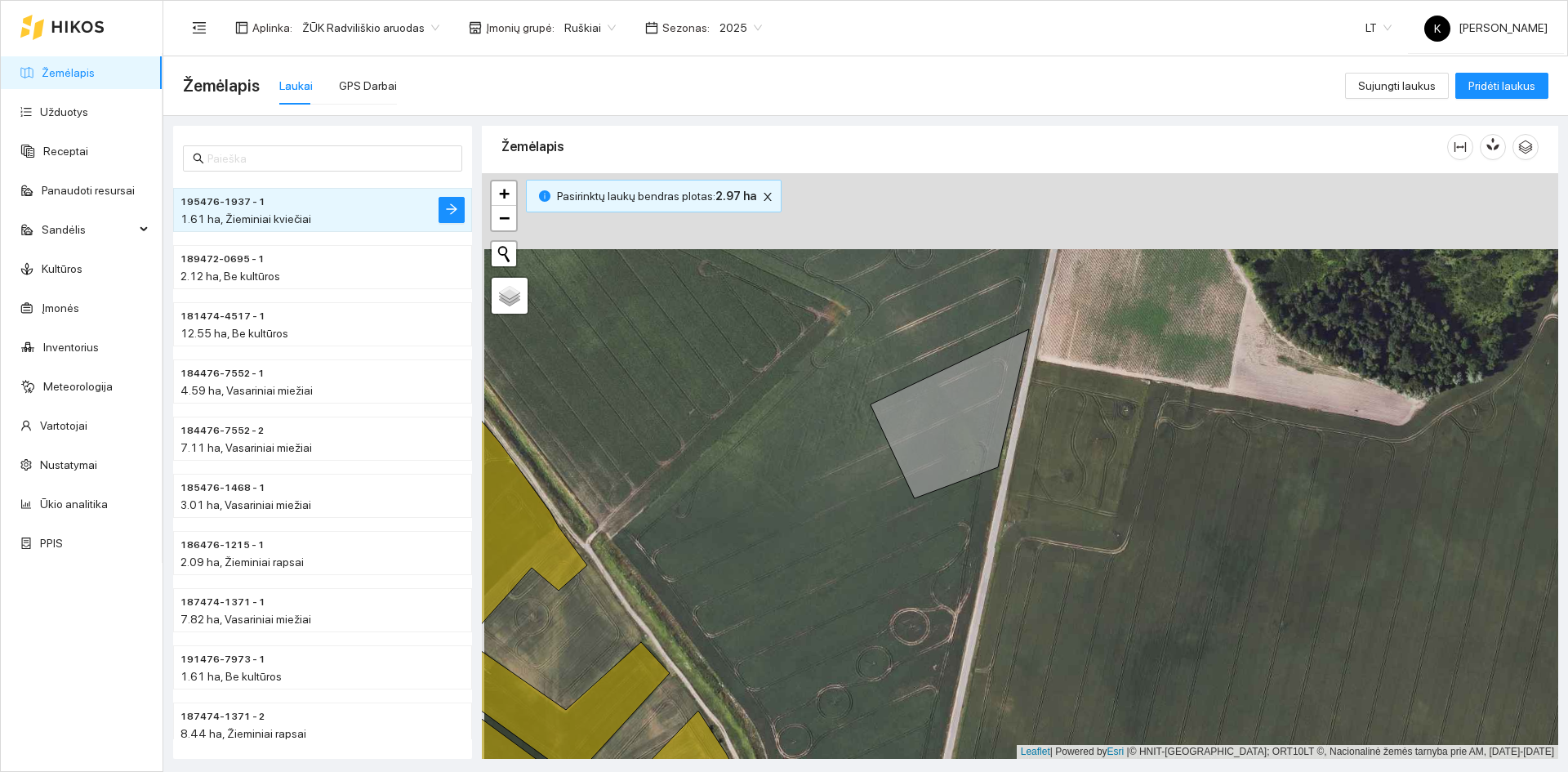
drag, startPoint x: 1021, startPoint y: 363, endPoint x: 1023, endPoint y: 439, distance: 76.0
click at [1023, 439] on div "+ − Nieko nerasta. Bandykite dar kartą. Žemėlapis Palydovas Leaflet | Powered b…" at bounding box center [1020, 466] width 1076 height 586
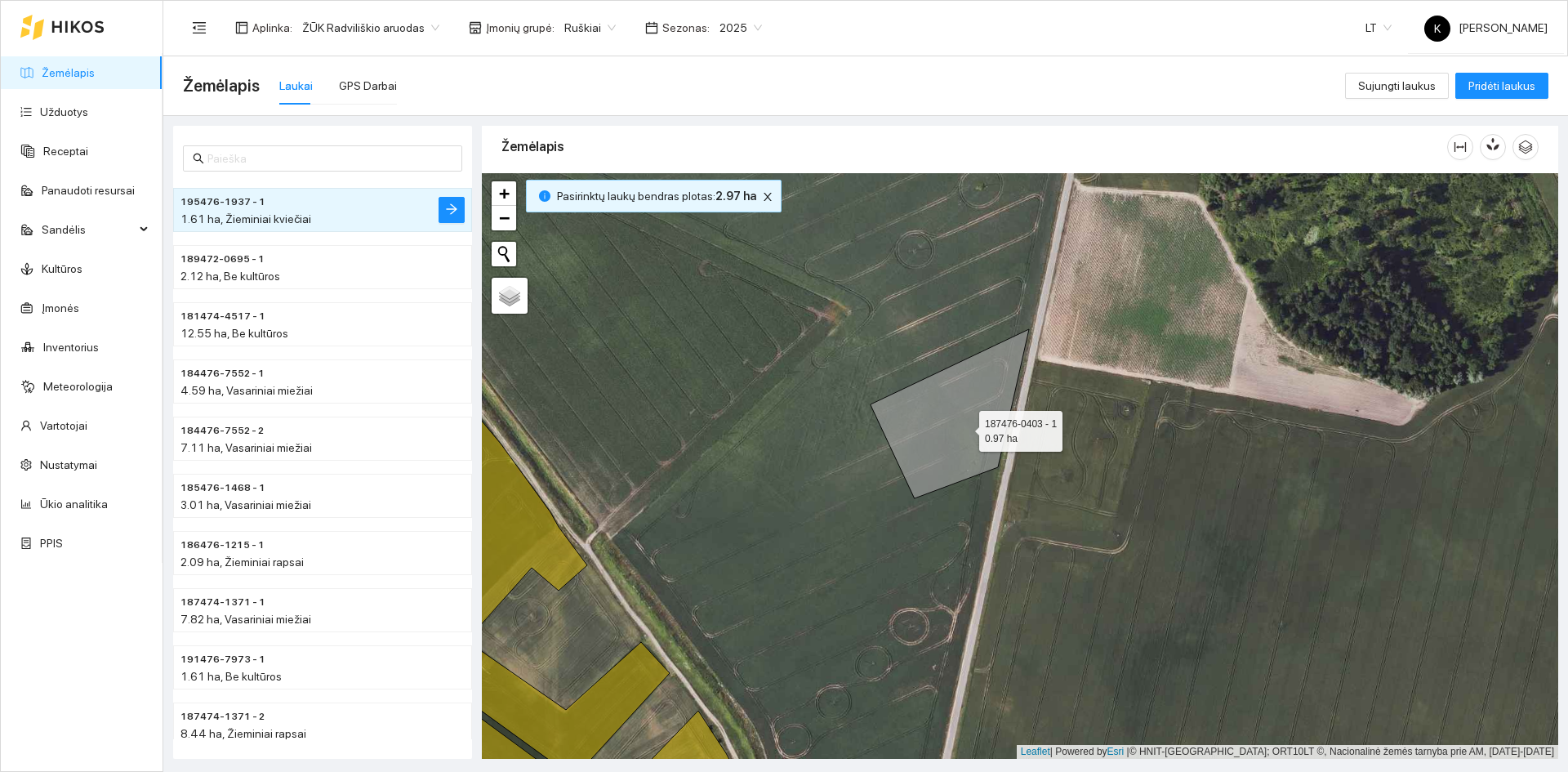
click at [964, 427] on icon at bounding box center [950, 414] width 159 height 169
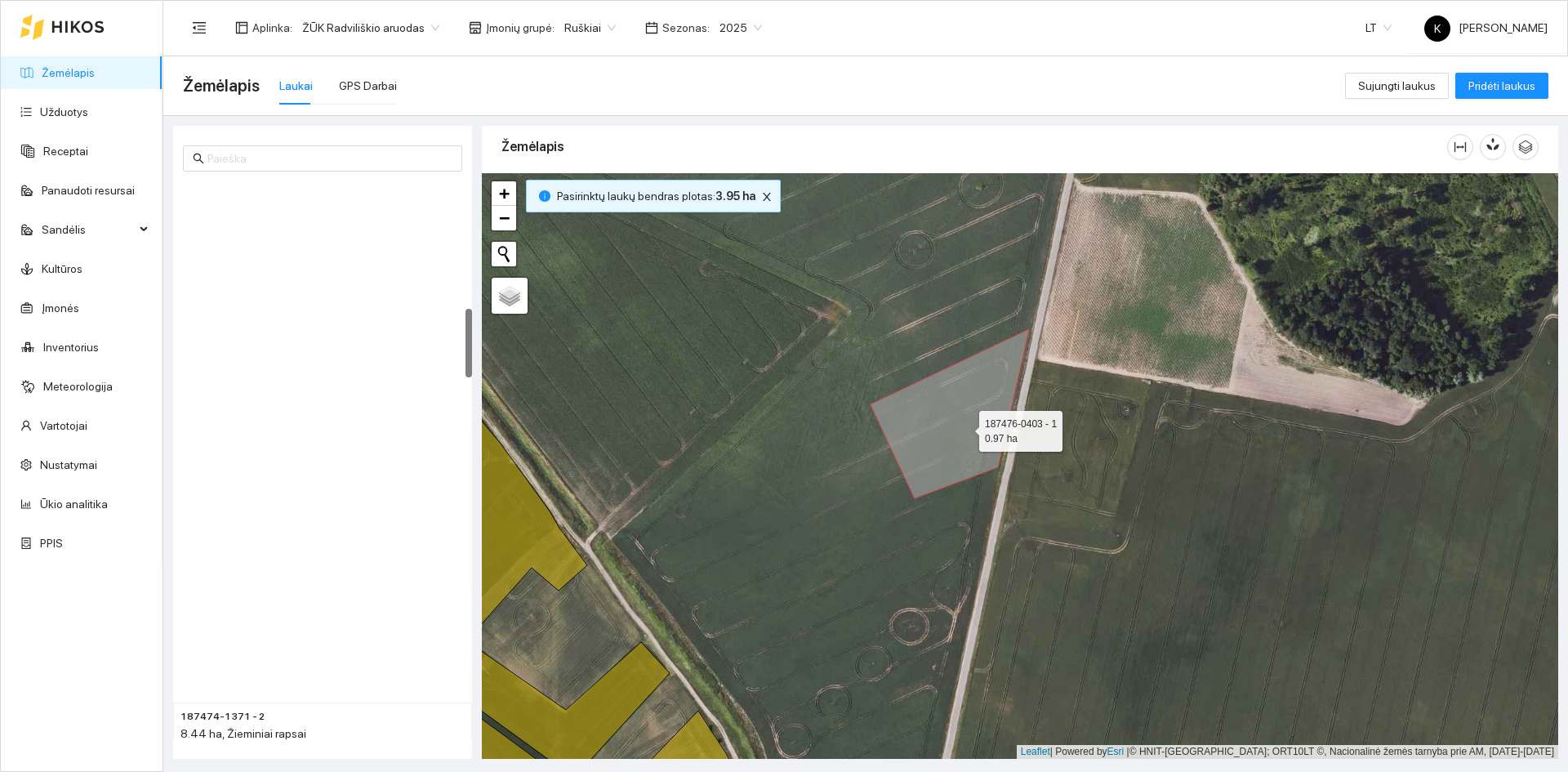
scroll to position [1029, 0]
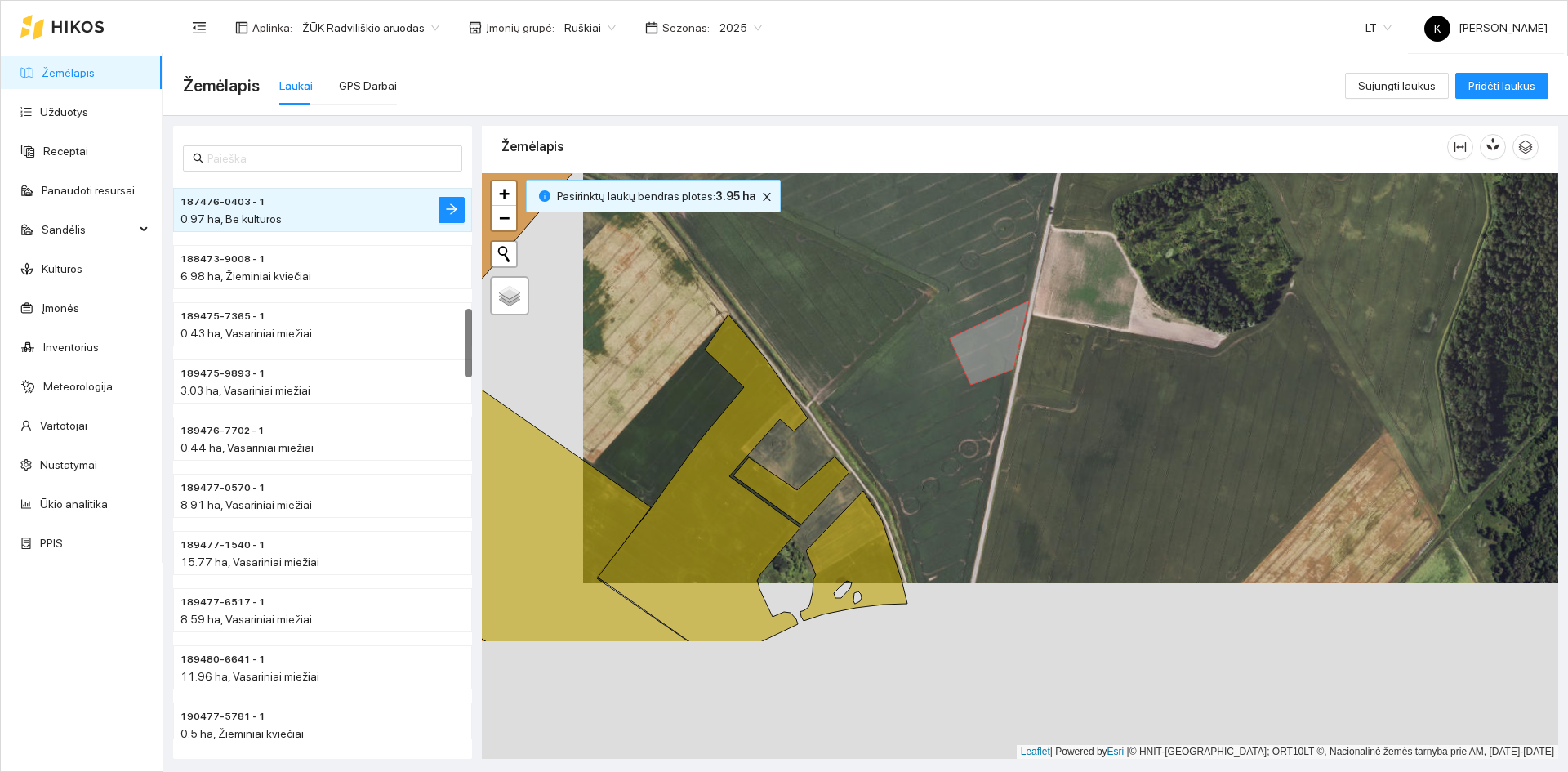
drag, startPoint x: 829, startPoint y: 644, endPoint x: 931, endPoint y: 468, distance: 203.4
click at [931, 468] on div "+ − Nieko nerasta. Bandykite dar kartą. Žemėlapis Palydovas Leaflet | Powered b…" at bounding box center [1020, 466] width 1076 height 586
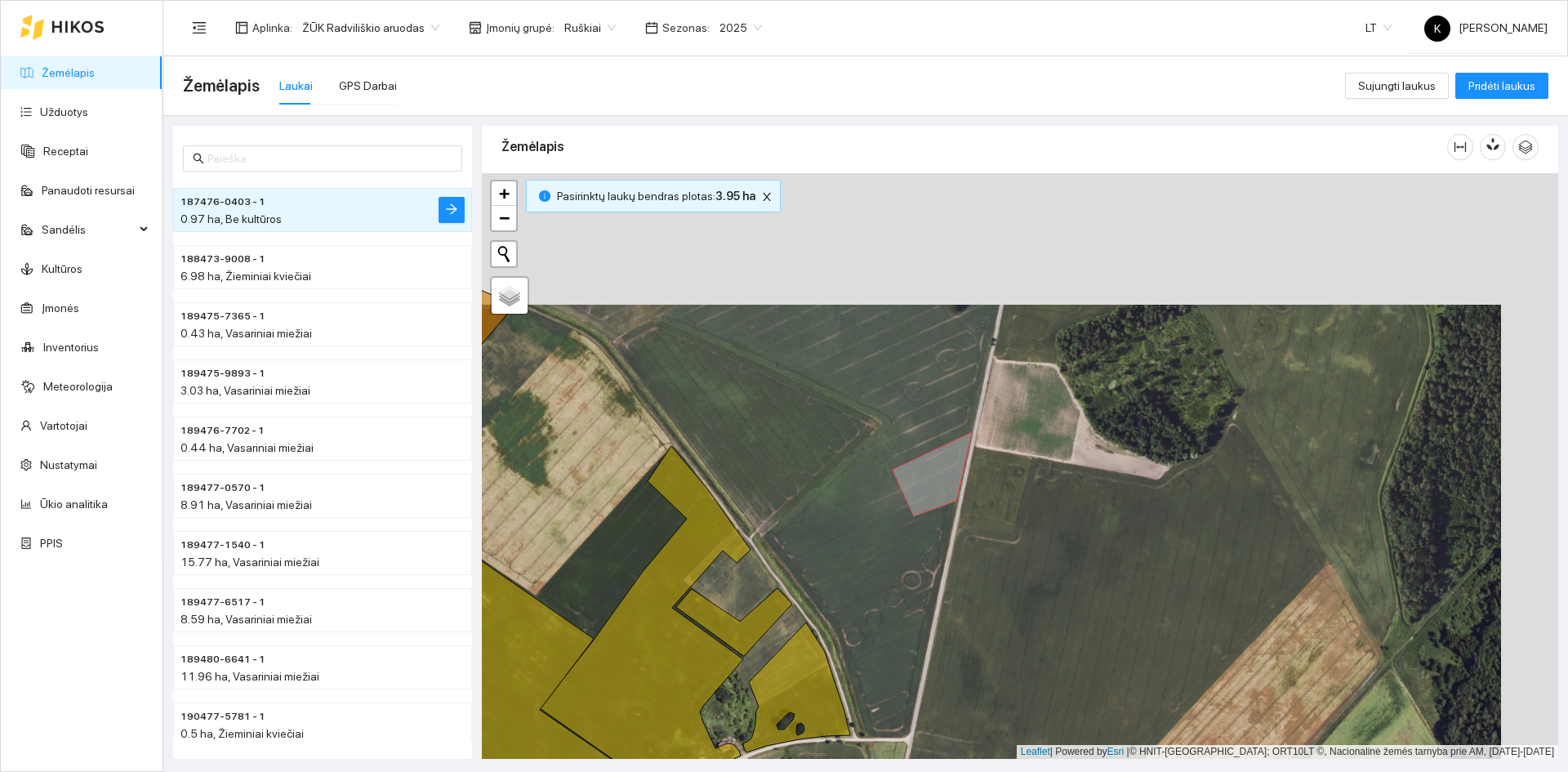
drag, startPoint x: 887, startPoint y: 442, endPoint x: 830, endPoint y: 573, distance: 142.9
click at [830, 573] on div "+ − Nieko nerasta. Bandykite dar kartą. Žemėlapis Palydovas Leaflet | Powered b…" at bounding box center [1020, 466] width 1076 height 586
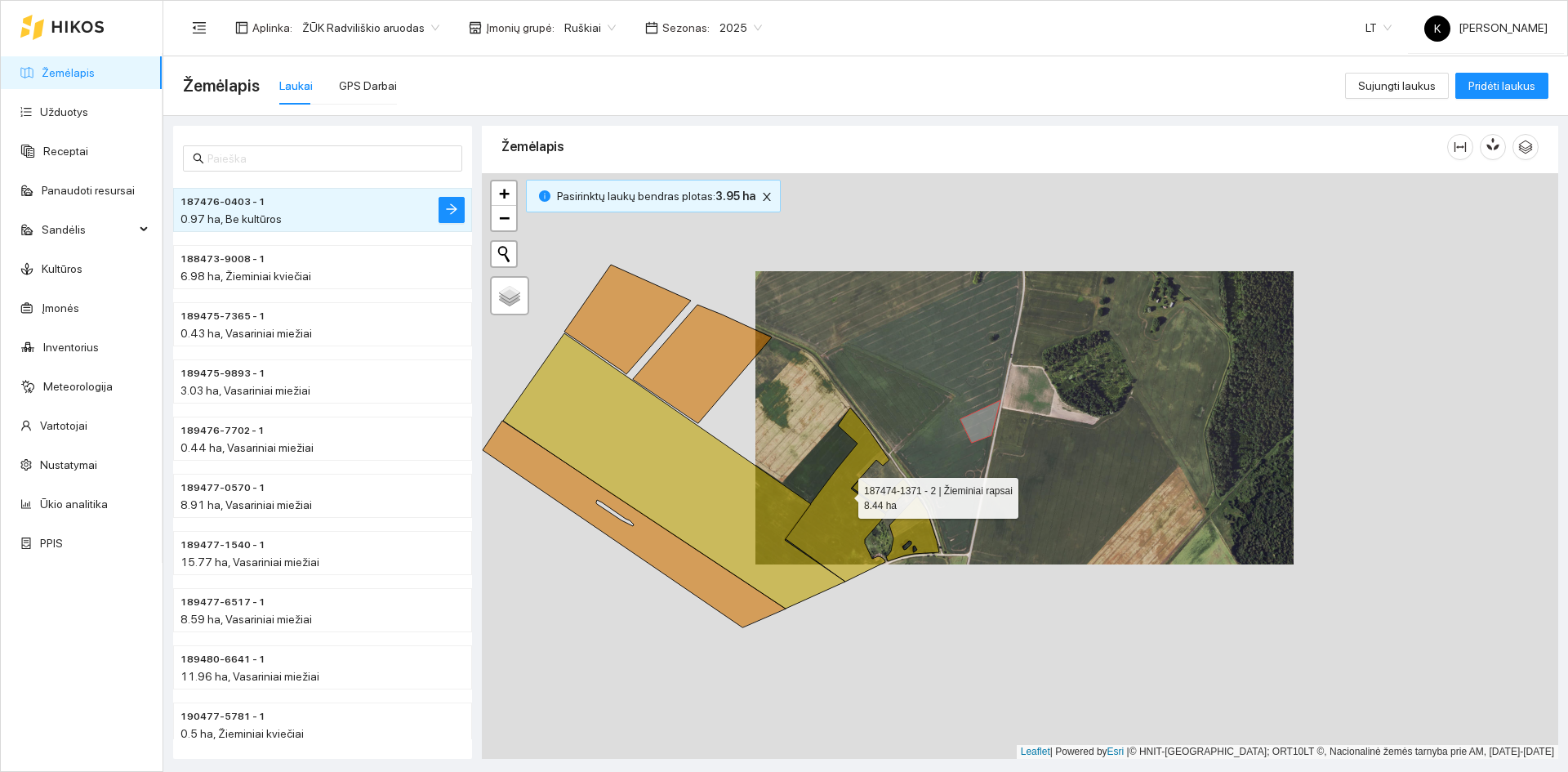
drag, startPoint x: 731, startPoint y: 645, endPoint x: 932, endPoint y: 411, distance: 308.5
click at [889, 411] on icon at bounding box center [837, 495] width 104 height 174
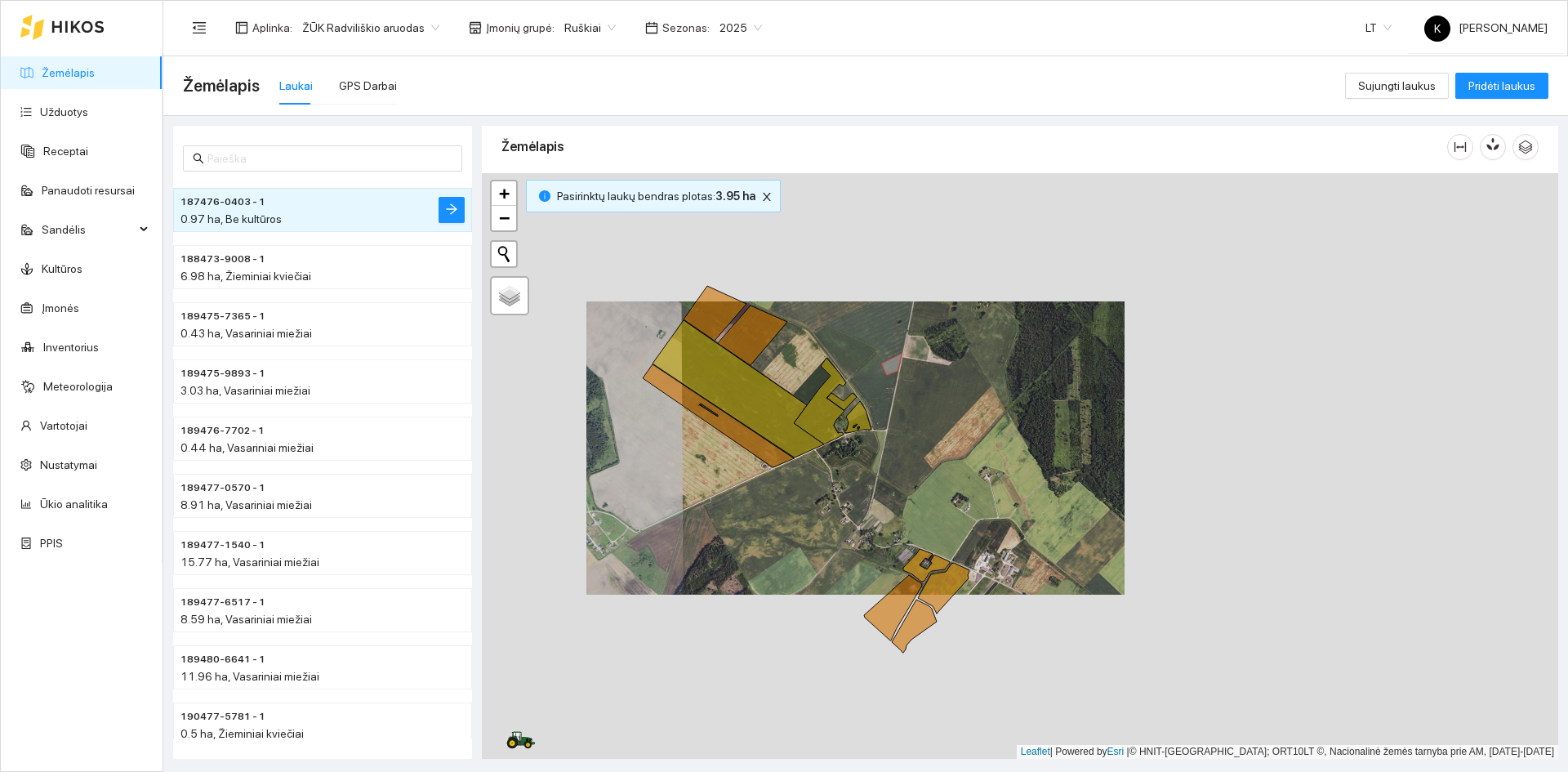
drag, startPoint x: 937, startPoint y: 688, endPoint x: 844, endPoint y: 550, distance: 166.4
click at [844, 554] on div "+ − Nieko nerasta. Bandykite dar kartą. Žemėlapis Palydovas Leaflet | Powered b…" at bounding box center [1020, 466] width 1076 height 586
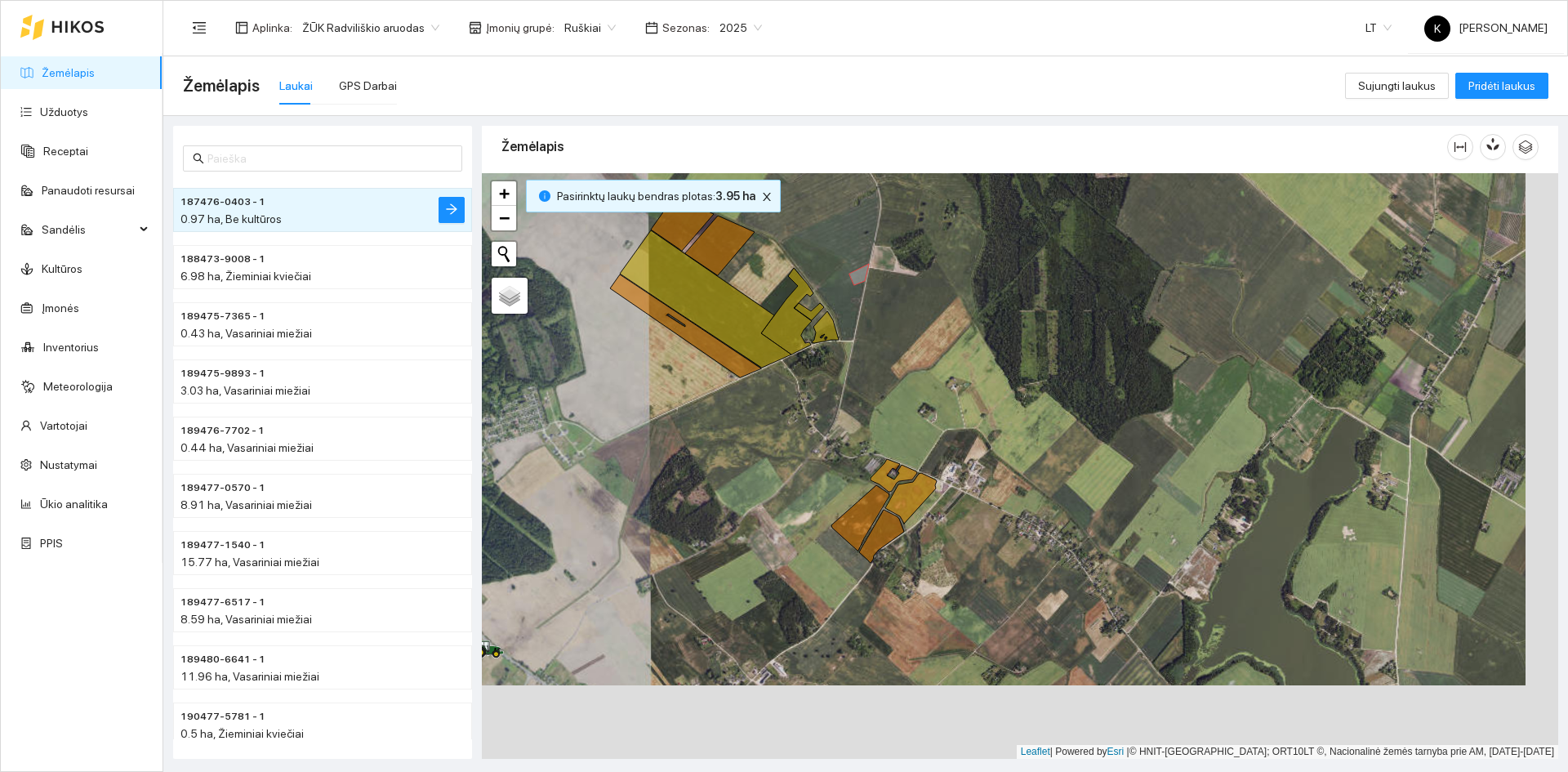
drag, startPoint x: 729, startPoint y: 609, endPoint x: 715, endPoint y: 577, distance: 34.9
click at [715, 577] on div "+ − Nieko nerasta. Bandykite dar kartą. Žemėlapis Palydovas Leaflet | Powered b…" at bounding box center [1020, 466] width 1076 height 586
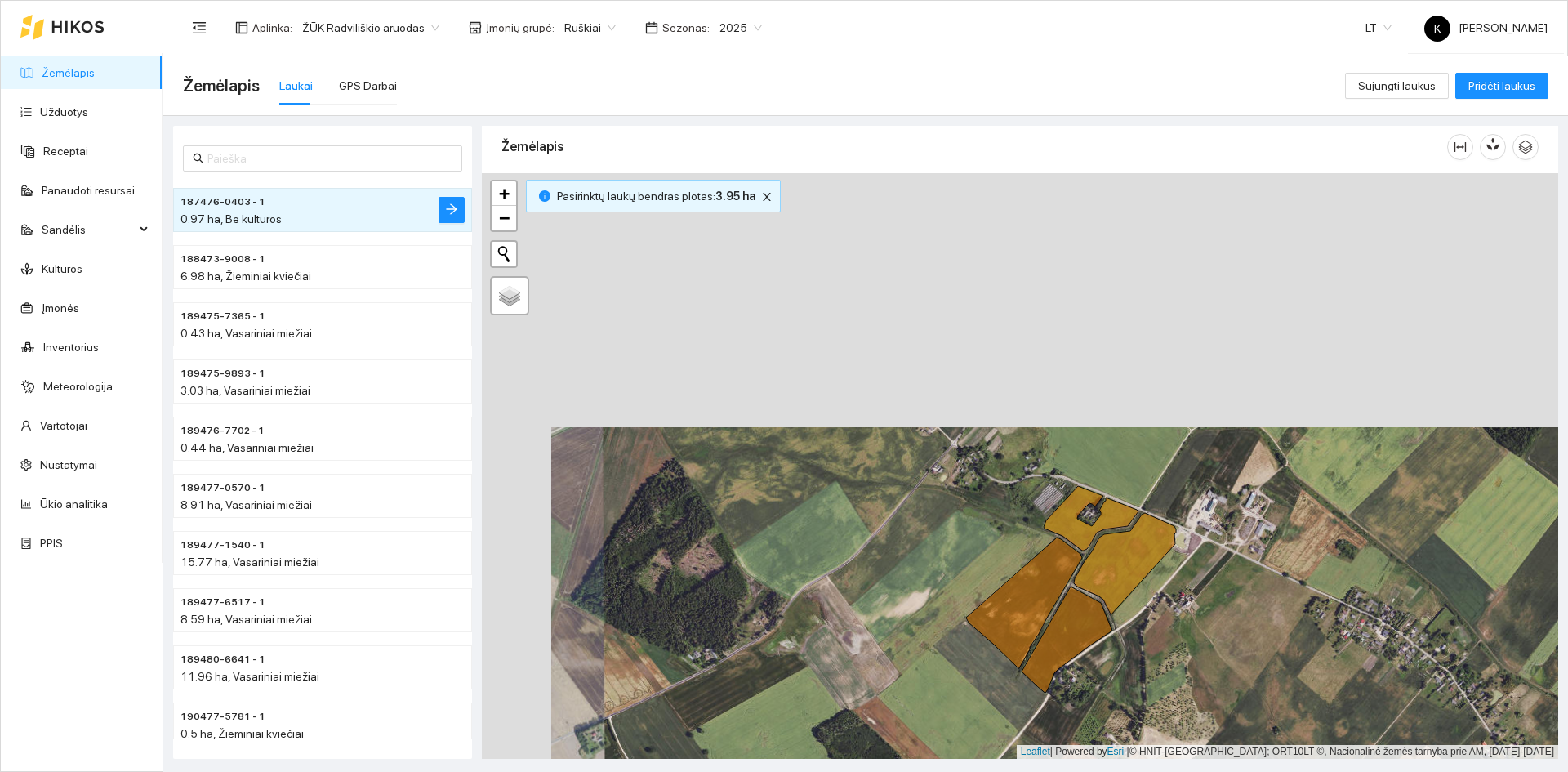
drag, startPoint x: 761, startPoint y: 391, endPoint x: 829, endPoint y: 645, distance: 262.9
click at [829, 645] on div "+ − Nieko nerasta. Bandykite dar kartą. Žemėlapis Palydovas Leaflet | Powered b…" at bounding box center [1020, 466] width 1076 height 586
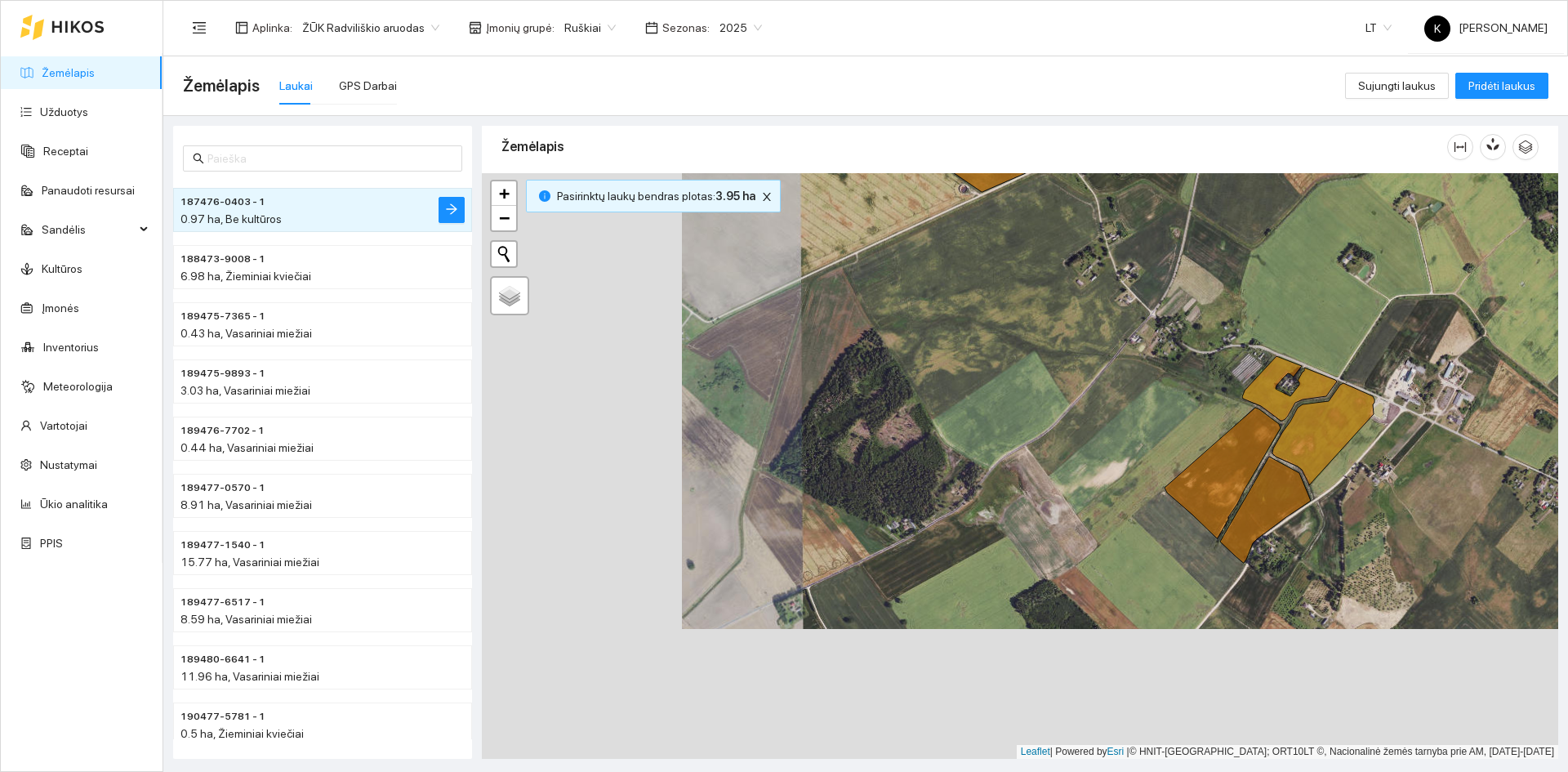
drag, startPoint x: 648, startPoint y: 719, endPoint x: 845, endPoint y: 589, distance: 236.0
click at [845, 589] on div "+ − Nieko nerasta. Bandykite dar kartą. Žemėlapis Palydovas Leaflet | Powered b…" at bounding box center [1020, 466] width 1076 height 586
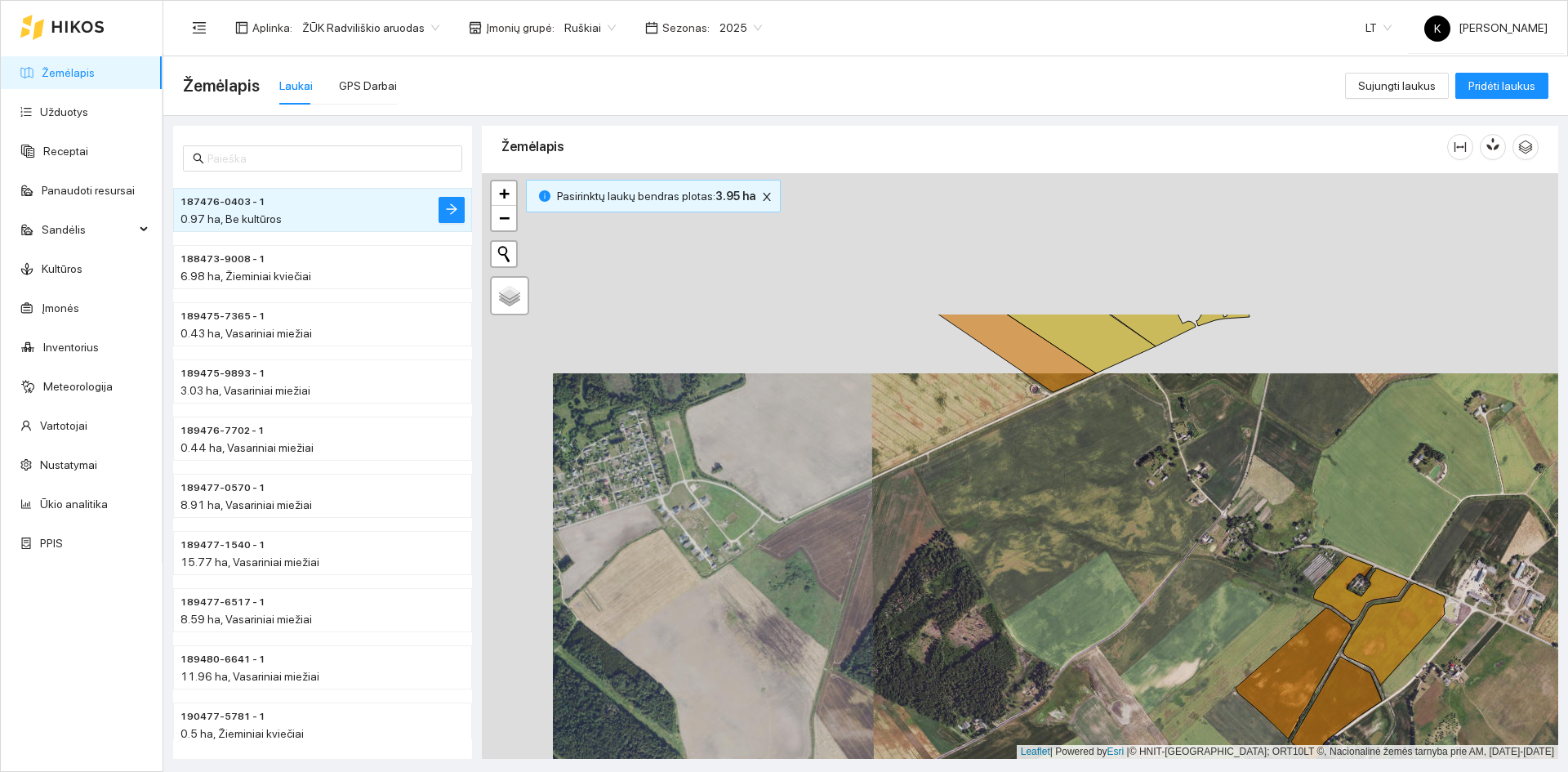
drag, startPoint x: 725, startPoint y: 371, endPoint x: 785, endPoint y: 550, distance: 188.8
click at [785, 550] on div "+ − Nieko nerasta. Bandykite dar kartą. Žemėlapis Palydovas Leaflet | Powered b…" at bounding box center [1020, 466] width 1076 height 586
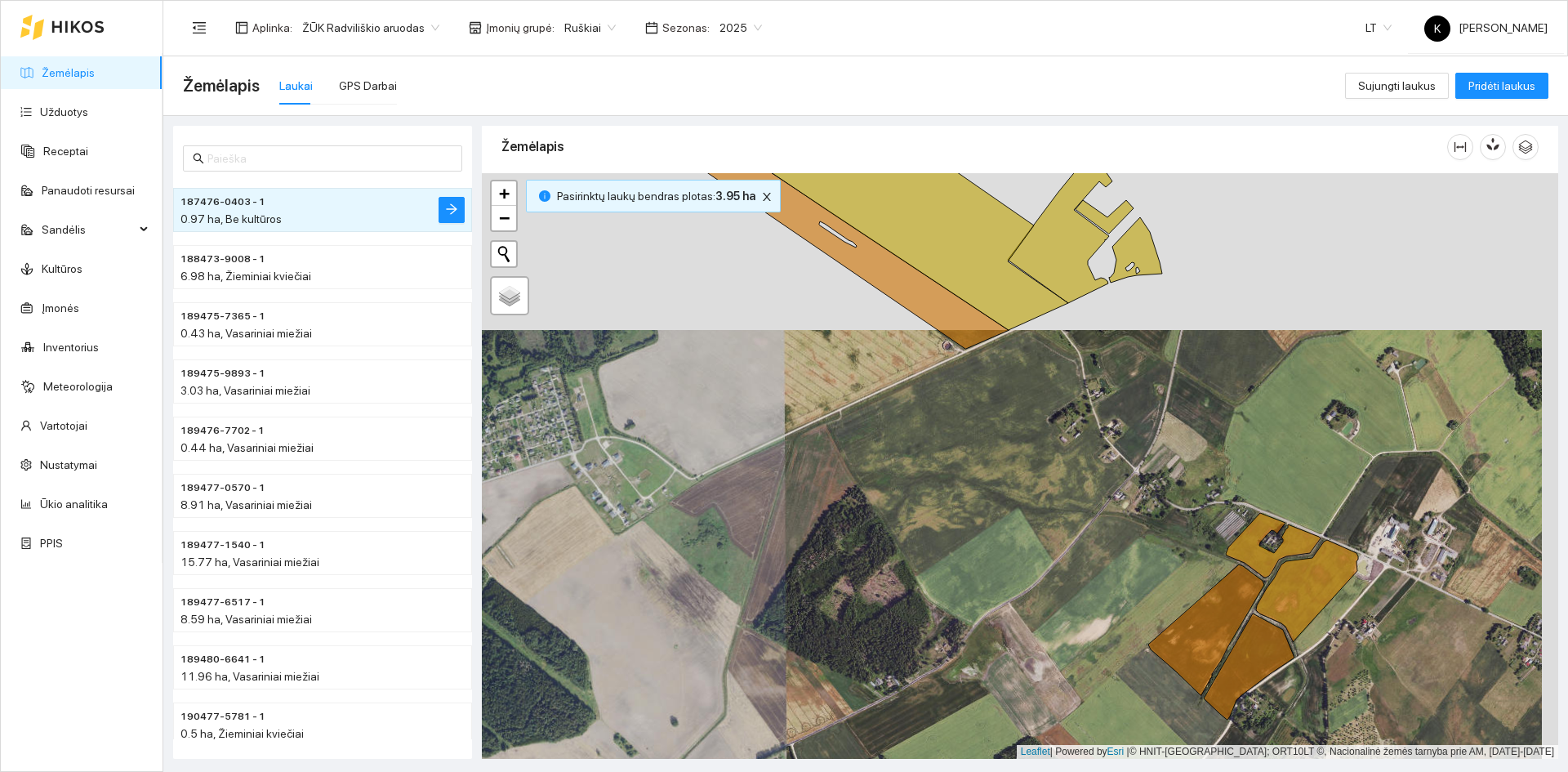
drag, startPoint x: 714, startPoint y: 514, endPoint x: 590, endPoint y: 463, distance: 134.1
click at [590, 463] on div "+ − Nieko nerasta. Bandykite dar kartą. Žemėlapis Palydovas Leaflet | Powered b…" at bounding box center [1020, 466] width 1076 height 586
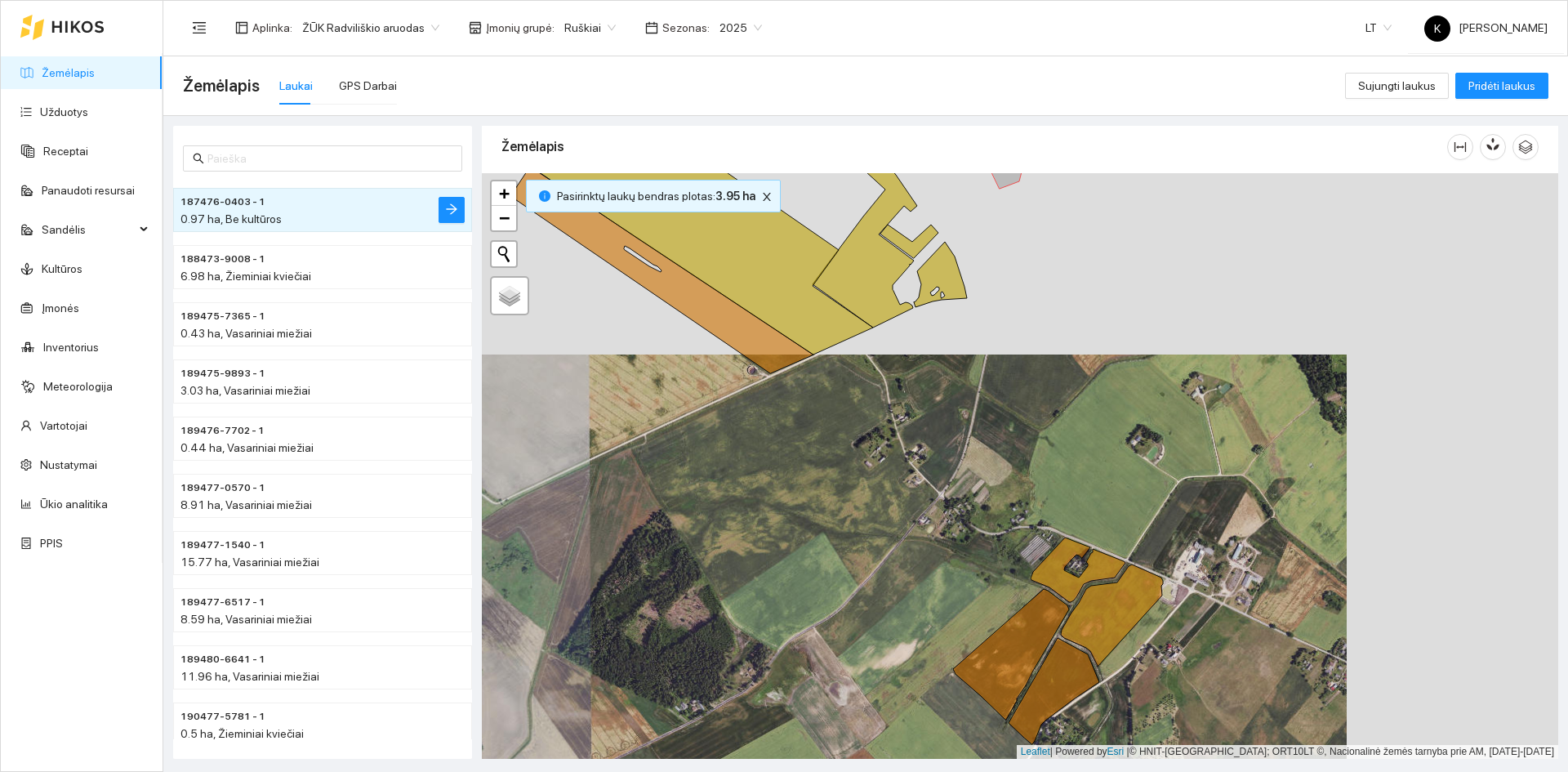
drag, startPoint x: 997, startPoint y: 391, endPoint x: 800, endPoint y: 391, distance: 197.0
click at [800, 395] on div "+ − Nieko nerasta. Bandykite dar kartą. Žemėlapis Palydovas Leaflet | Powered b…" at bounding box center [1020, 466] width 1076 height 586
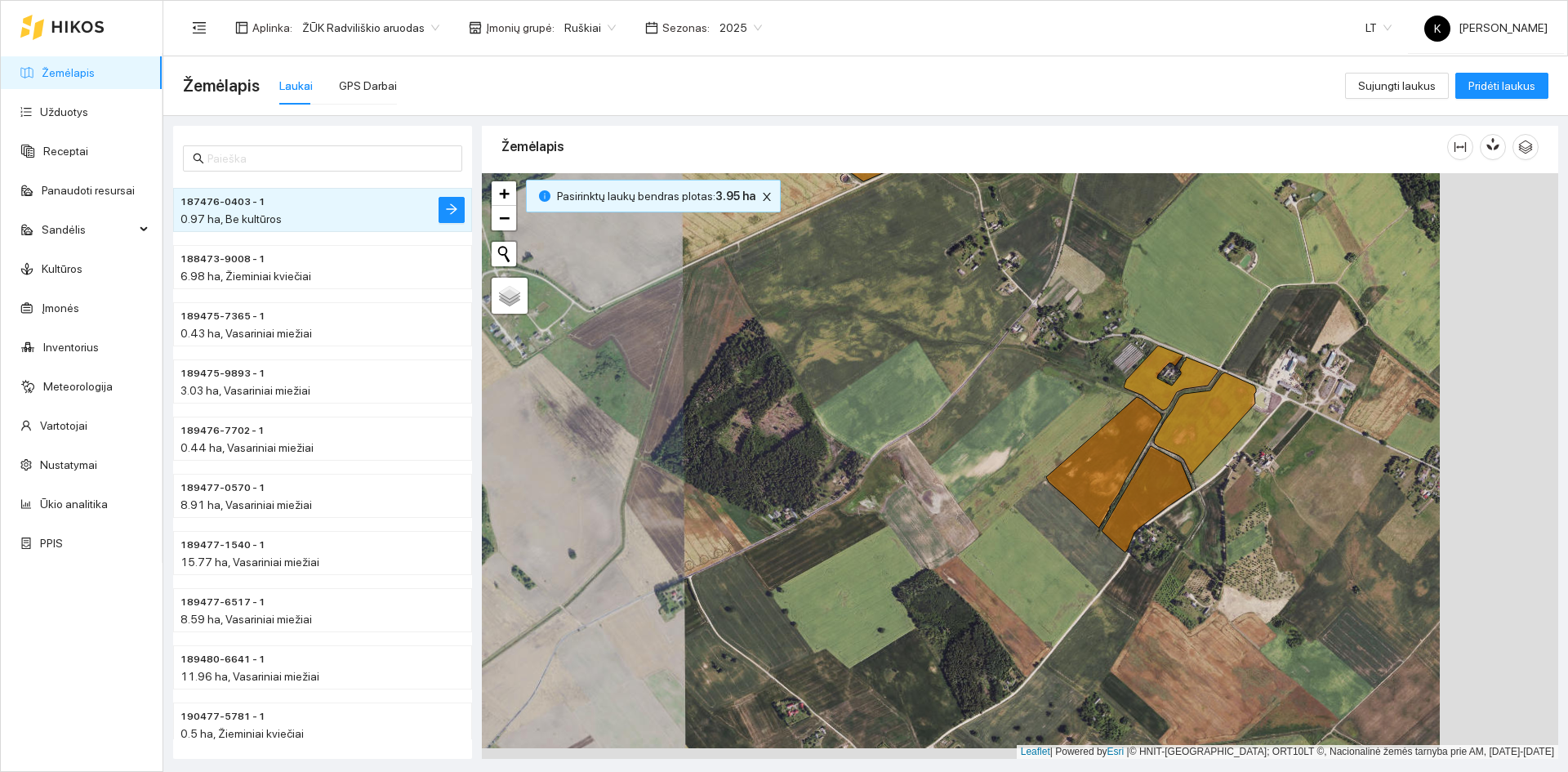
drag, startPoint x: 784, startPoint y: 669, endPoint x: 889, endPoint y: 481, distance: 215.3
click at [889, 481] on div "+ − Nieko nerasta. Bandykite dar kartą. Žemėlapis Palydovas Leaflet | Powered b…" at bounding box center [1020, 466] width 1076 height 586
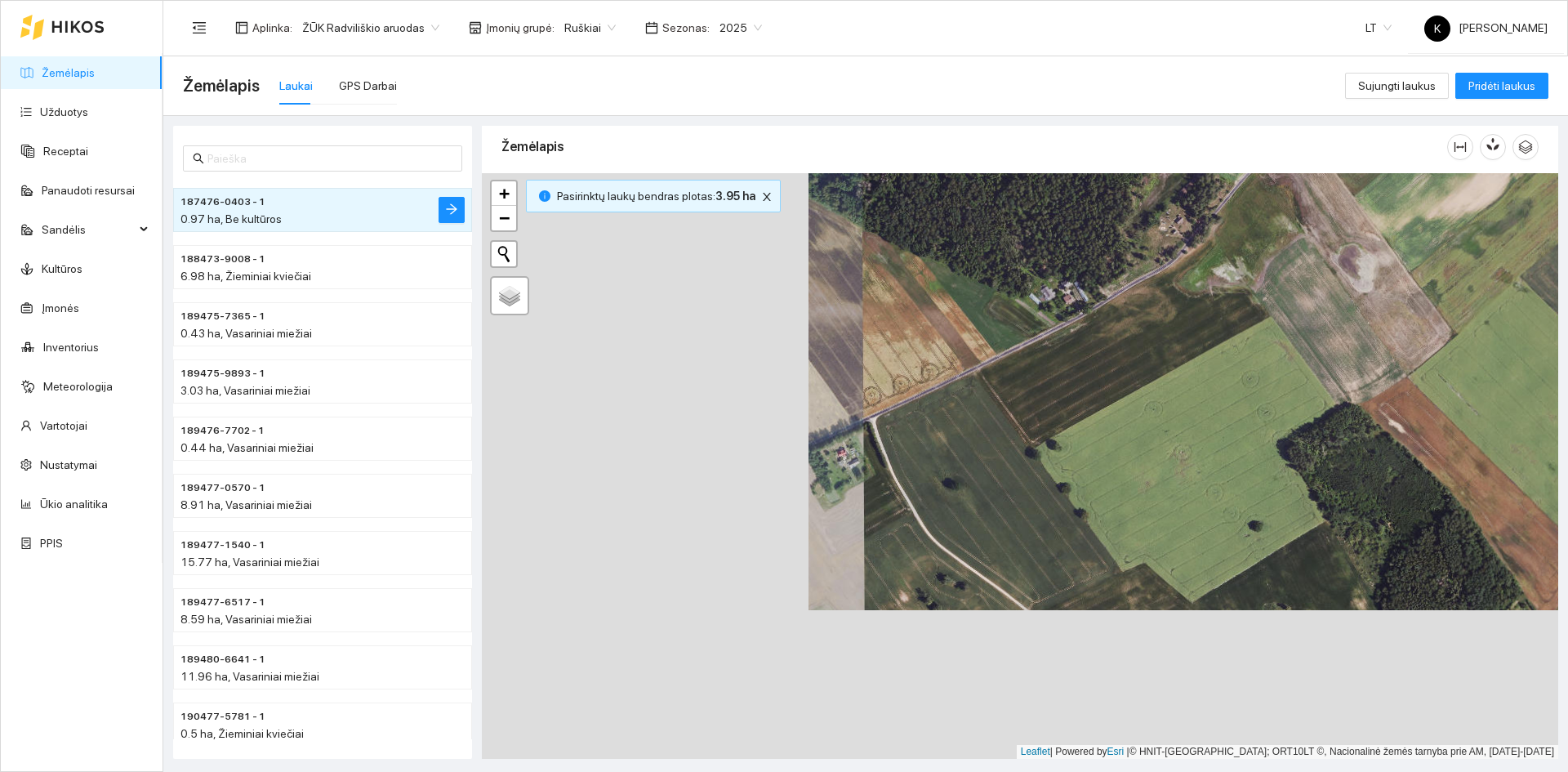
drag, startPoint x: 729, startPoint y: 530, endPoint x: 1056, endPoint y: 377, distance: 361.0
click at [1053, 380] on div "+ − Nieko nerasta. Bandykite dar kartą. Žemėlapis Palydovas Leaflet | Powered b…" at bounding box center [1020, 466] width 1076 height 586
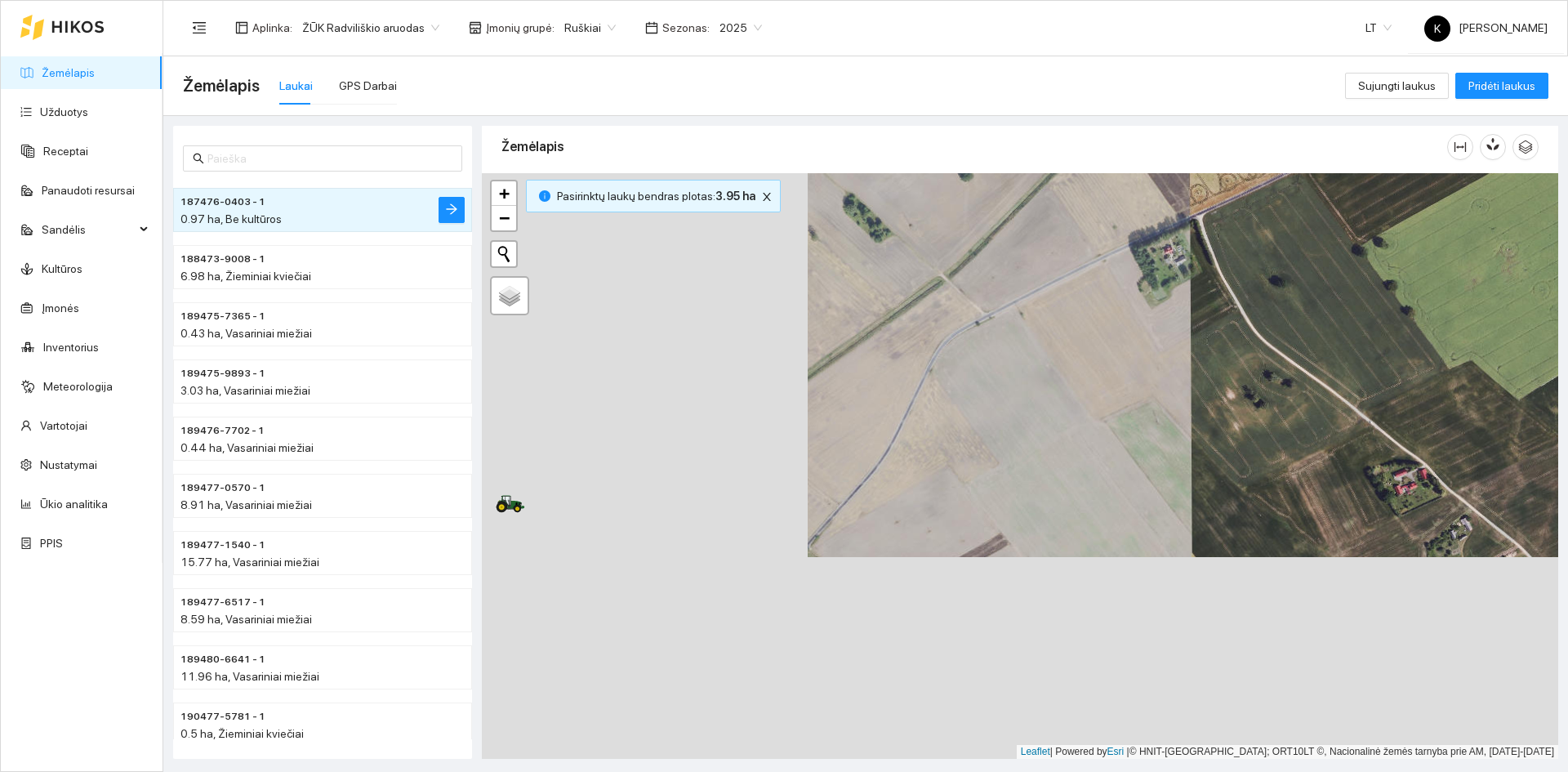
drag, startPoint x: 896, startPoint y: 471, endPoint x: 1110, endPoint y: 290, distance: 280.3
click at [1109, 291] on div "+ − Nieko nerasta. Bandykite dar kartą. Žemėlapis Palydovas Leaflet | Powered b…" at bounding box center [1020, 466] width 1076 height 586
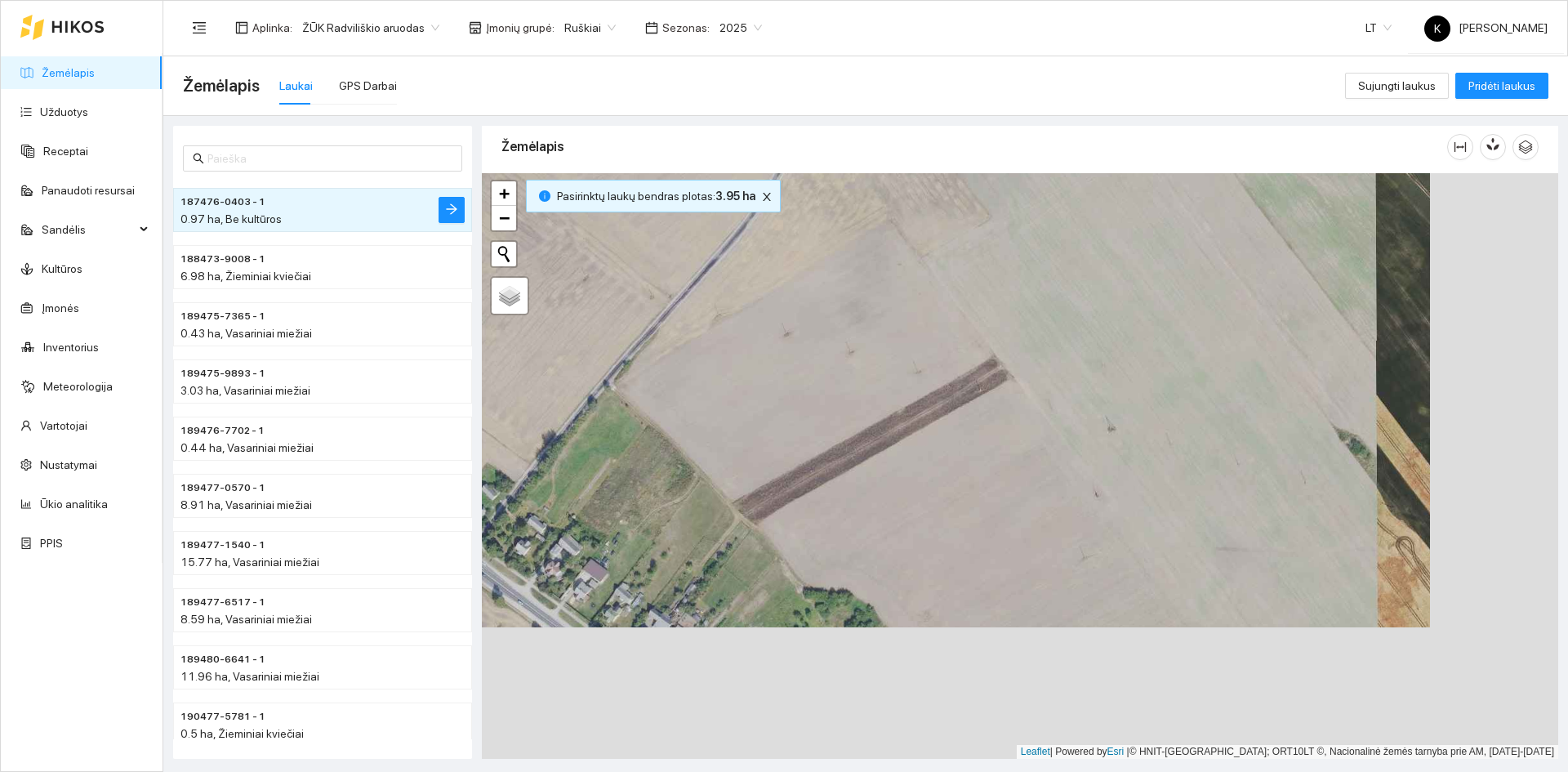
drag, startPoint x: 1013, startPoint y: 635, endPoint x: 885, endPoint y: 503, distance: 183.9
click at [885, 503] on div "+ − Nieko nerasta. Bandykite dar kartą. Žemėlapis Palydovas Leaflet | Powered b…" at bounding box center [1020, 466] width 1076 height 586
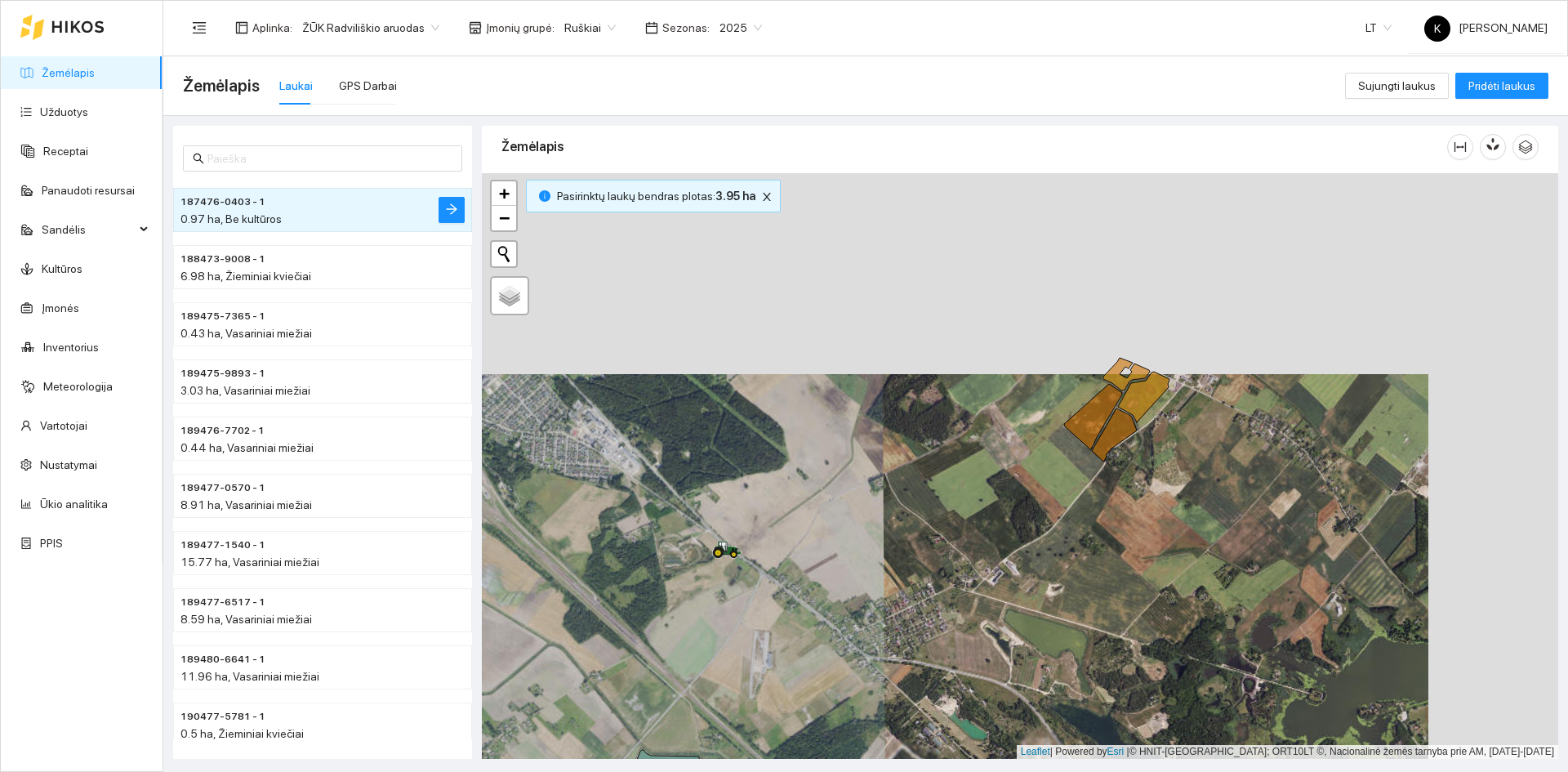
drag, startPoint x: 1119, startPoint y: 327, endPoint x: 948, endPoint y: 584, distance: 308.7
click at [948, 584] on div "+ − Nieko nerasta. Bandykite dar kartą. Žemėlapis Palydovas Leaflet | Powered b…" at bounding box center [1020, 466] width 1076 height 586
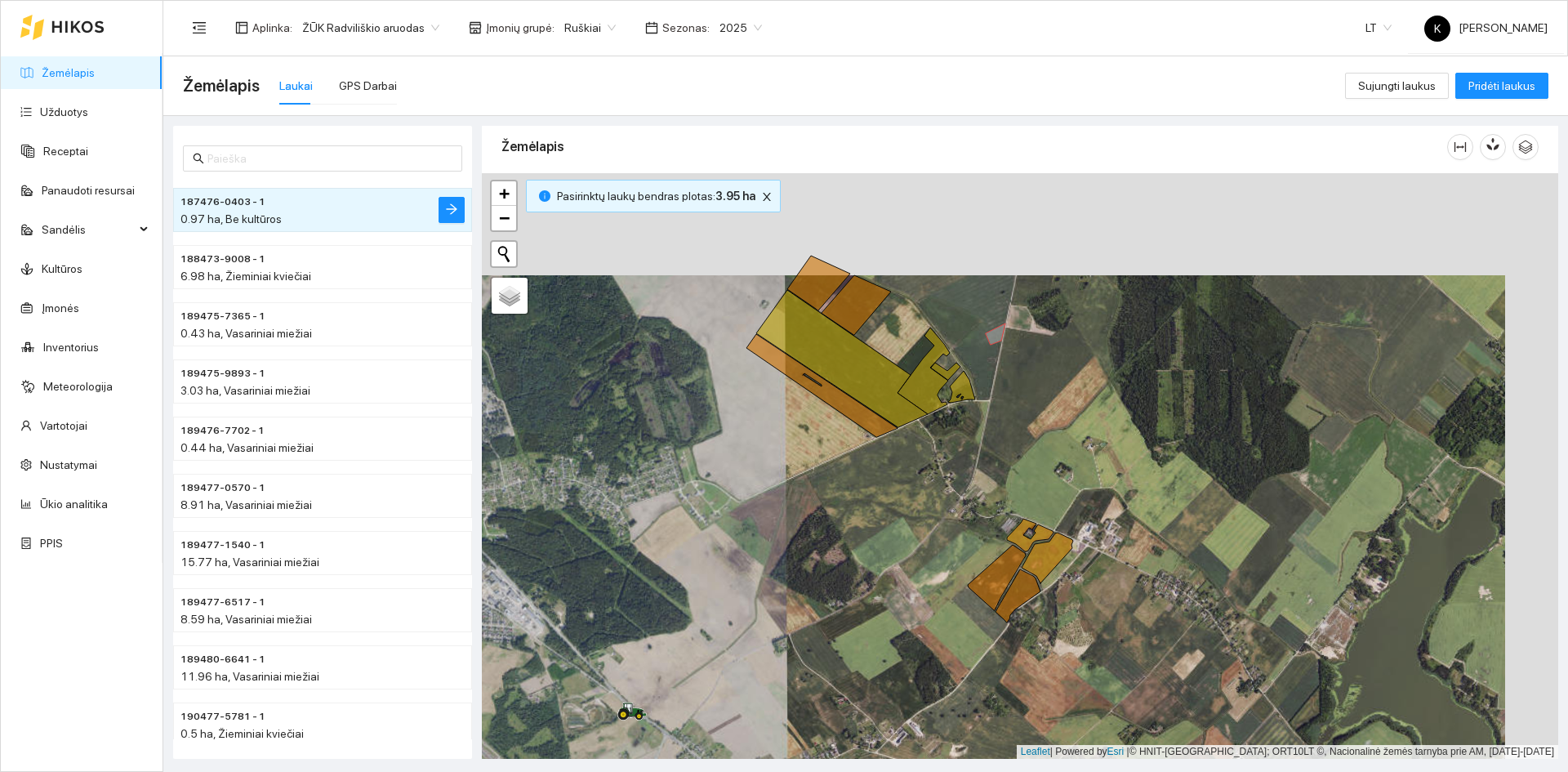
drag, startPoint x: 1097, startPoint y: 352, endPoint x: 1044, endPoint y: 453, distance: 114.1
click at [1044, 453] on div "+ − Nieko nerasta. Bandykite dar kartą. Žemėlapis Palydovas Leaflet | Powered b…" at bounding box center [1020, 466] width 1076 height 586
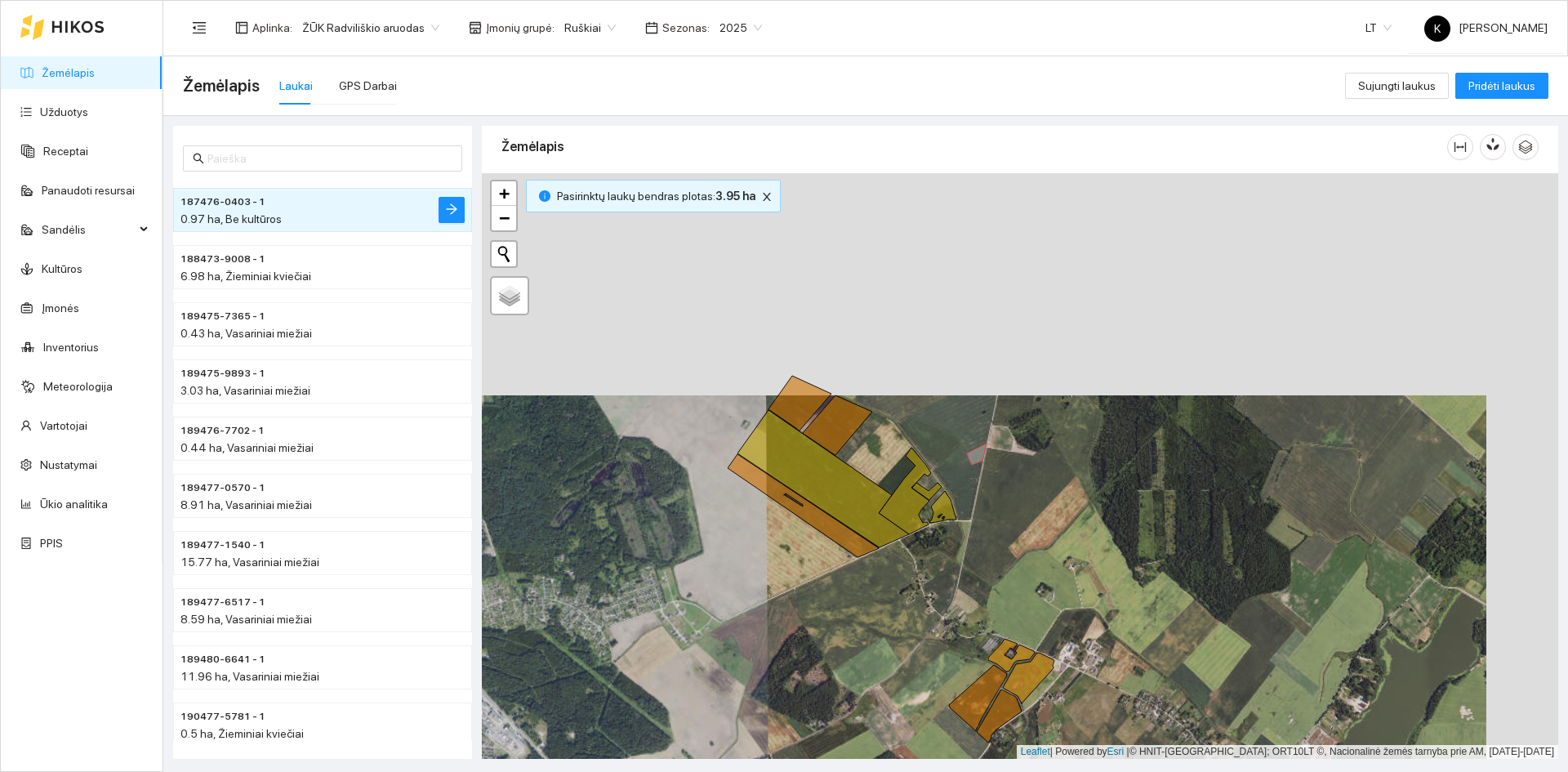
drag, startPoint x: 1031, startPoint y: 418, endPoint x: 1021, endPoint y: 479, distance: 61.8
click at [1021, 479] on div "+ − Nieko nerasta. Bandykite dar kartą. Žemėlapis Palydovas Leaflet | Powered b…" at bounding box center [1020, 466] width 1076 height 586
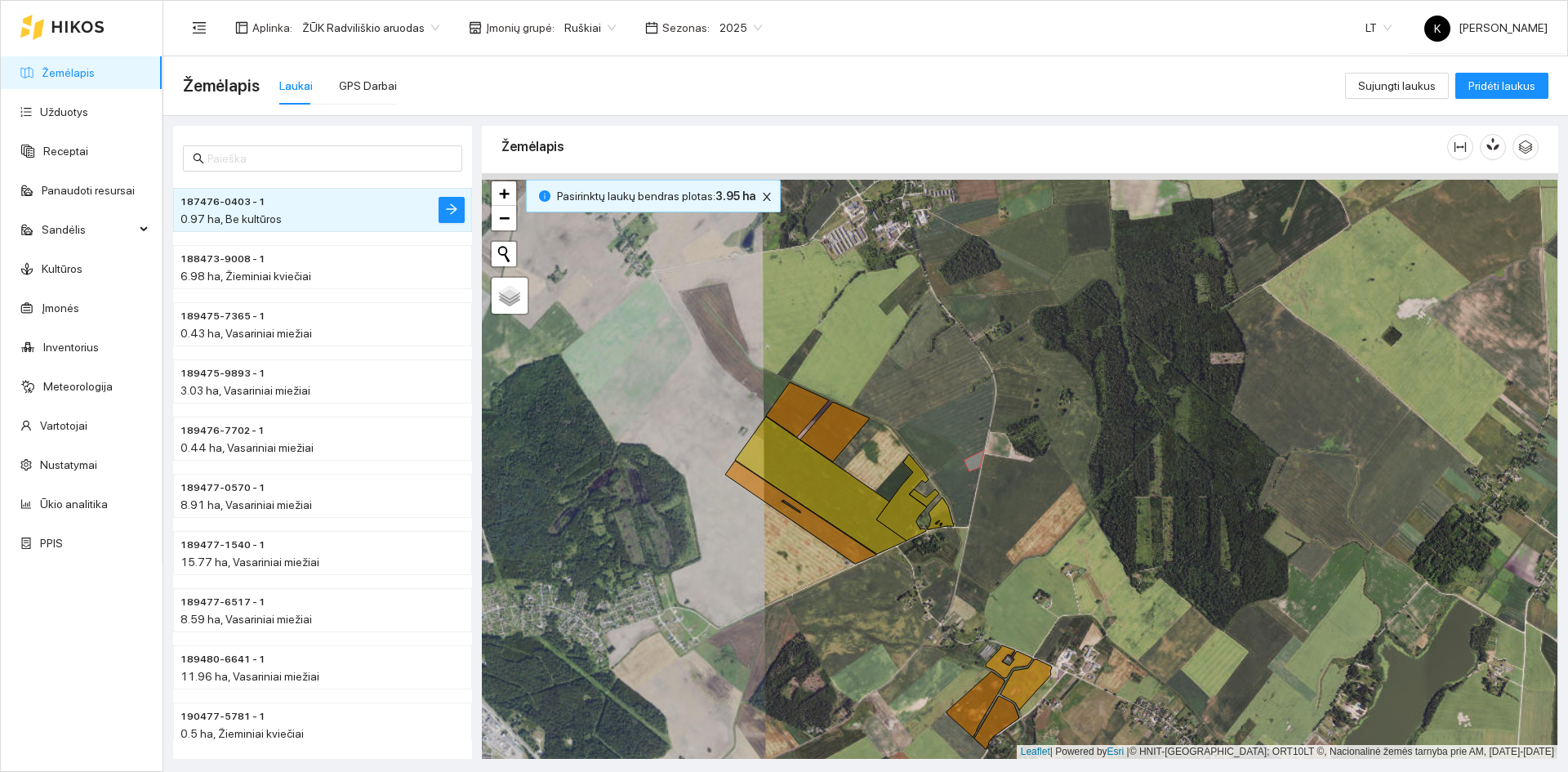
drag, startPoint x: 1102, startPoint y: 452, endPoint x: 1081, endPoint y: 493, distance: 46.1
click at [1081, 493] on div "+ − Nieko nerasta. Bandykite dar kartą. Žemėlapis Palydovas Leaflet | Powered b…" at bounding box center [1020, 466] width 1076 height 586
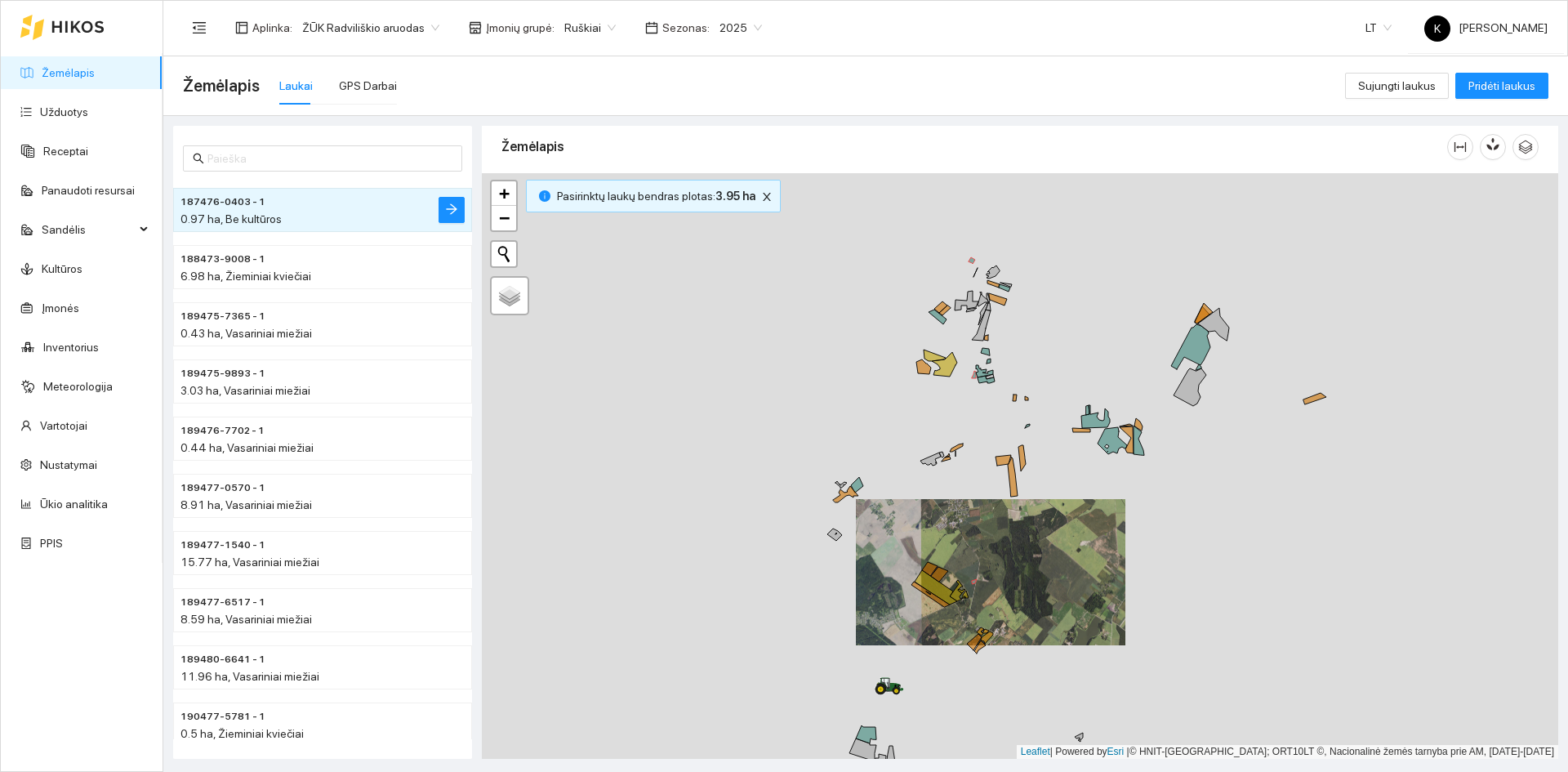
drag, startPoint x: 824, startPoint y: 400, endPoint x: 906, endPoint y: 511, distance: 138.0
click at [906, 511] on div "+ − Nieko nerasta. Bandykite dar kartą. Žemėlapis Palydovas Leaflet | Powered b…" at bounding box center [1020, 466] width 1076 height 586
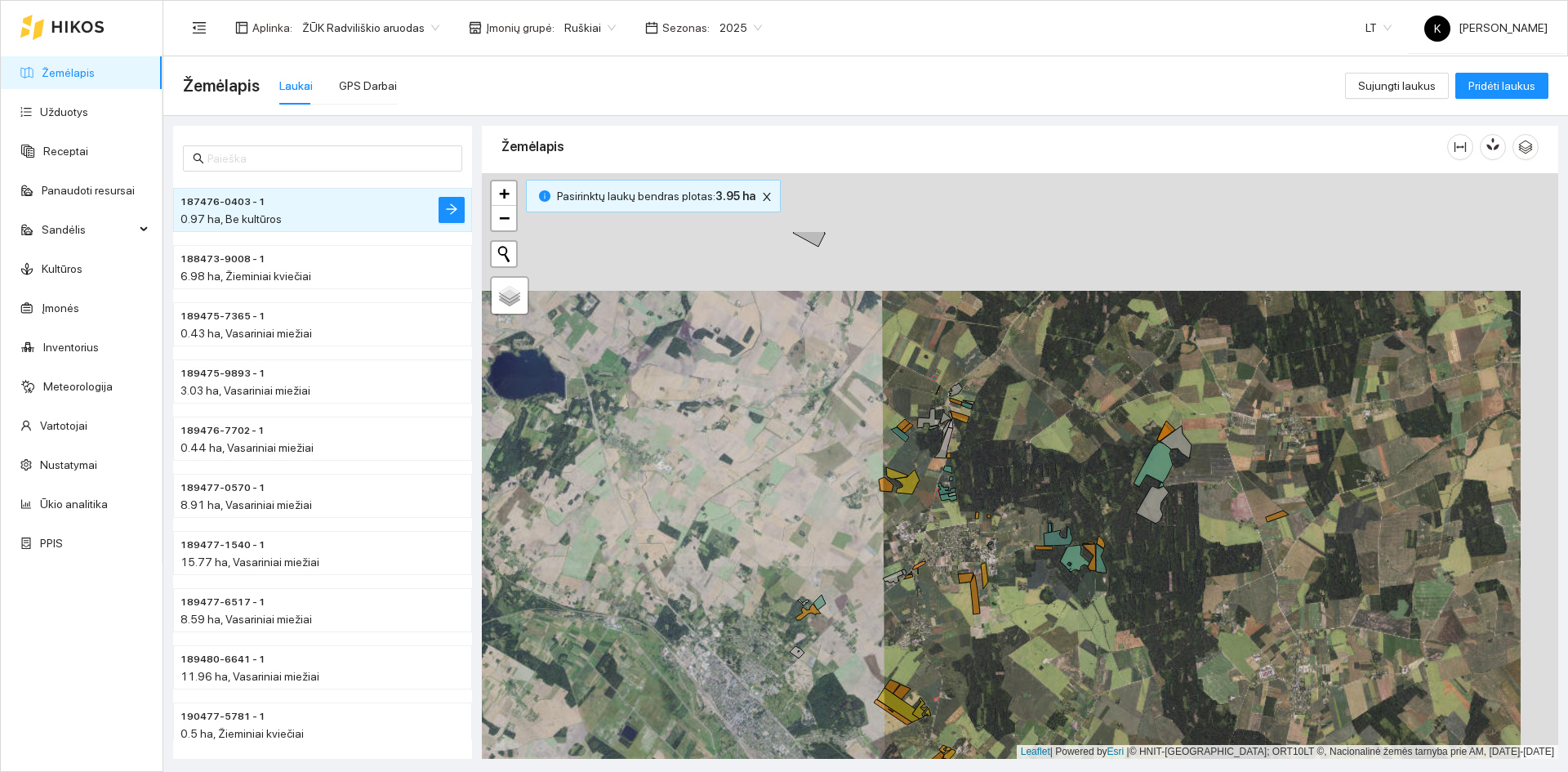
drag, startPoint x: 925, startPoint y: 476, endPoint x: 875, endPoint y: 632, distance: 163.8
click at [875, 632] on div "+ − Nieko nerasta. Bandykite dar kartą. Žemėlapis Palydovas Leaflet | Powered b…" at bounding box center [1020, 466] width 1076 height 586
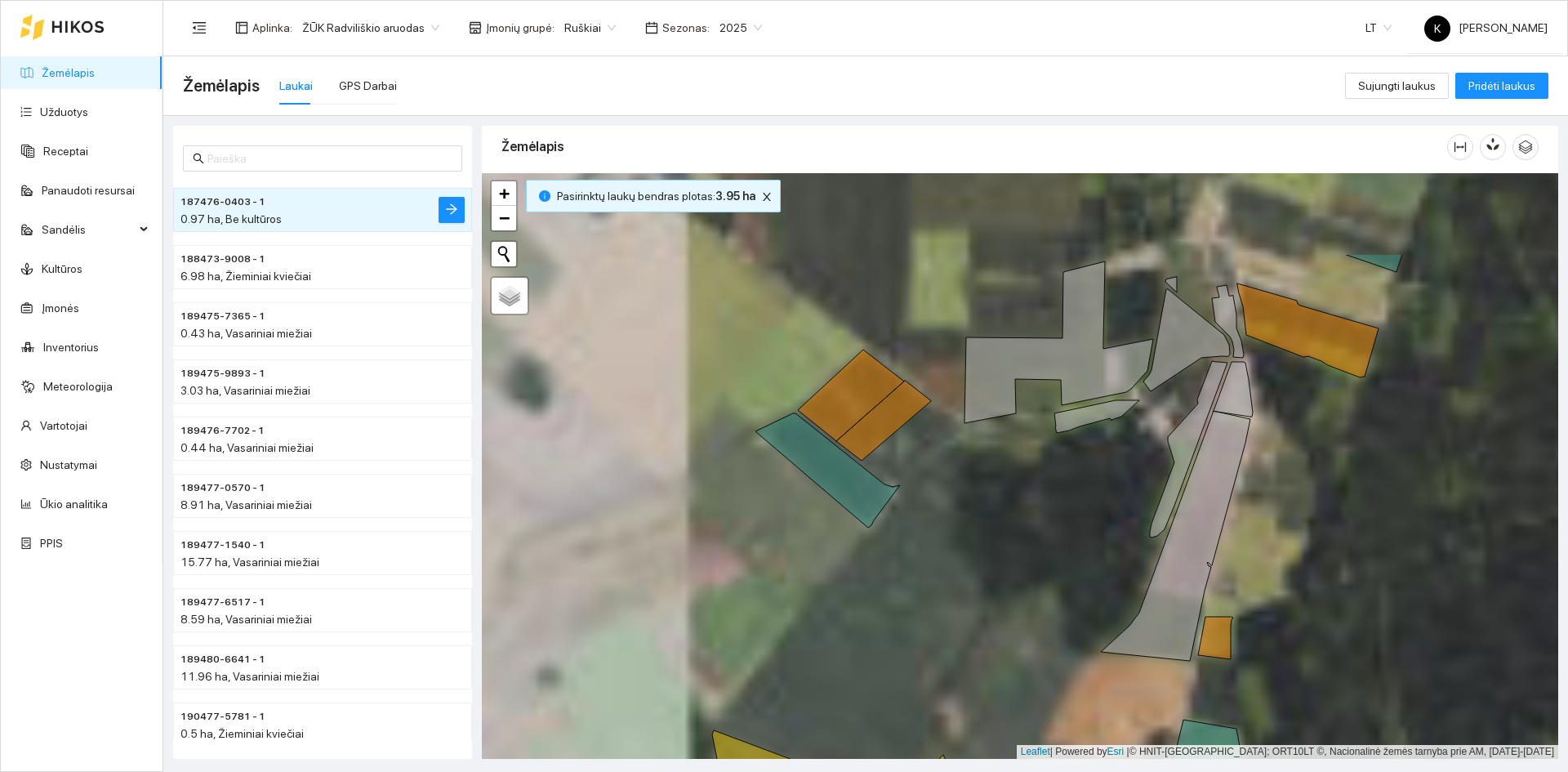
drag, startPoint x: 949, startPoint y: 413, endPoint x: 904, endPoint y: 551, distance: 145.2
click at [906, 554] on div "+ − Nieko nerasta. Bandykite dar kartą. Žemėlapis Palydovas Leaflet | Powered b…" at bounding box center [1020, 466] width 1076 height 586
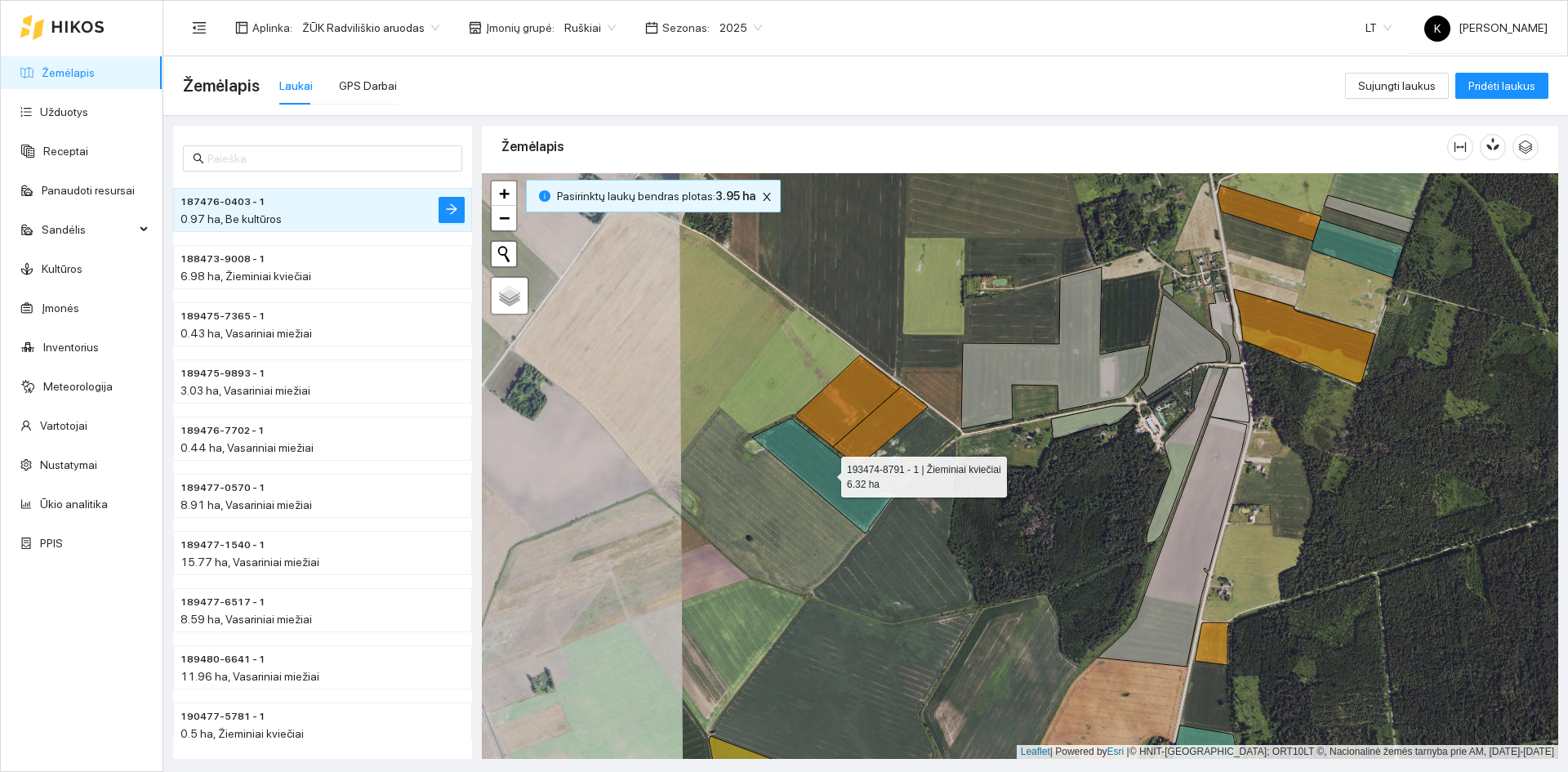
click at [849, 497] on icon at bounding box center [824, 477] width 145 height 114
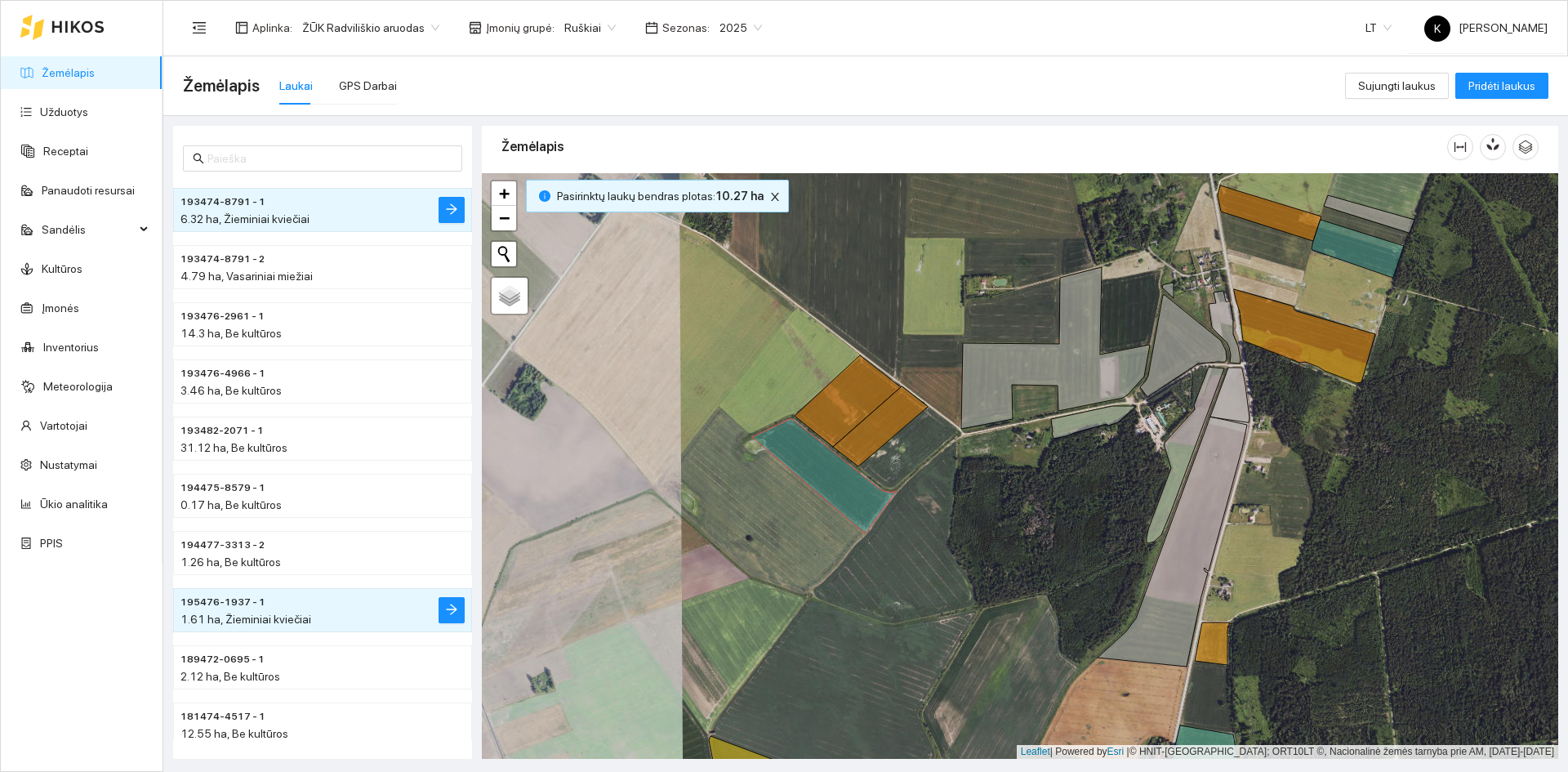
click at [906, 457] on div "+ − Nieko nerasta. Bandykite dar kartą. Žemėlapis Palydovas Leaflet | Powered b…" at bounding box center [1020, 466] width 1076 height 586
click at [802, 443] on icon at bounding box center [824, 477] width 145 height 114
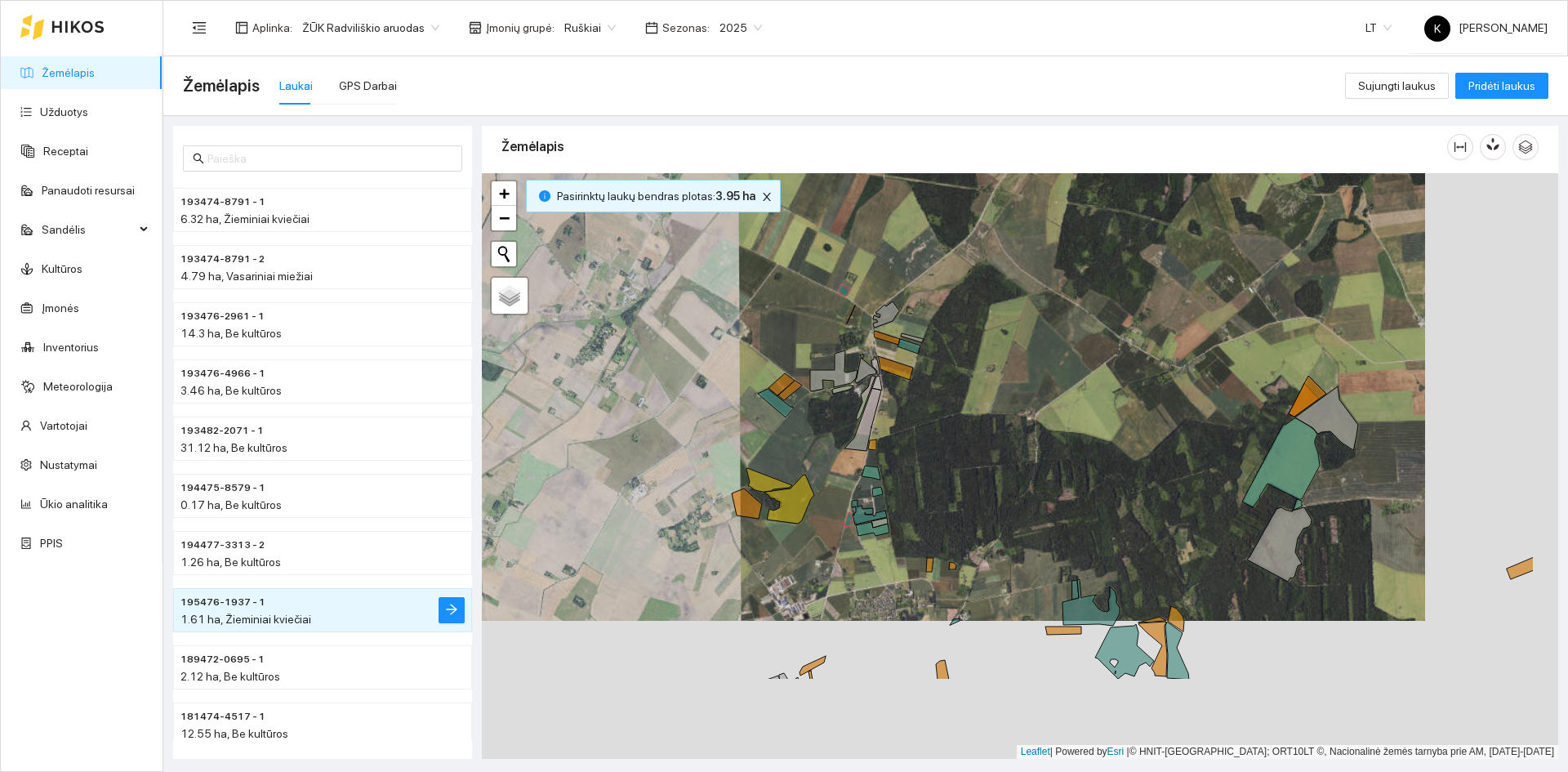
drag, startPoint x: 968, startPoint y: 592, endPoint x: 827, endPoint y: 437, distance: 209.5
click at [827, 437] on div "+ − Nieko nerasta. Bandykite dar kartą. Žemėlapis Palydovas Leaflet | Powered b…" at bounding box center [1020, 466] width 1076 height 586
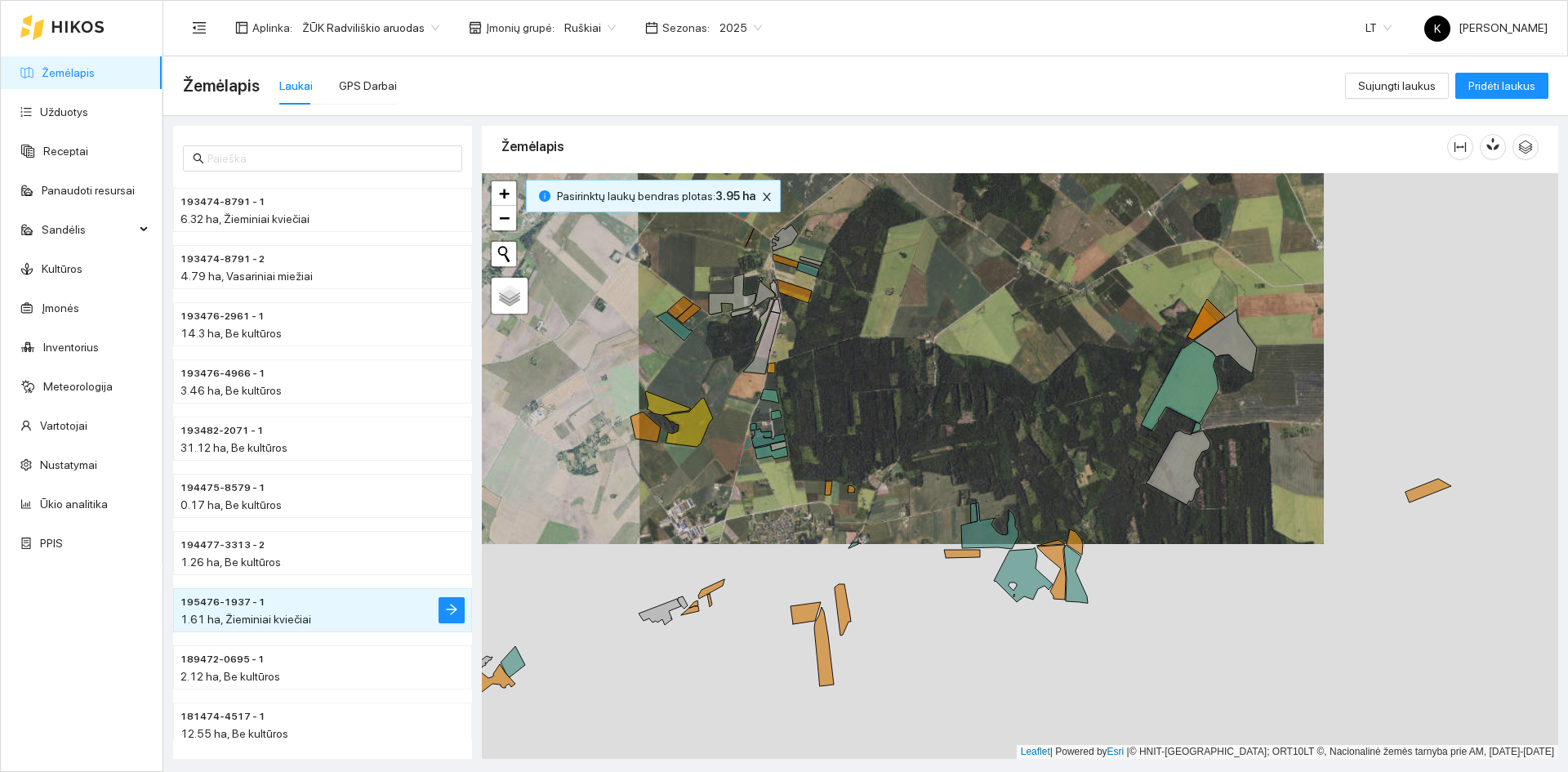
drag, startPoint x: 1022, startPoint y: 564, endPoint x: 887, endPoint y: 485, distance: 156.4
click at [887, 485] on div "+ − Nieko nerasta. Bandykite dar kartą. Žemėlapis Palydovas Leaflet | Powered b…" at bounding box center [1020, 466] width 1076 height 586
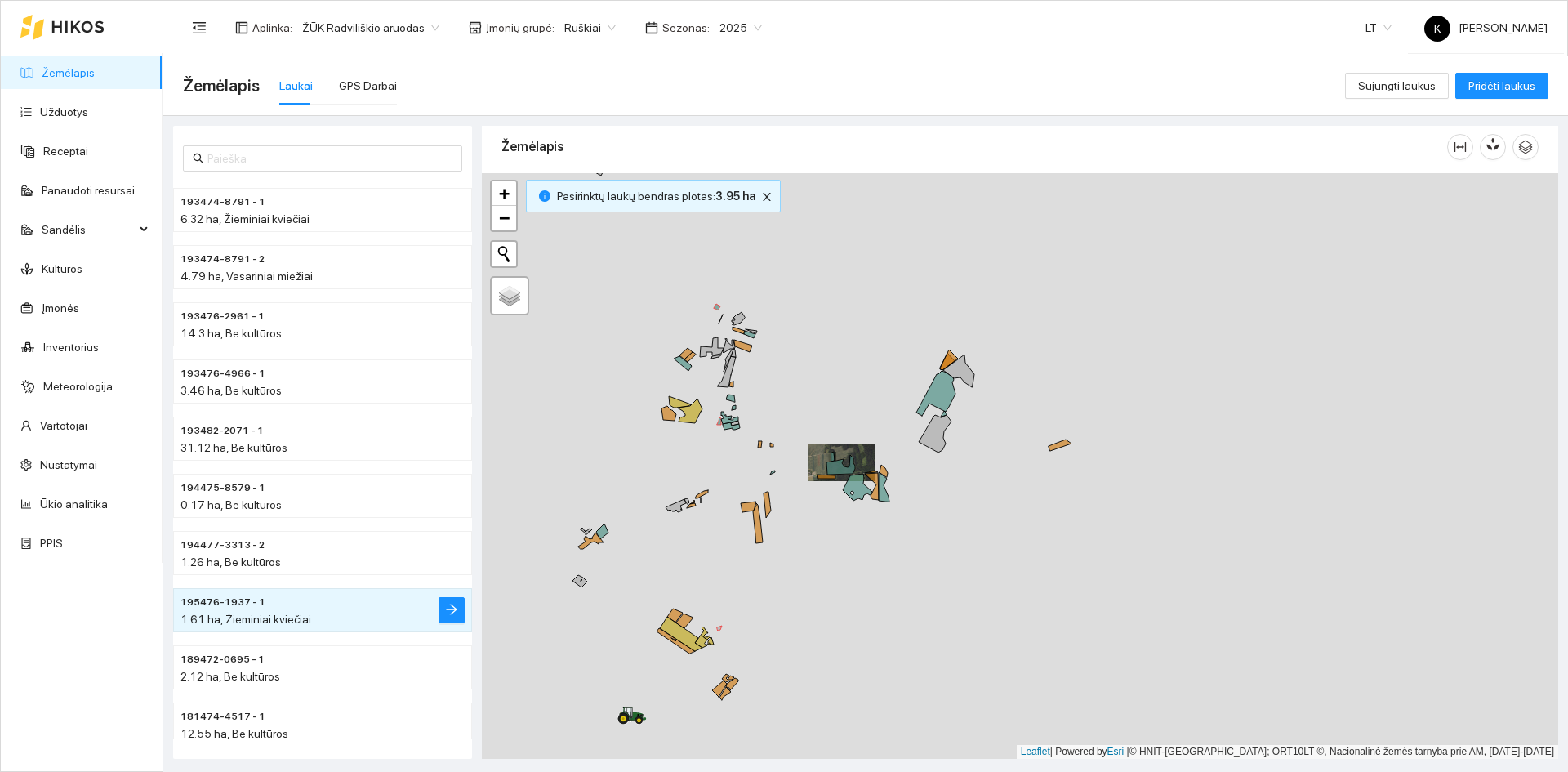
drag, startPoint x: 1035, startPoint y: 637, endPoint x: 894, endPoint y: 535, distance: 174.0
click at [894, 535] on div "+ − Nieko nerasta. Bandykite dar kartą. Žemėlapis Palydovas Leaflet | Powered b…" at bounding box center [1020, 466] width 1076 height 586
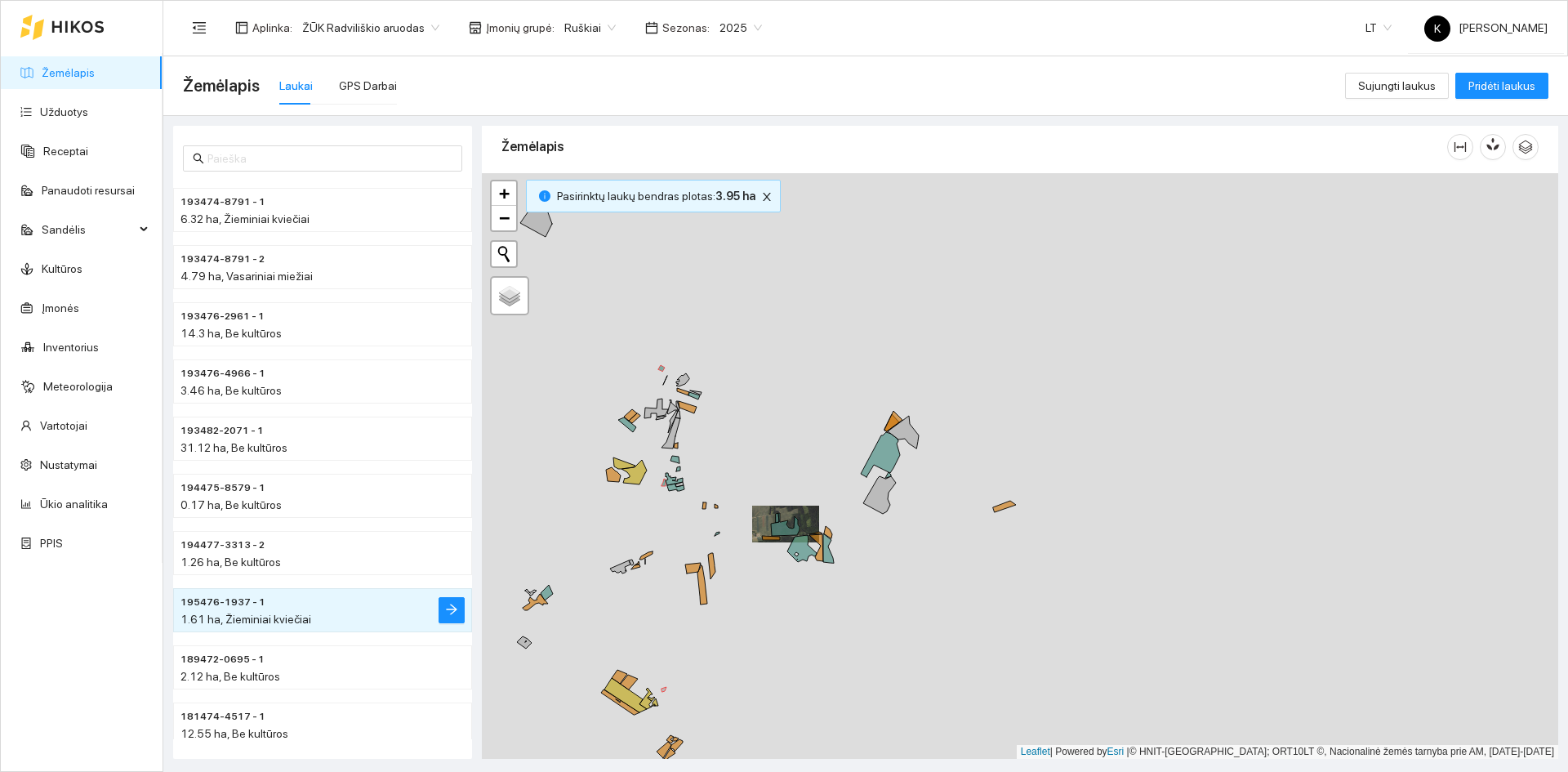
drag, startPoint x: 1048, startPoint y: 495, endPoint x: 1000, endPoint y: 543, distance: 67.9
click at [1000, 543] on div "+ − Nieko nerasta. Bandykite dar kartą. Žemėlapis Palydovas Leaflet | Powered b…" at bounding box center [1020, 466] width 1076 height 586
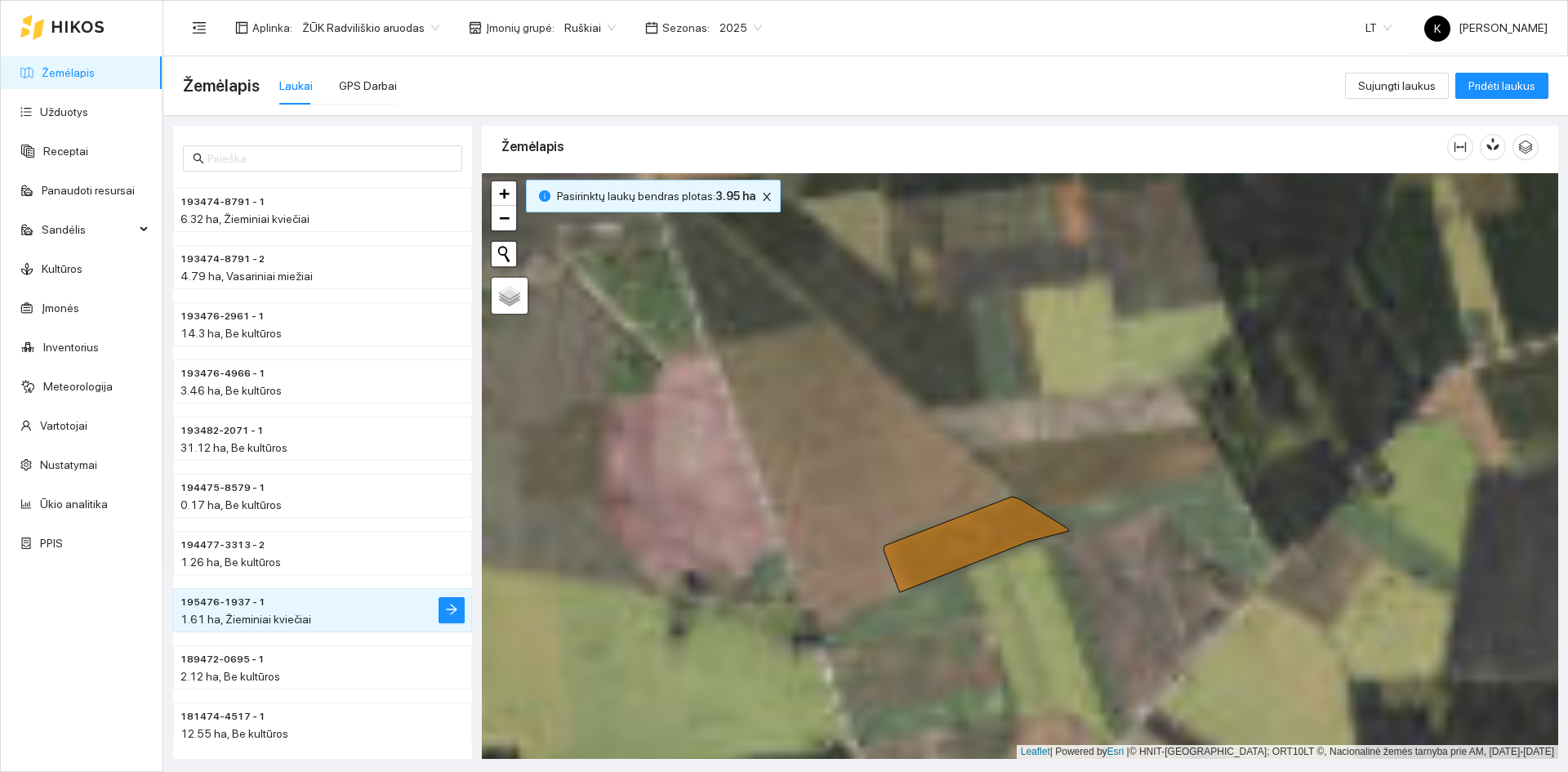
drag, startPoint x: 1002, startPoint y: 527, endPoint x: 979, endPoint y: 632, distance: 107.5
click at [979, 632] on div "+ − Nieko nerasta. Bandykite dar kartą. Žemėlapis Palydovas Leaflet | Powered b…" at bounding box center [1020, 466] width 1076 height 586
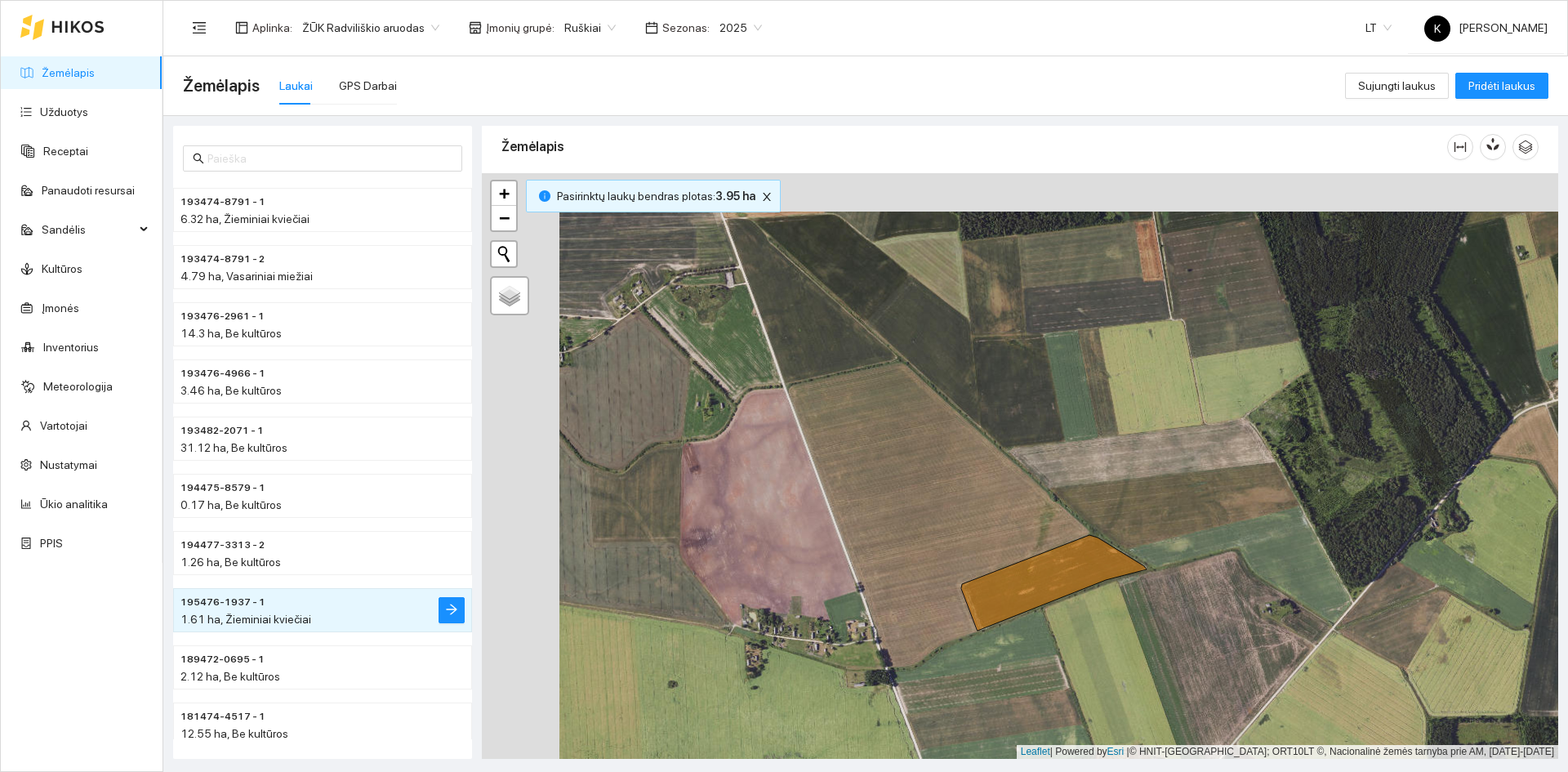
drag, startPoint x: 924, startPoint y: 506, endPoint x: 1002, endPoint y: 545, distance: 87.2
click at [1002, 545] on div "+ − Nieko nerasta. Bandykite dar kartą. Žemėlapis Palydovas Leaflet | Powered b…" at bounding box center [1020, 466] width 1076 height 586
